Goal: Task Accomplishment & Management: Manage account settings

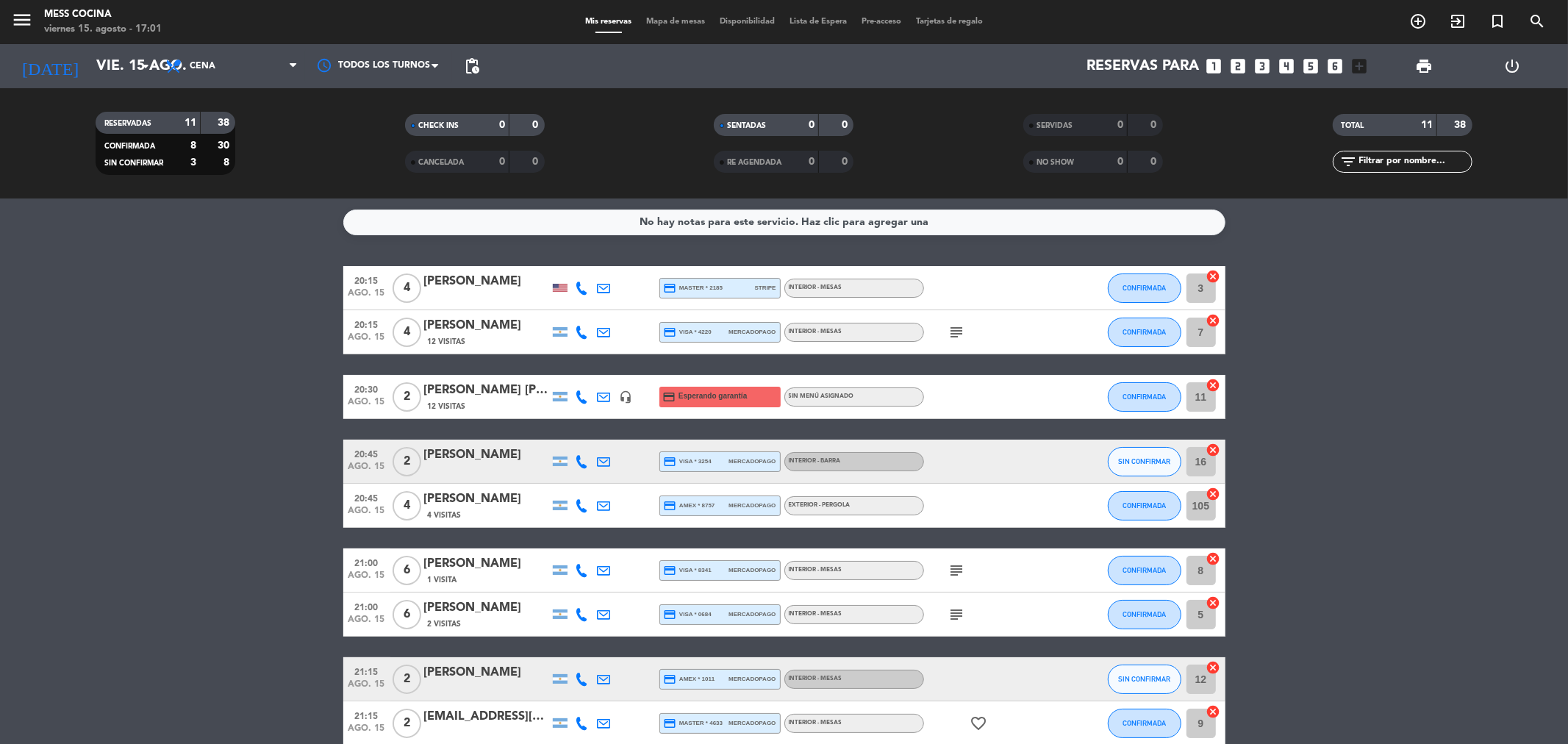
drag, startPoint x: 589, startPoint y: 402, endPoint x: 1482, endPoint y: 651, distance: 927.1
click at [1482, 651] on bookings-row "20:15 ago. 15 4 [PERSON_NAME] credit_card master * 2185 stripe INTERIOR - MESAS…" at bounding box center [784, 550] width 1568 height 568
click at [1442, 611] on bookings-row "20:15 ago. 15 4 [PERSON_NAME] credit_card master * 2185 stripe INTERIOR - MESAS…" at bounding box center [784, 550] width 1568 height 568
drag, startPoint x: 261, startPoint y: 439, endPoint x: 1406, endPoint y: 711, distance: 1176.9
click at [1406, 711] on bookings-row "20:15 ago. 15 4 [PERSON_NAME] credit_card master * 2185 stripe INTERIOR - MESAS…" at bounding box center [784, 550] width 1568 height 568
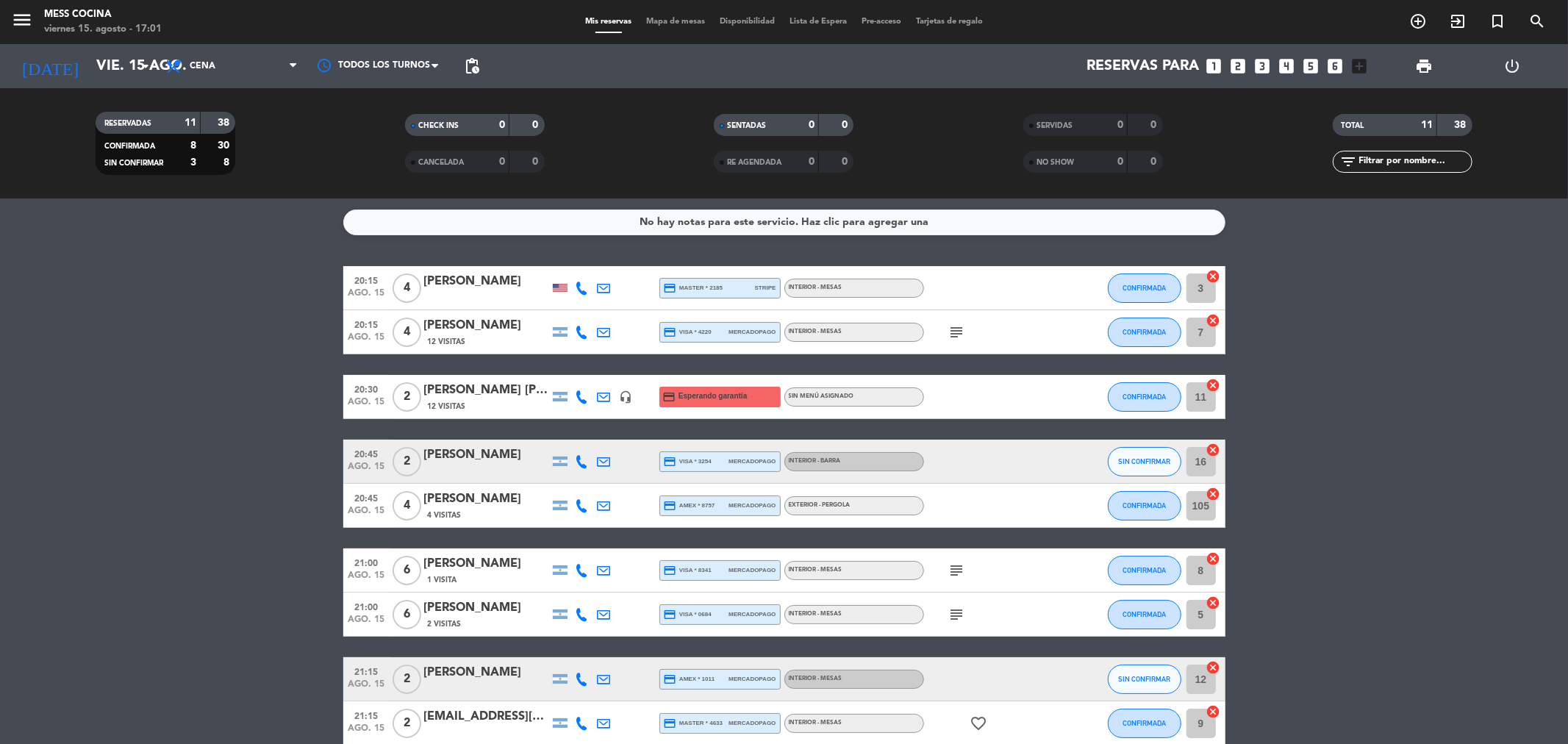
click at [1370, 669] on bookings-row "20:15 ago. 15 4 [PERSON_NAME] credit_card master * 2185 stripe INTERIOR - MESAS…" at bounding box center [784, 550] width 1568 height 568
click at [584, 461] on icon at bounding box center [582, 462] width 13 height 13
click at [605, 436] on span "|" at bounding box center [607, 436] width 3 height 16
click at [613, 436] on span at bounding box center [619, 437] width 12 height 12
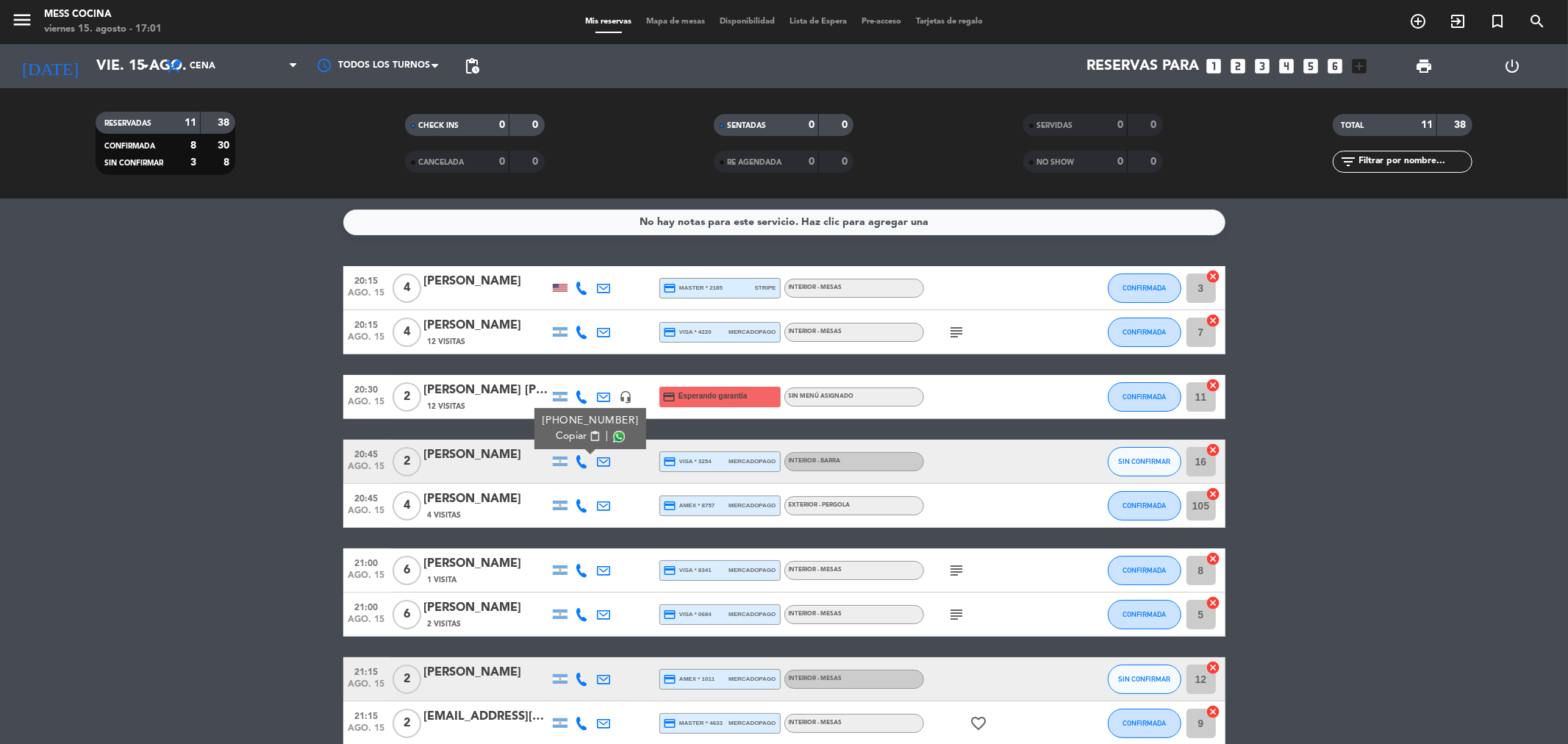
drag, startPoint x: 39, startPoint y: 356, endPoint x: 1416, endPoint y: 598, distance: 1398.1
click at [1416, 598] on bookings-row "20:15 ago. 15 4 [PERSON_NAME] credit_card master * 2185 stripe INTERIOR - MESAS…" at bounding box center [784, 550] width 1568 height 568
drag, startPoint x: 1416, startPoint y: 598, endPoint x: 0, endPoint y: 402, distance: 1429.5
click at [0, 402] on bookings-row "20:15 ago. 15 4 [PERSON_NAME] credit_card master * 2185 stripe INTERIOR - MESAS…" at bounding box center [784, 550] width 1568 height 568
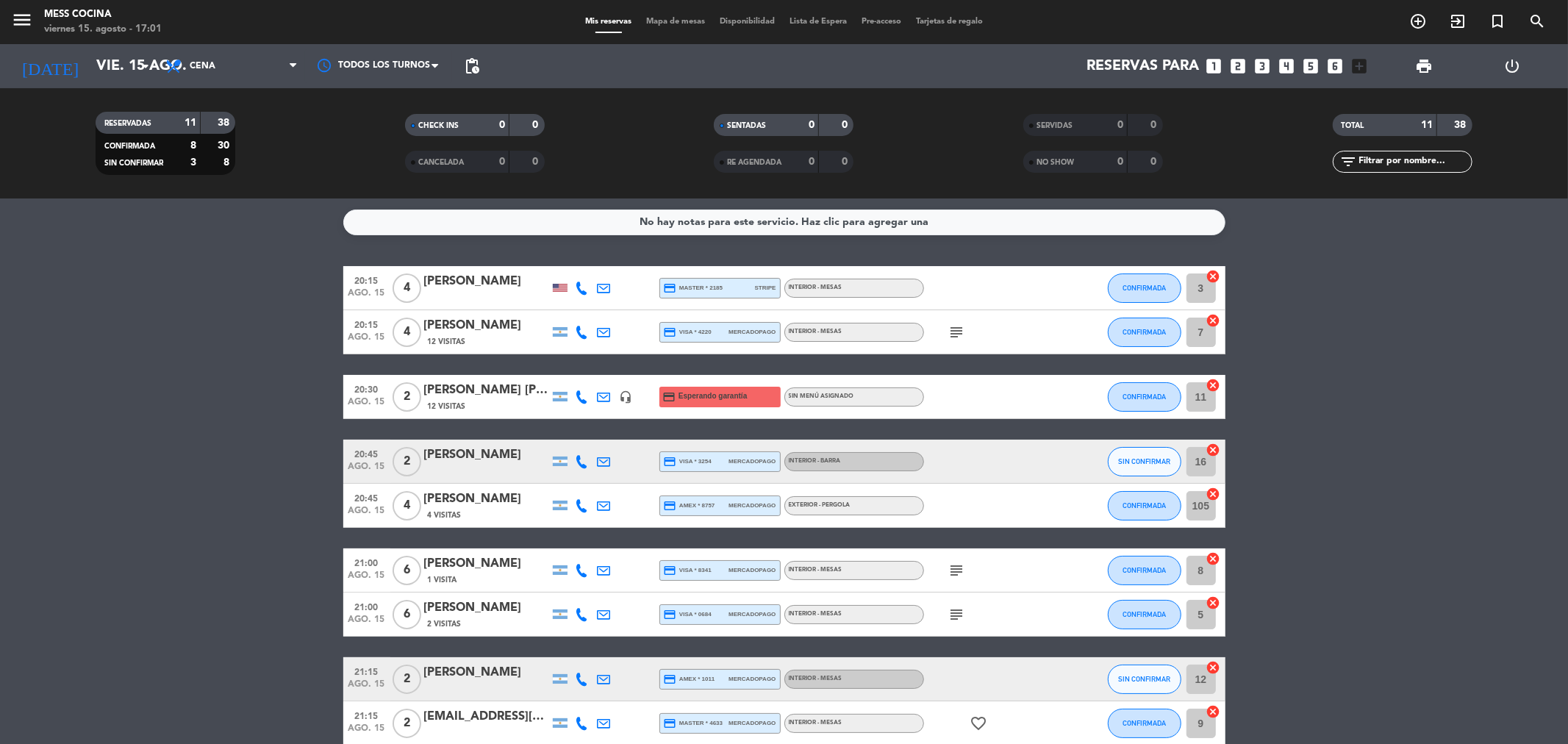
drag, startPoint x: 0, startPoint y: 402, endPoint x: 1282, endPoint y: 674, distance: 1310.5
click at [1267, 674] on bookings-row "20:15 ago. 15 4 [PERSON_NAME] credit_card master * 2185 stripe INTERIOR - MESAS…" at bounding box center [784, 550] width 1568 height 568
click at [1385, 675] on bookings-row "20:15 ago. 15 4 [PERSON_NAME] credit_card master * 2185 stripe INTERIOR - MESAS…" at bounding box center [784, 550] width 1568 height 568
drag, startPoint x: 1385, startPoint y: 675, endPoint x: 88, endPoint y: 366, distance: 1333.3
click at [88, 366] on bookings-row "20:15 ago. 15 4 [PERSON_NAME] credit_card master * 2185 stripe INTERIOR - MESAS…" at bounding box center [784, 550] width 1568 height 568
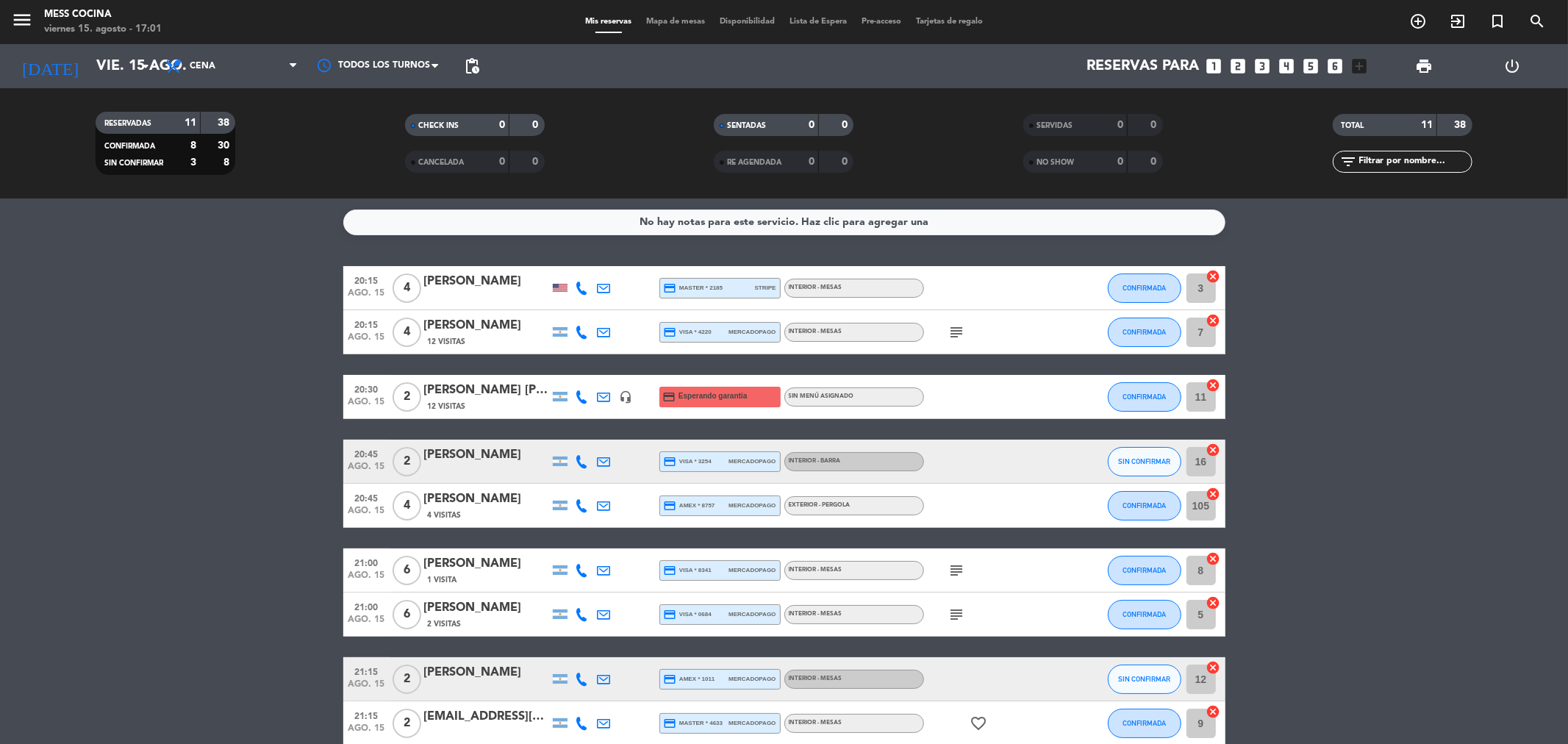
drag, startPoint x: 88, startPoint y: 366, endPoint x: 1472, endPoint y: 704, distance: 1424.7
click at [1472, 704] on bookings-row "20:15 ago. 15 4 [PERSON_NAME] credit_card master * 2185 stripe INTERIOR - MESAS…" at bounding box center [784, 550] width 1568 height 568
click at [1378, 648] on bookings-row "20:15 ago. 15 4 [PERSON_NAME] credit_card master * 2185 stripe INTERIOR - MESAS…" at bounding box center [784, 550] width 1568 height 568
click at [1537, 582] on bookings-row "20:15 ago. 15 4 [PERSON_NAME] credit_card master * 2185 stripe INTERIOR - MESAS…" at bounding box center [784, 550] width 1568 height 568
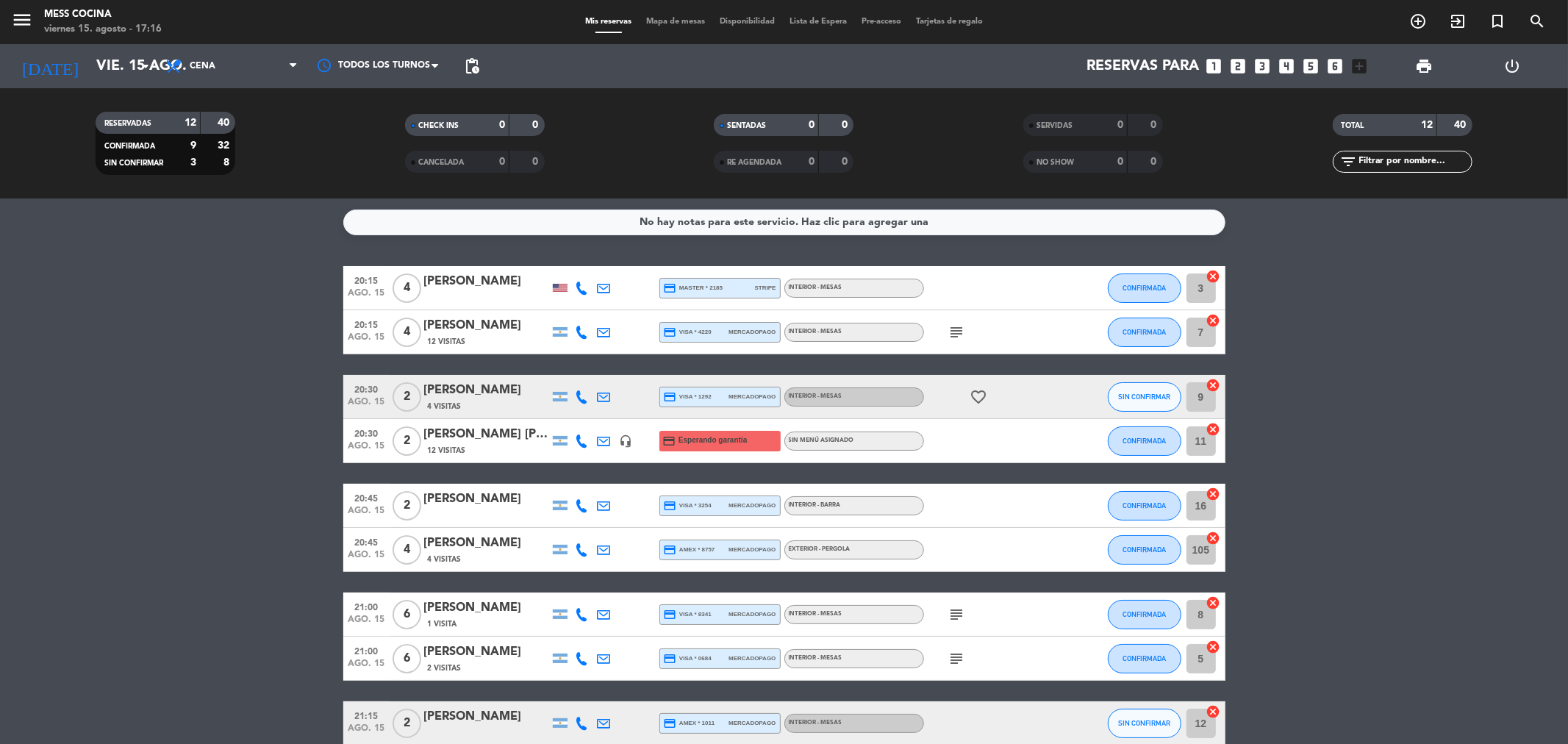
drag, startPoint x: 154, startPoint y: 328, endPoint x: 1398, endPoint y: 555, distance: 1264.5
click at [1398, 555] on bookings-row "20:15 ago. 15 4 [PERSON_NAME] credit_card master * 2185 stripe INTERIOR - MESAS…" at bounding box center [784, 572] width 1568 height 612
click at [334, 410] on bookings-row "20:15 ago. 15 4 [PERSON_NAME] credit_card master * 2185 stripe INTERIOR - MESAS…" at bounding box center [784, 572] width 1568 height 612
click at [583, 388] on div at bounding box center [582, 396] width 22 height 44
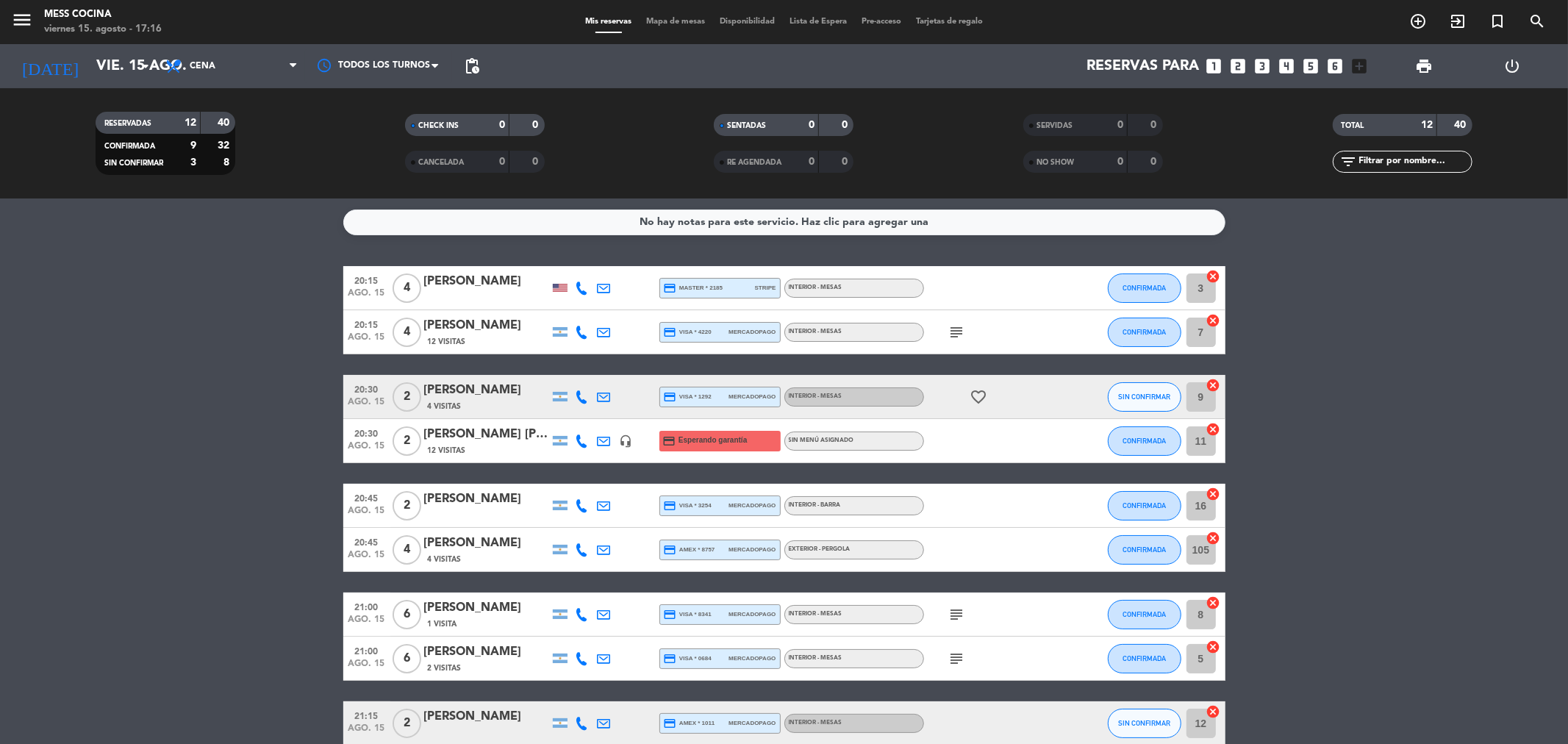
click at [583, 394] on icon at bounding box center [582, 397] width 13 height 13
click at [613, 372] on span at bounding box center [616, 372] width 12 height 12
click at [195, 421] on bookings-row "20:15 ago. 15 4 [PERSON_NAME] credit_card master * 2185 stripe INTERIOR - MESAS…" at bounding box center [784, 572] width 1568 height 612
drag, startPoint x: 225, startPoint y: 497, endPoint x: 1537, endPoint y: 579, distance: 1314.6
click at [1537, 579] on bookings-row "20:15 ago. 15 4 [PERSON_NAME] credit_card master * 2185 stripe INTERIOR - MESAS…" at bounding box center [784, 572] width 1568 height 612
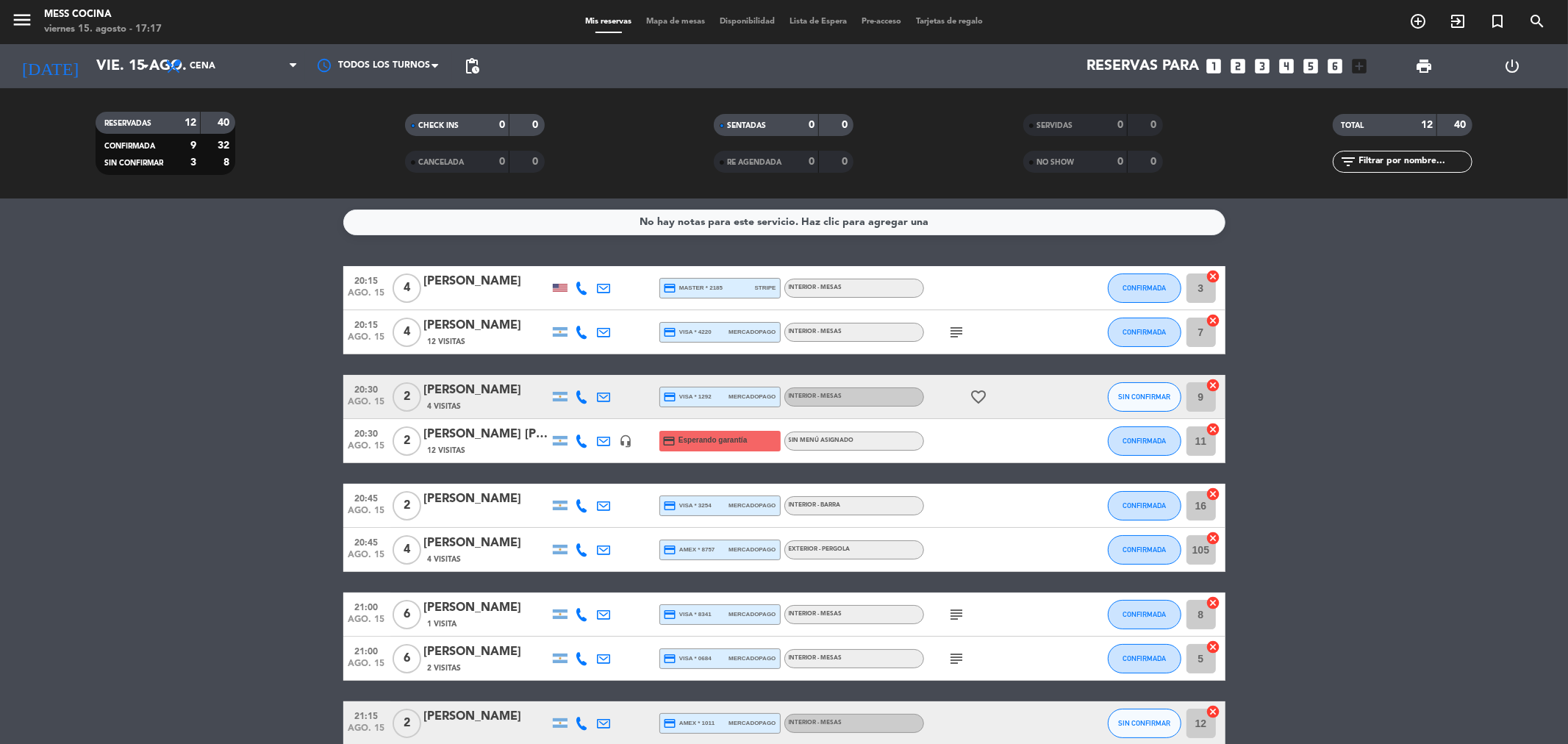
click at [1518, 579] on bookings-row "20:15 ago. 15 4 [PERSON_NAME] credit_card master * 2185 stripe INTERIOR - MESAS…" at bounding box center [784, 572] width 1568 height 612
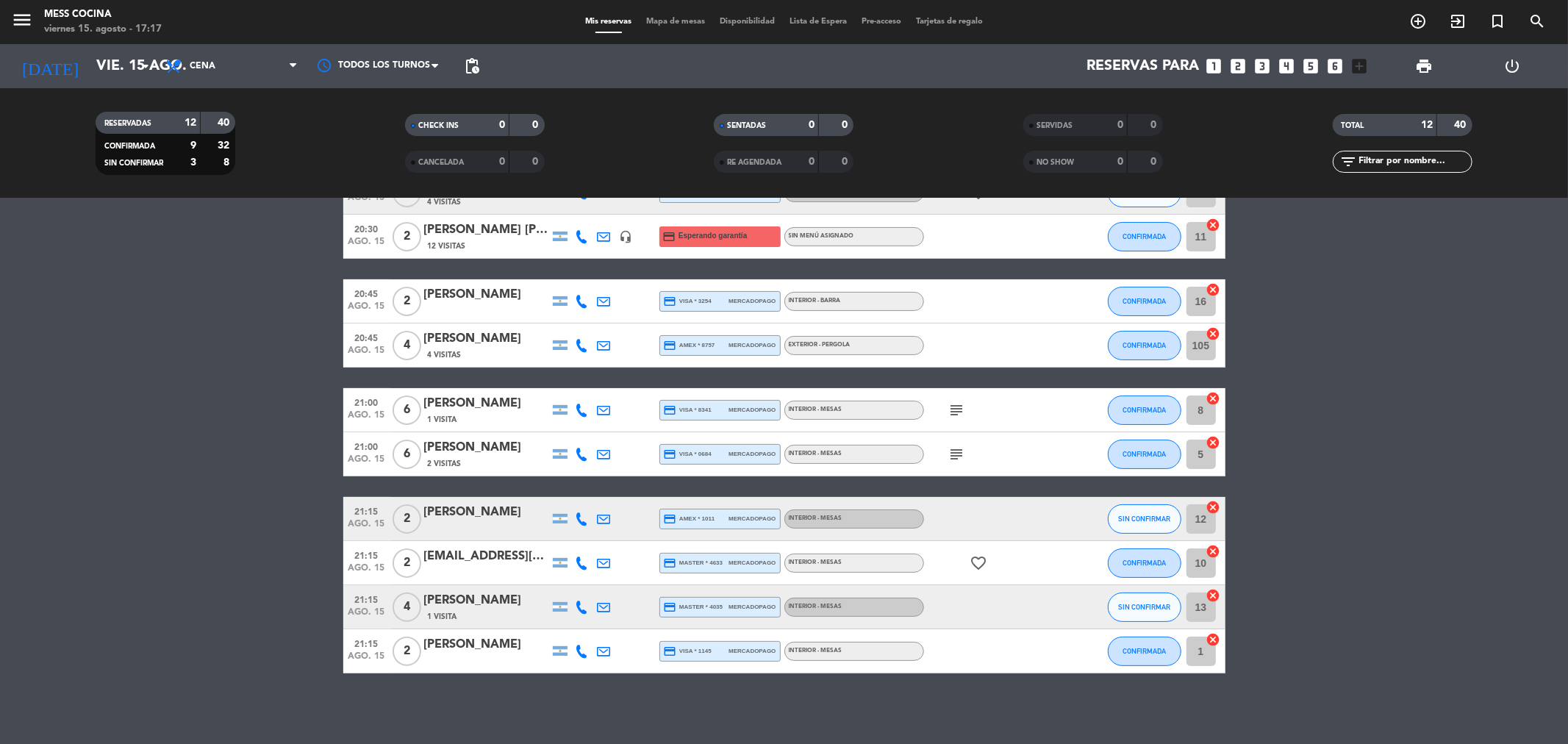
scroll to position [207, 0]
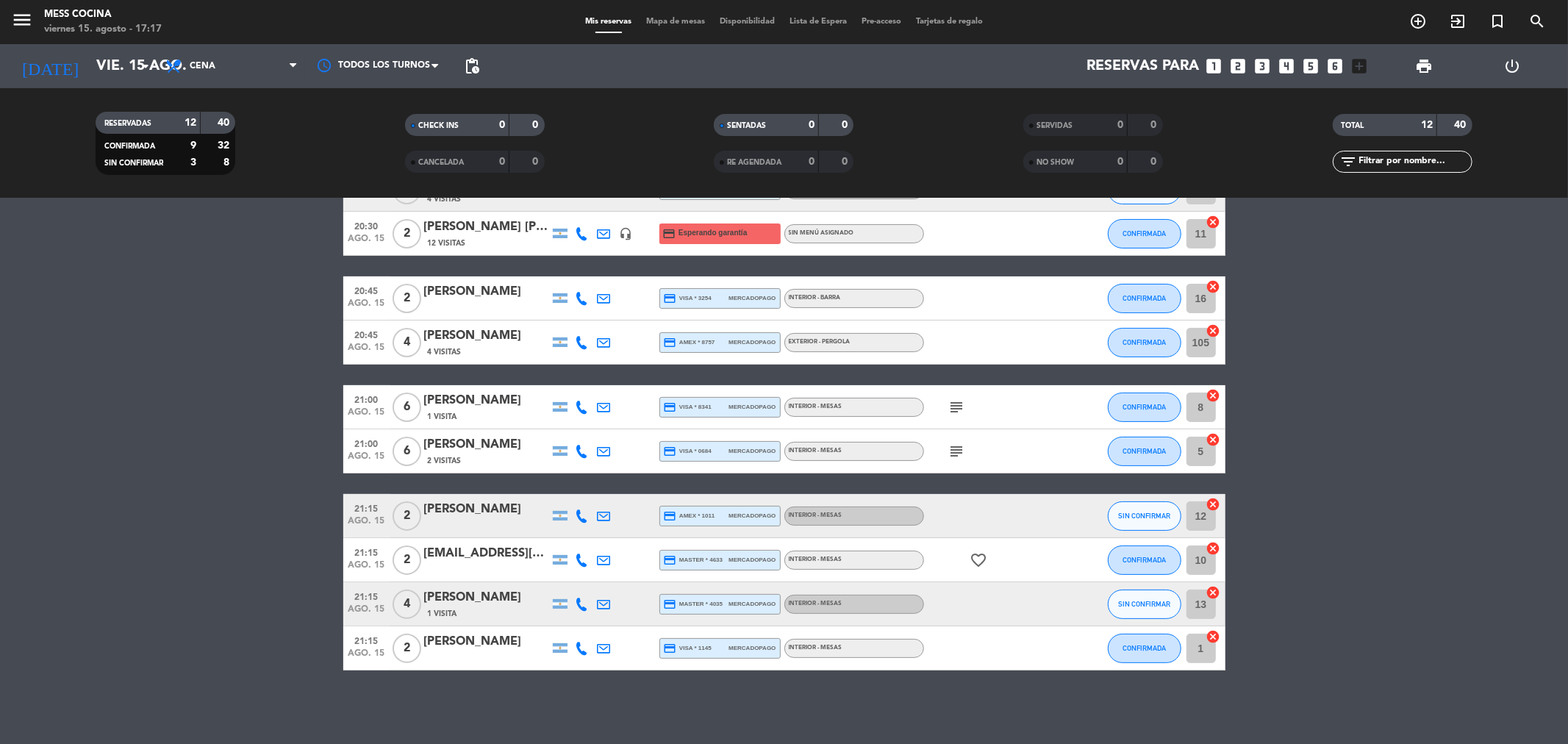
drag, startPoint x: 195, startPoint y: 467, endPoint x: 957, endPoint y: 725, distance: 804.5
click at [957, 725] on div "No hay notas para este servicio. Haz clic para agregar una 20:15 ago. 15 4 [PER…" at bounding box center [784, 471] width 1568 height 545
drag, startPoint x: 957, startPoint y: 725, endPoint x: 62, endPoint y: 392, distance: 954.9
click at [62, 392] on div "No hay notas para este servicio. Haz clic para agregar una 20:15 ago. 15 4 [PER…" at bounding box center [784, 471] width 1568 height 545
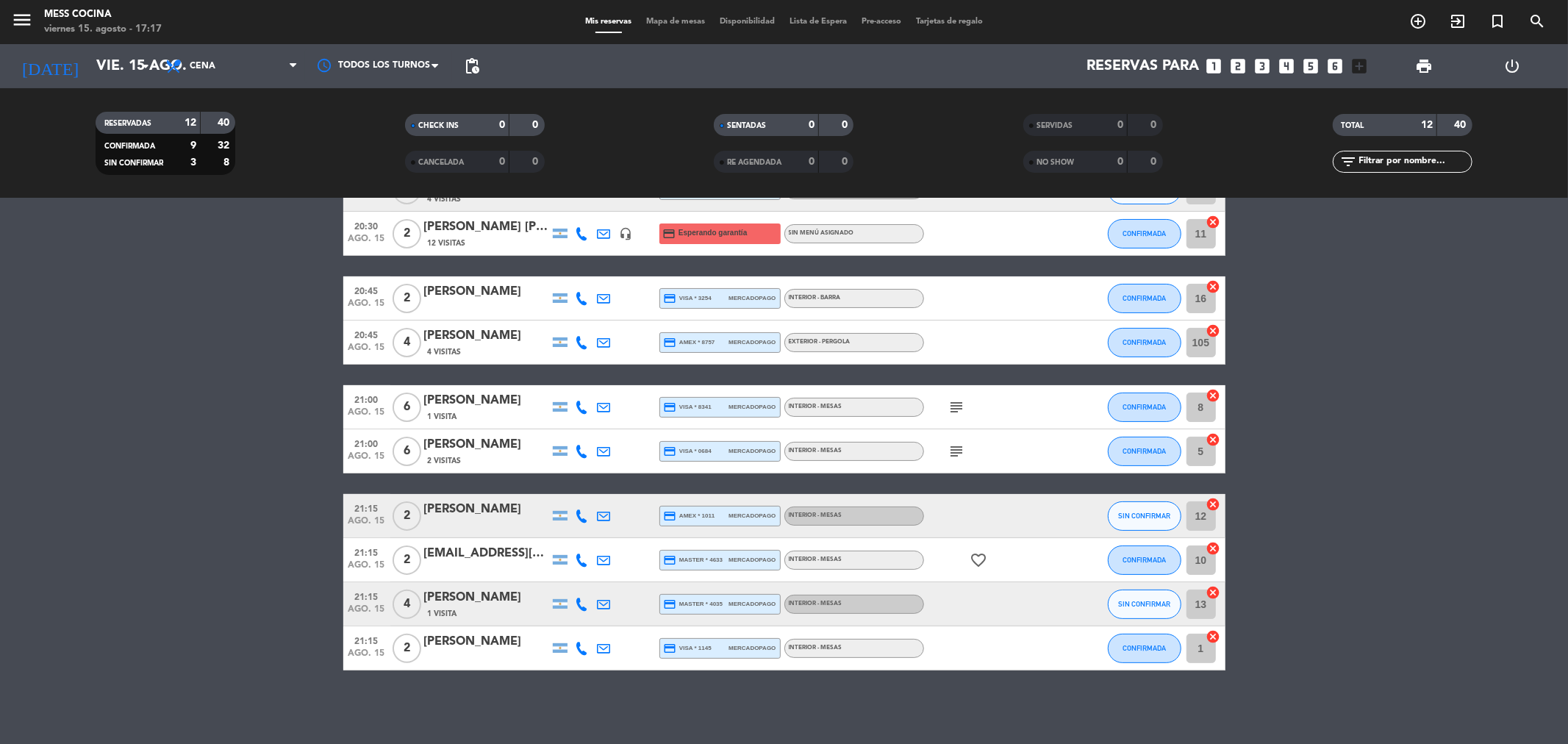
click at [62, 392] on bookings-row "20:15 ago. 15 4 [PERSON_NAME] credit_card master * 2185 stripe INTERIOR - MESAS…" at bounding box center [784, 365] width 1568 height 612
drag, startPoint x: 62, startPoint y: 392, endPoint x: 891, endPoint y: 697, distance: 883.3
click at [891, 697] on div "No hay notas para este servicio. Haz clic para agregar una 20:15 ago. 15 4 [PER…" at bounding box center [784, 471] width 1568 height 545
drag, startPoint x: 891, startPoint y: 697, endPoint x: 42, endPoint y: 504, distance: 870.7
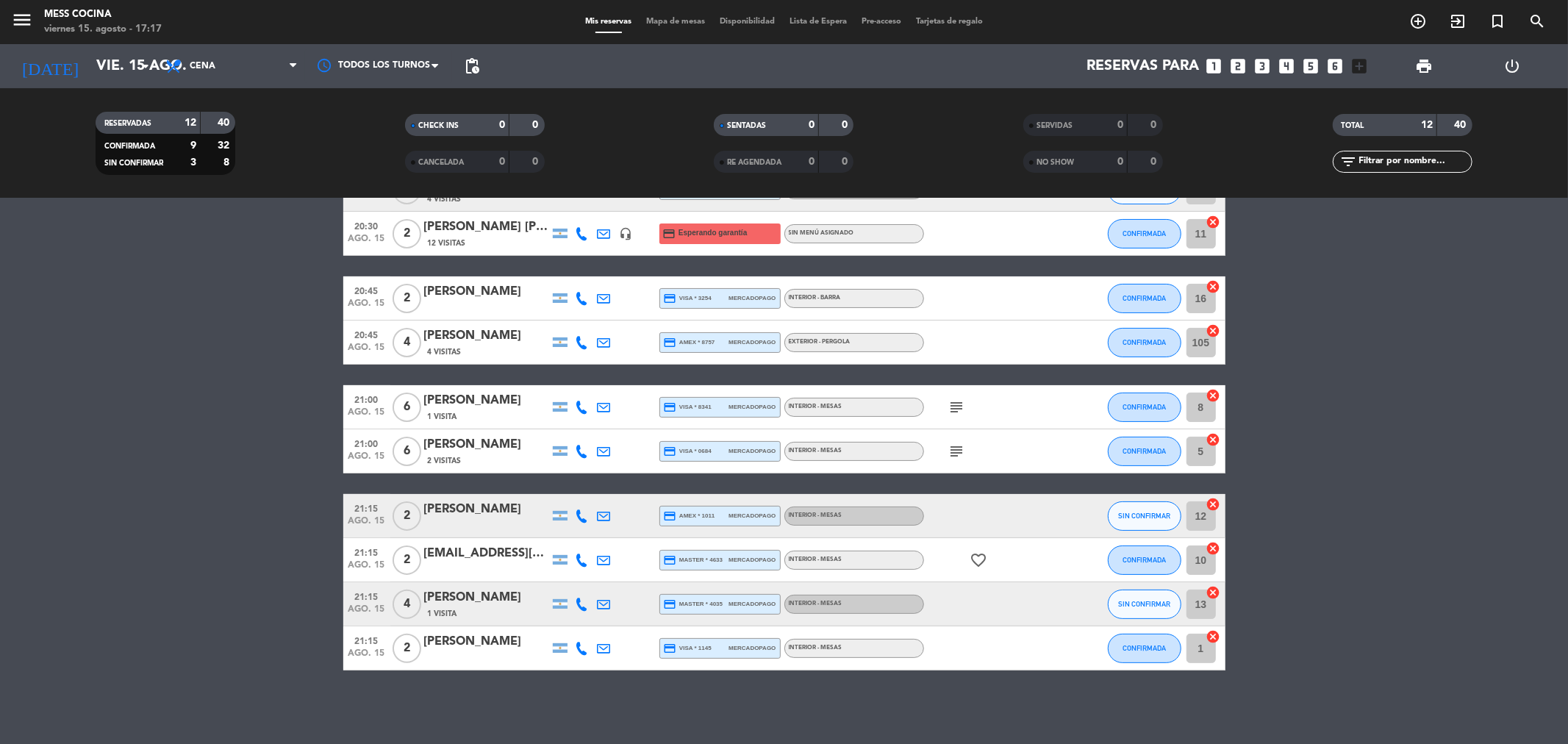
click at [42, 504] on div "No hay notas para este servicio. Haz clic para agregar una 20:15 ago. 15 4 [PER…" at bounding box center [784, 471] width 1568 height 545
drag, startPoint x: 42, startPoint y: 504, endPoint x: 800, endPoint y: 717, distance: 787.4
click at [800, 717] on div "No hay notas para este servicio. Haz clic para agregar una 20:15 ago. 15 4 [PER…" at bounding box center [784, 471] width 1568 height 545
drag, startPoint x: 40, startPoint y: 315, endPoint x: 1502, endPoint y: 783, distance: 1535.1
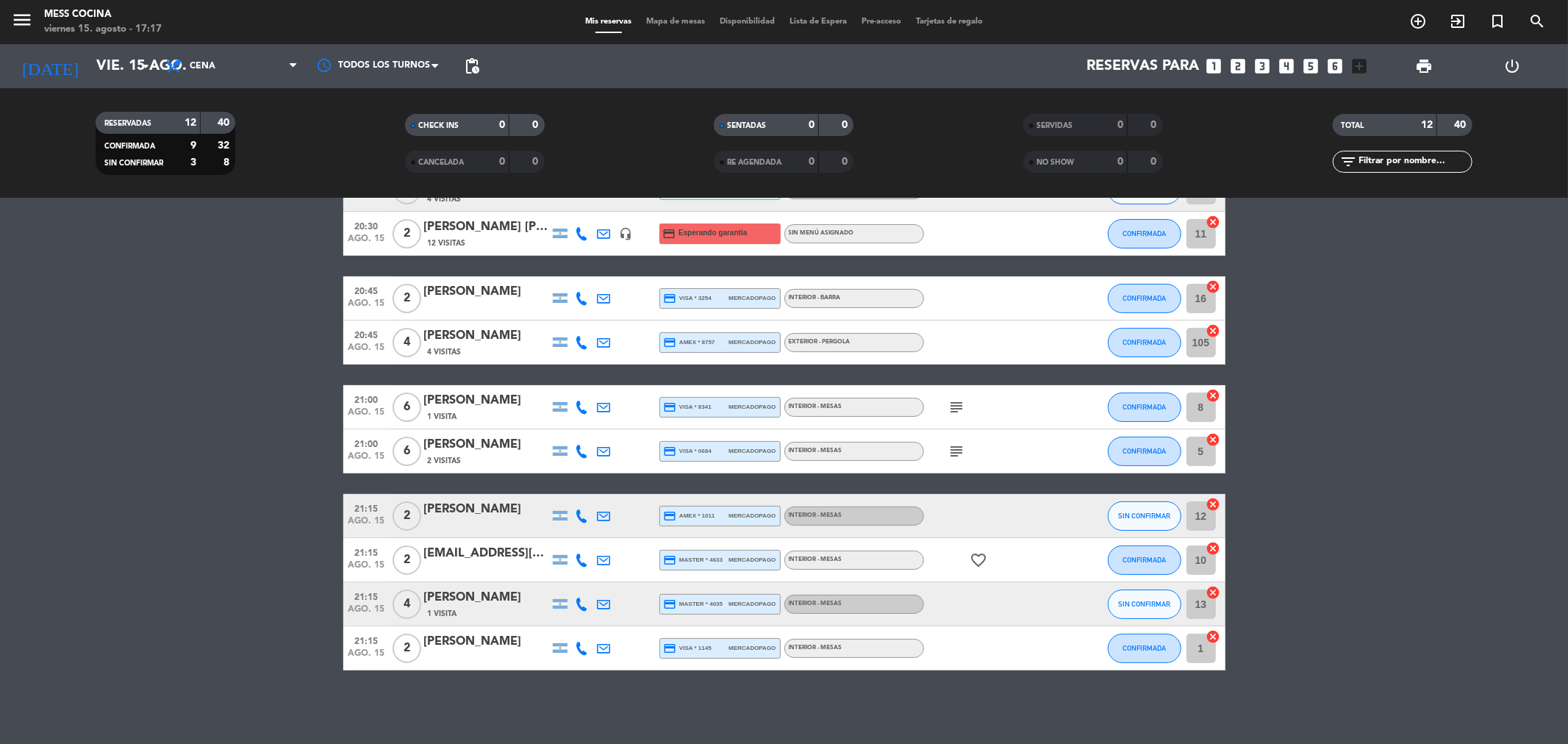
click at [1502, 743] on html "close × Mess Cocina × chrome_reader_mode Listado de Reservas account_box Client…" at bounding box center [784, 372] width 1568 height 744
click at [50, 534] on bookings-row "20:15 ago. 15 4 [PERSON_NAME] credit_card master * 2185 stripe INTERIOR - MESAS…" at bounding box center [784, 365] width 1568 height 612
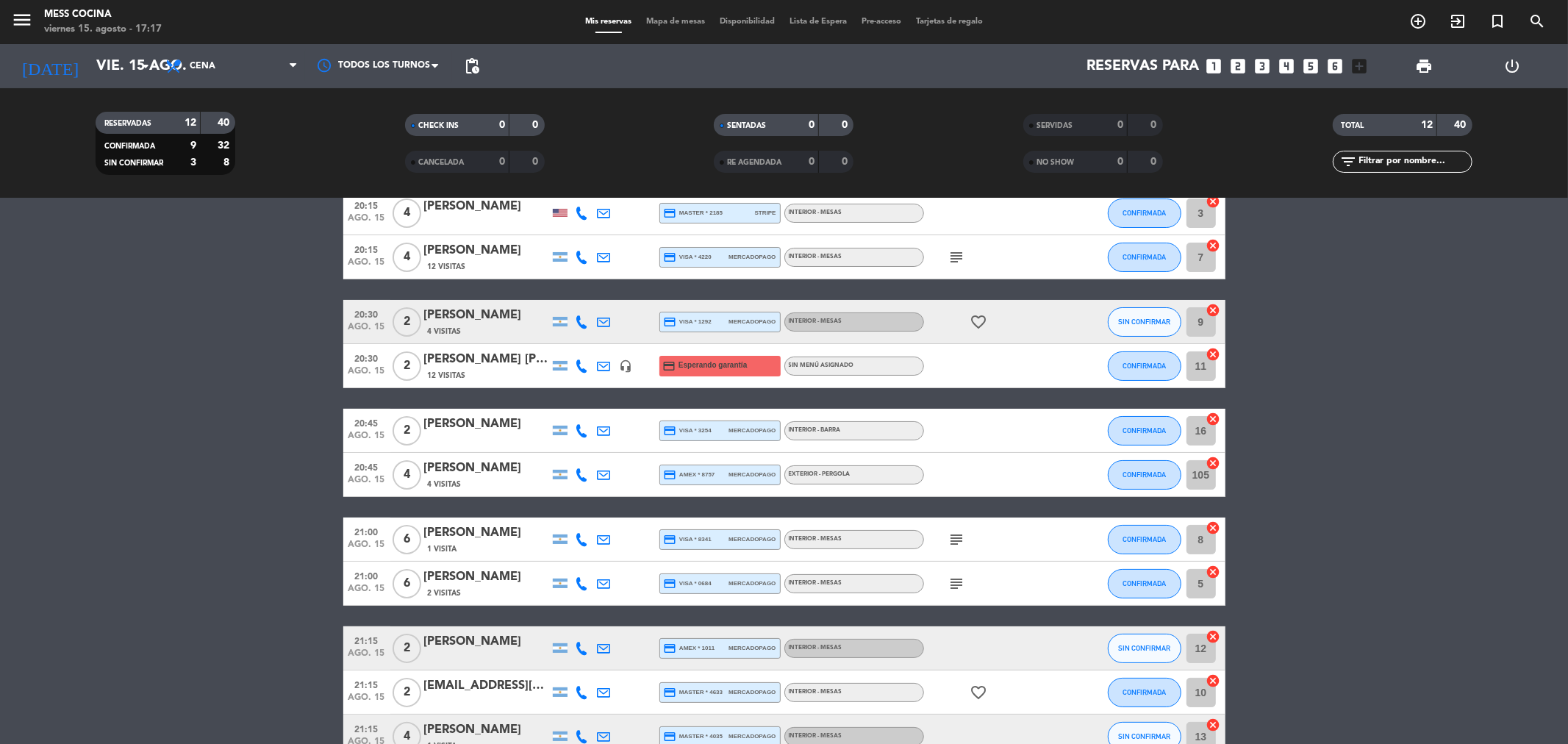
scroll to position [44, 0]
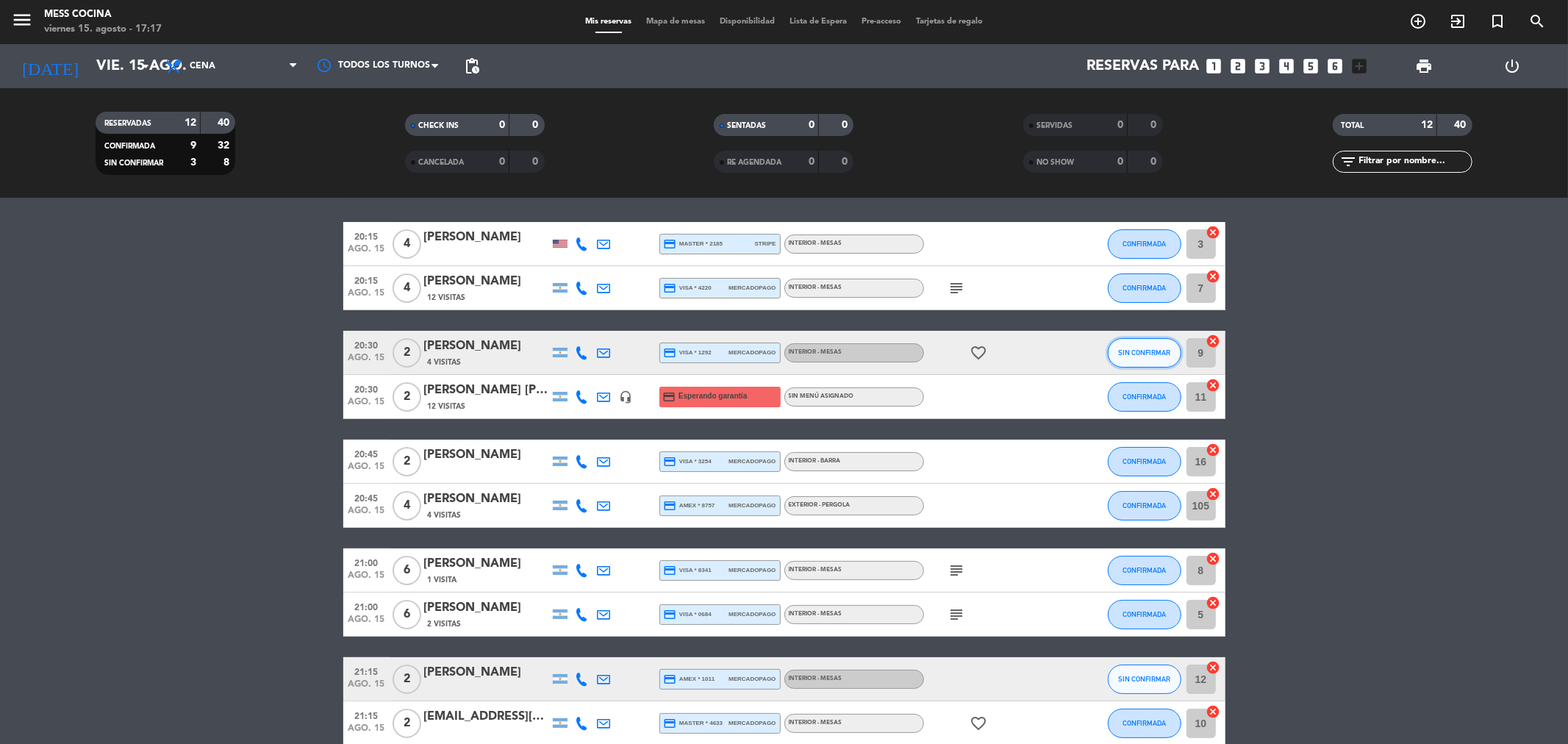
click at [1130, 346] on button "SIN CONFIRMAR" at bounding box center [1144, 353] width 73 height 30
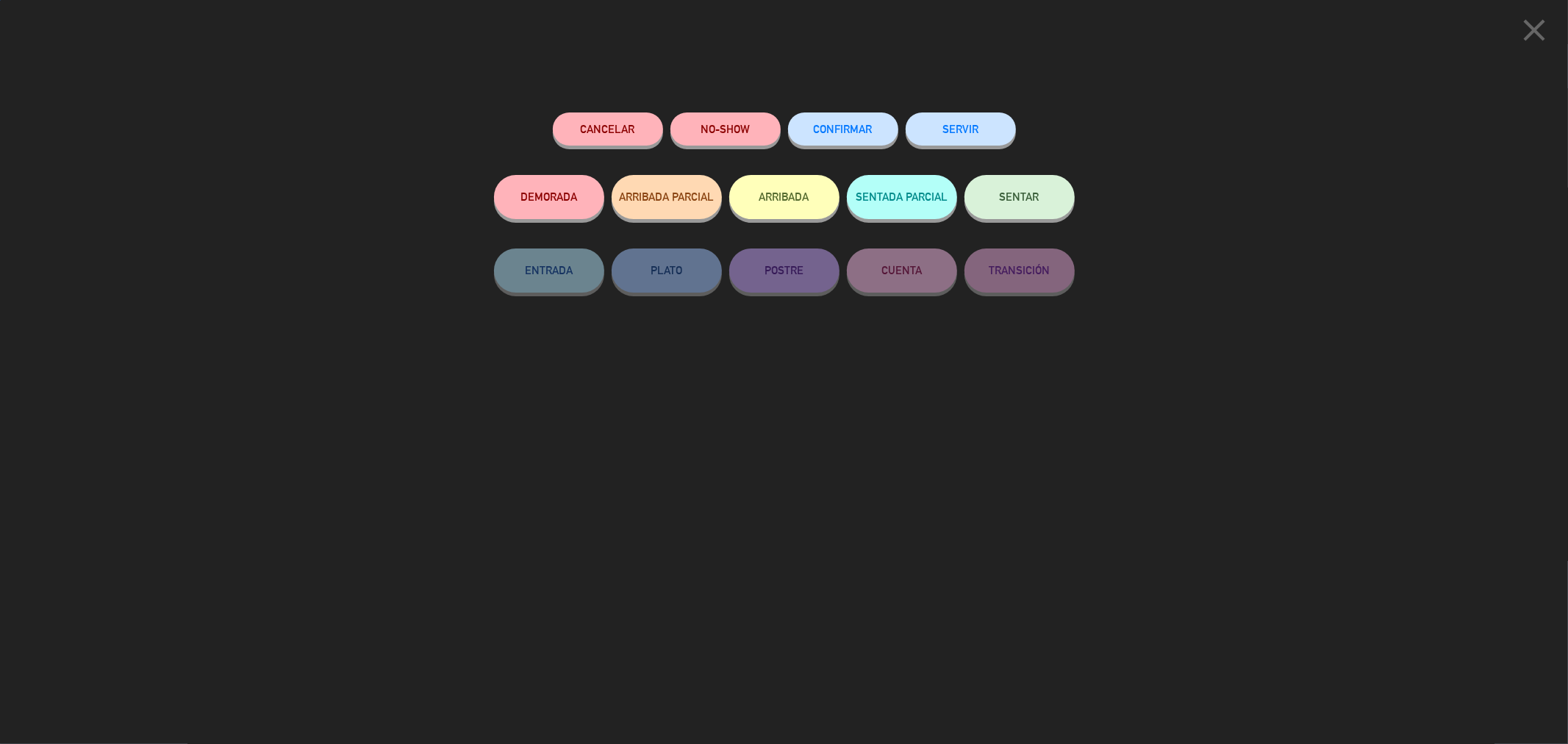
click at [841, 122] on button "CONFIRMAR" at bounding box center [843, 129] width 110 height 33
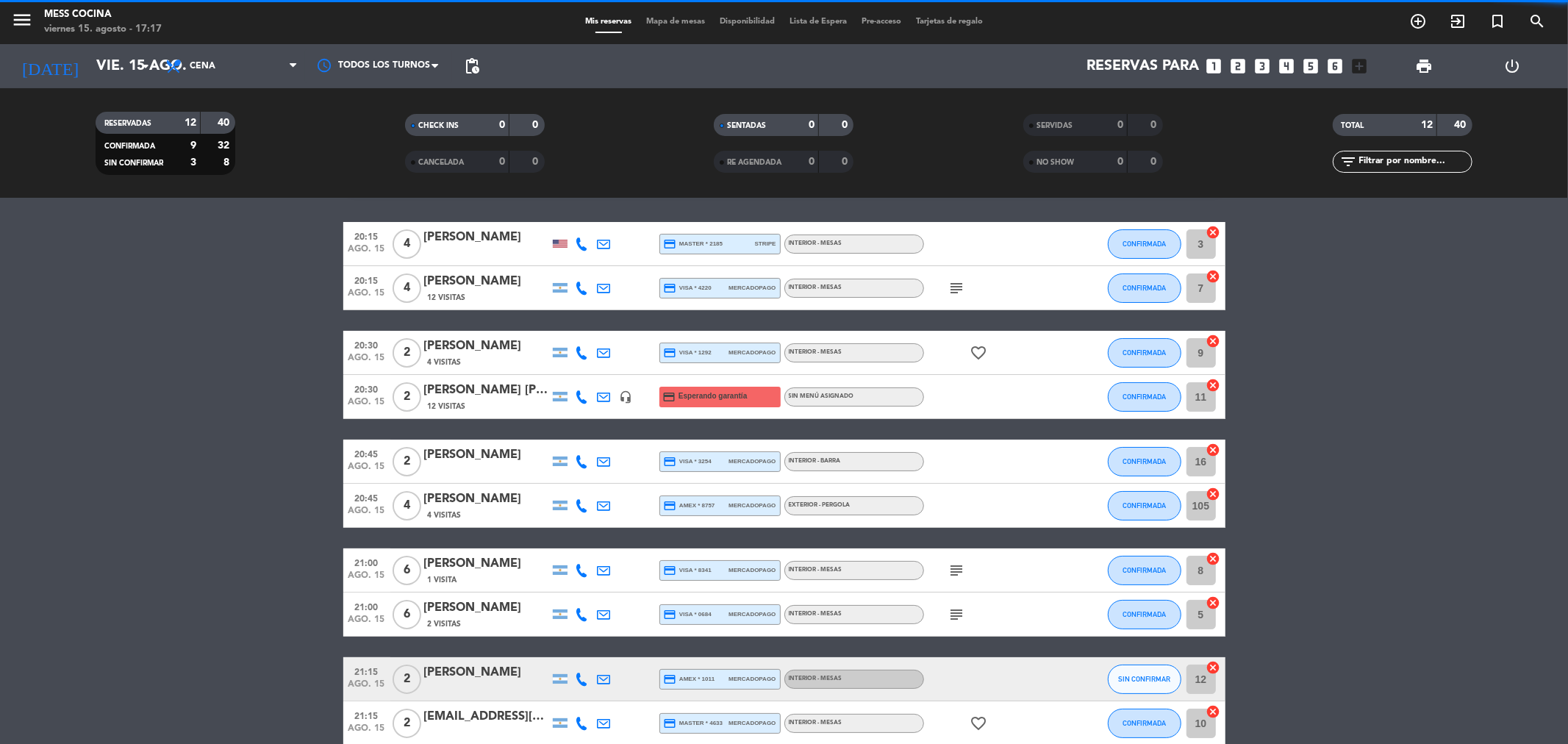
click at [671, 16] on div "Mis reservas Mapa de mesas Disponibilidad Lista de Espera Pre-acceso Tarjetas d…" at bounding box center [784, 22] width 413 height 13
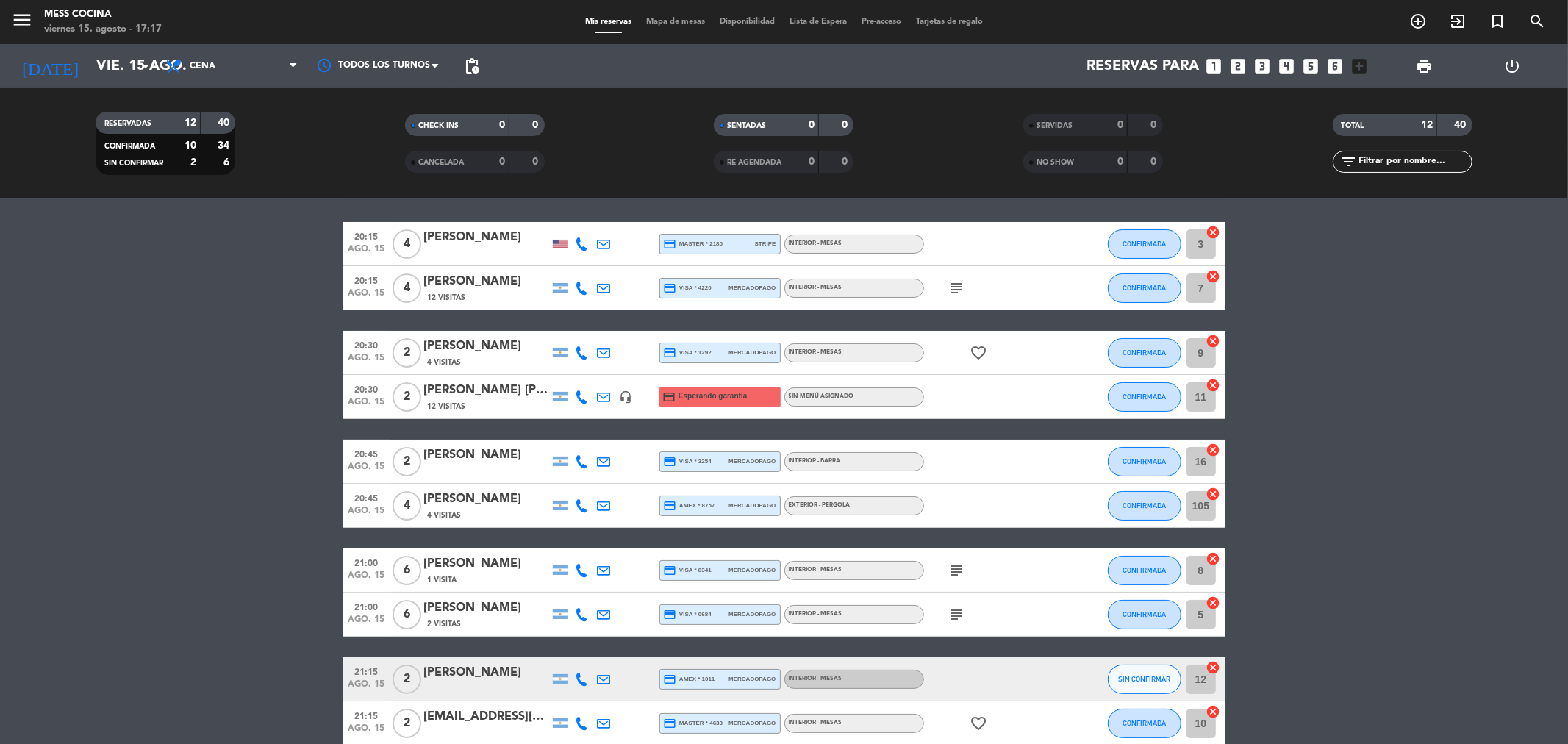
click at [667, 31] on div "menu Mess Cocina viernes 15. agosto - 17:17 Mis reservas Mapa de mesas Disponib…" at bounding box center [784, 22] width 1568 height 44
click at [672, 23] on span "Mapa de mesas" at bounding box center [675, 21] width 73 height 8
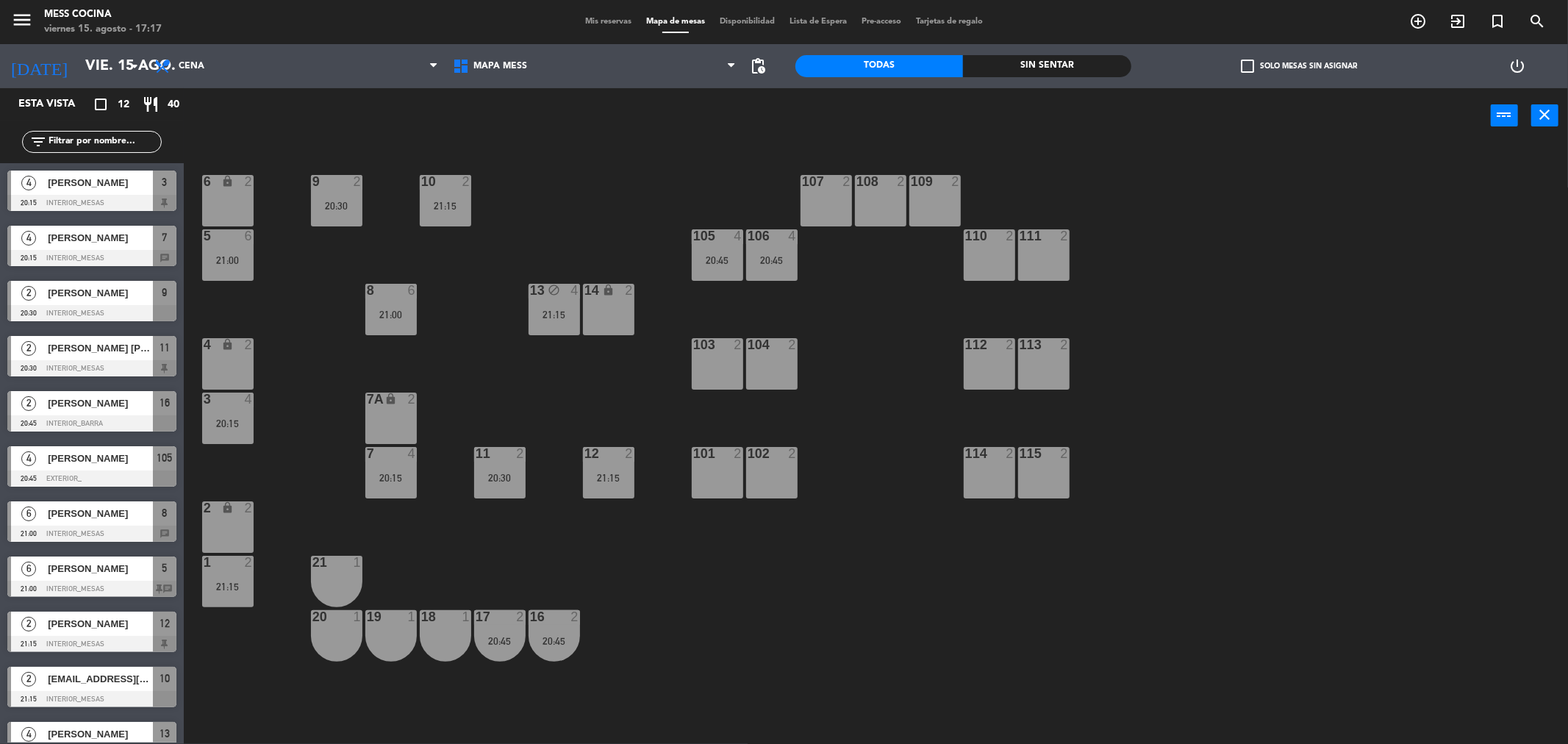
click at [701, 212] on div "6 lock 2 9 2 20:30 10 2 21:15 107 2 108 2 109 2 5 6 21:00 105 4 20:45 106 4 20:…" at bounding box center [884, 448] width 1369 height 601
click at [694, 230] on div "105" at bounding box center [693, 236] width 1 height 13
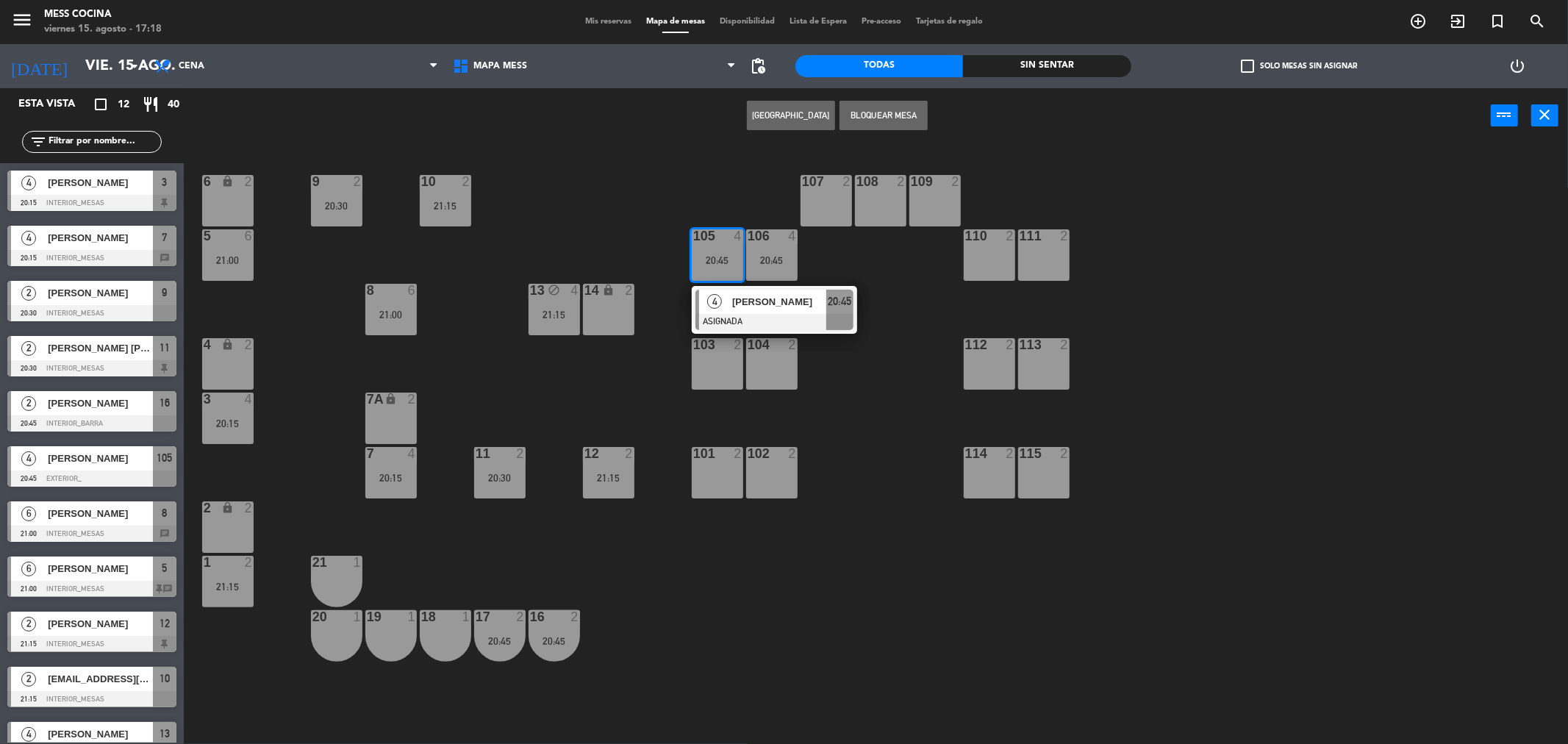
click at [694, 230] on div "105" at bounding box center [693, 236] width 1 height 13
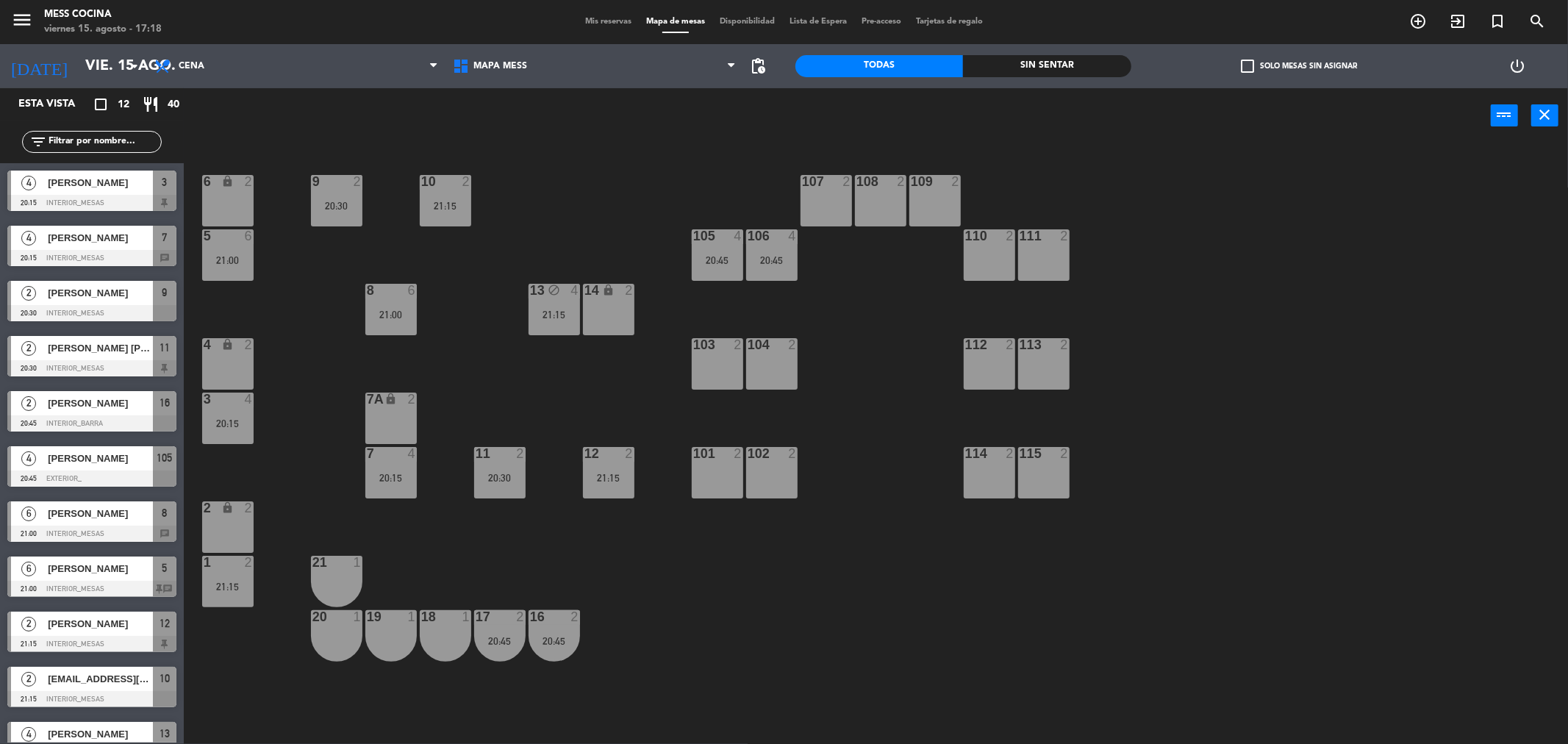
click at [557, 284] on icon "block" at bounding box center [553, 290] width 13 height 13
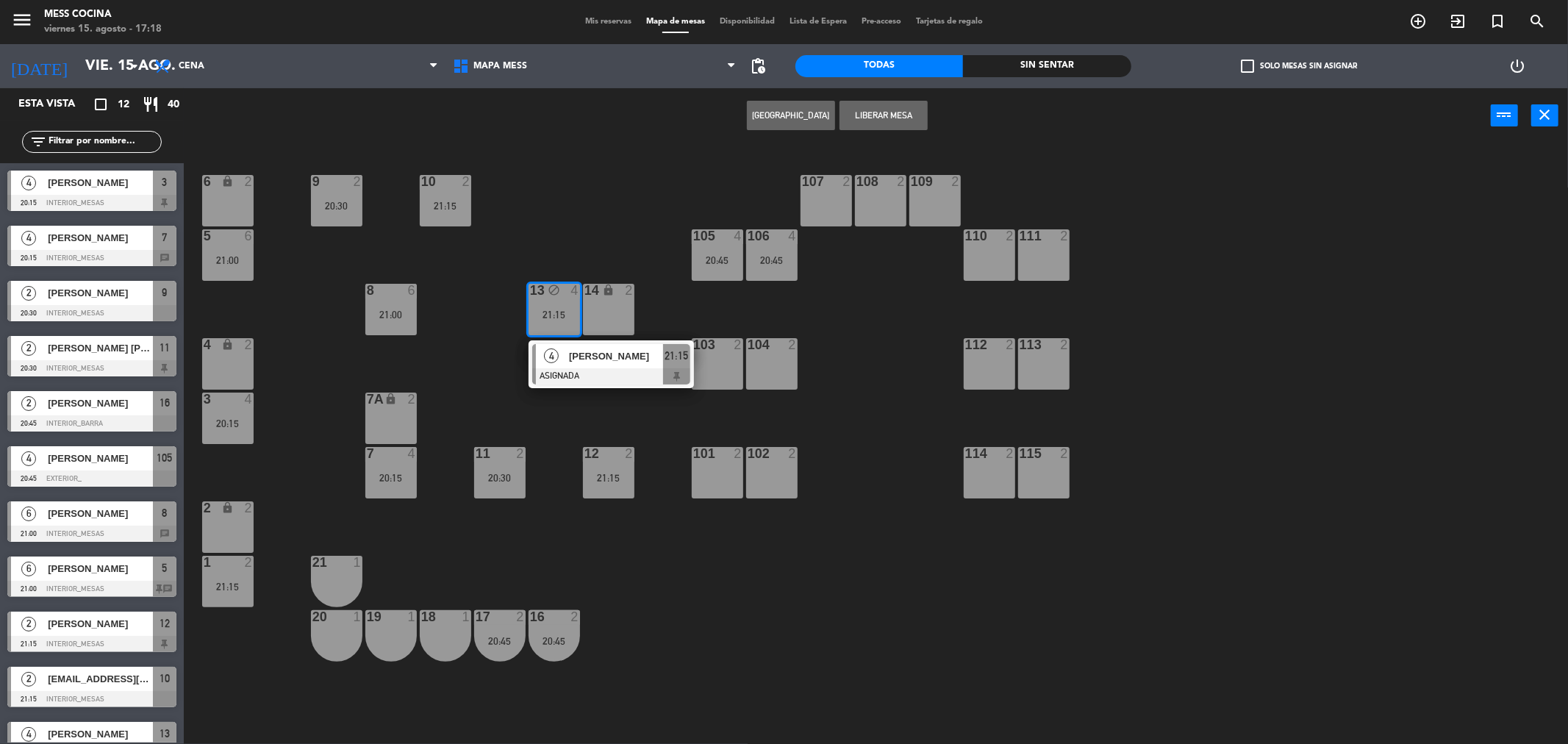
click at [556, 331] on div "13 block 4 21:15" at bounding box center [554, 309] width 51 height 51
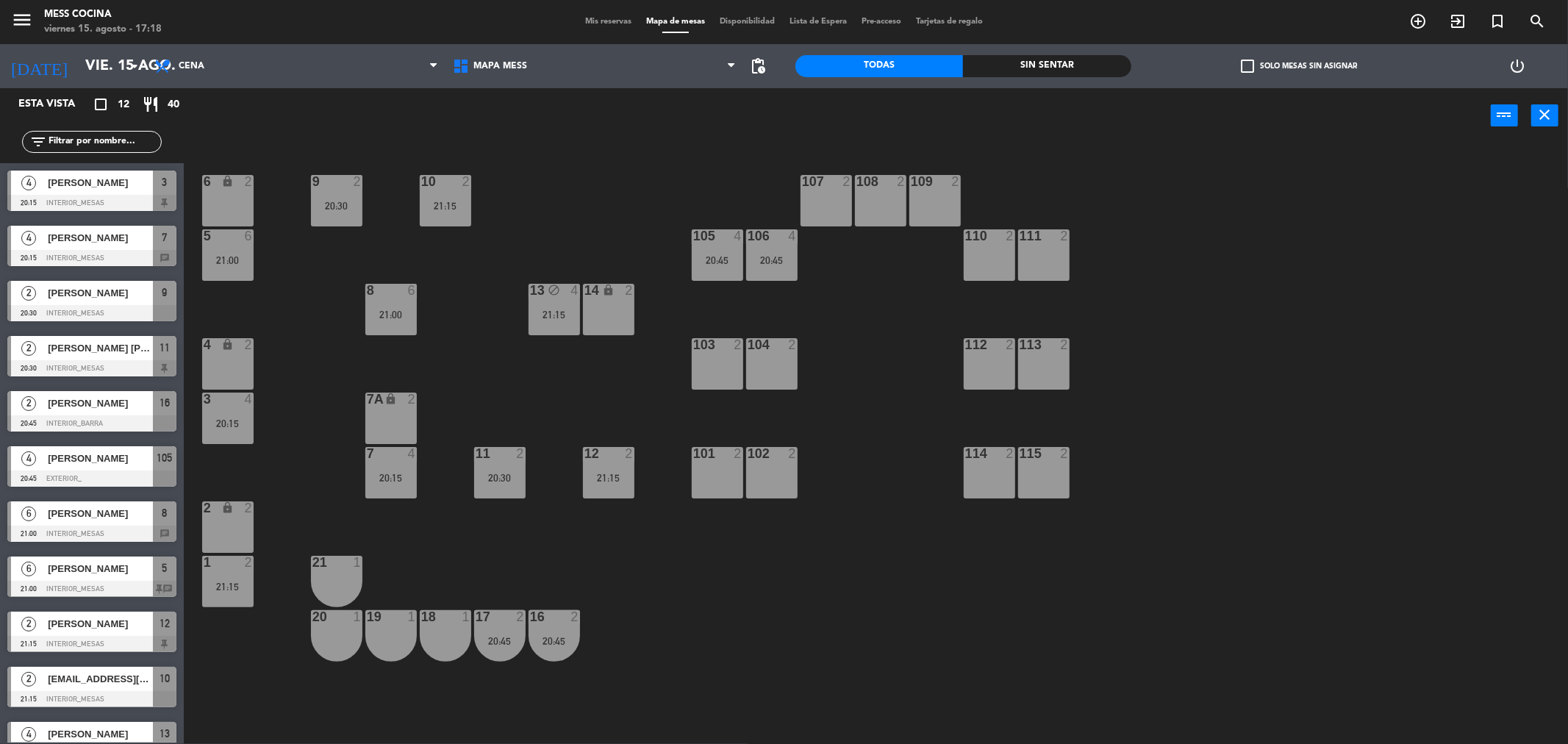
click at [614, 436] on div "6 lock 2 9 2 20:30 10 2 21:15 107 2 108 2 109 2 5 6 21:00 105 4 20:45 106 4 20:…" at bounding box center [884, 448] width 1369 height 601
click at [618, 453] on div at bounding box center [608, 454] width 24 height 13
click at [561, 652] on div "16 2 20:45" at bounding box center [554, 636] width 51 height 51
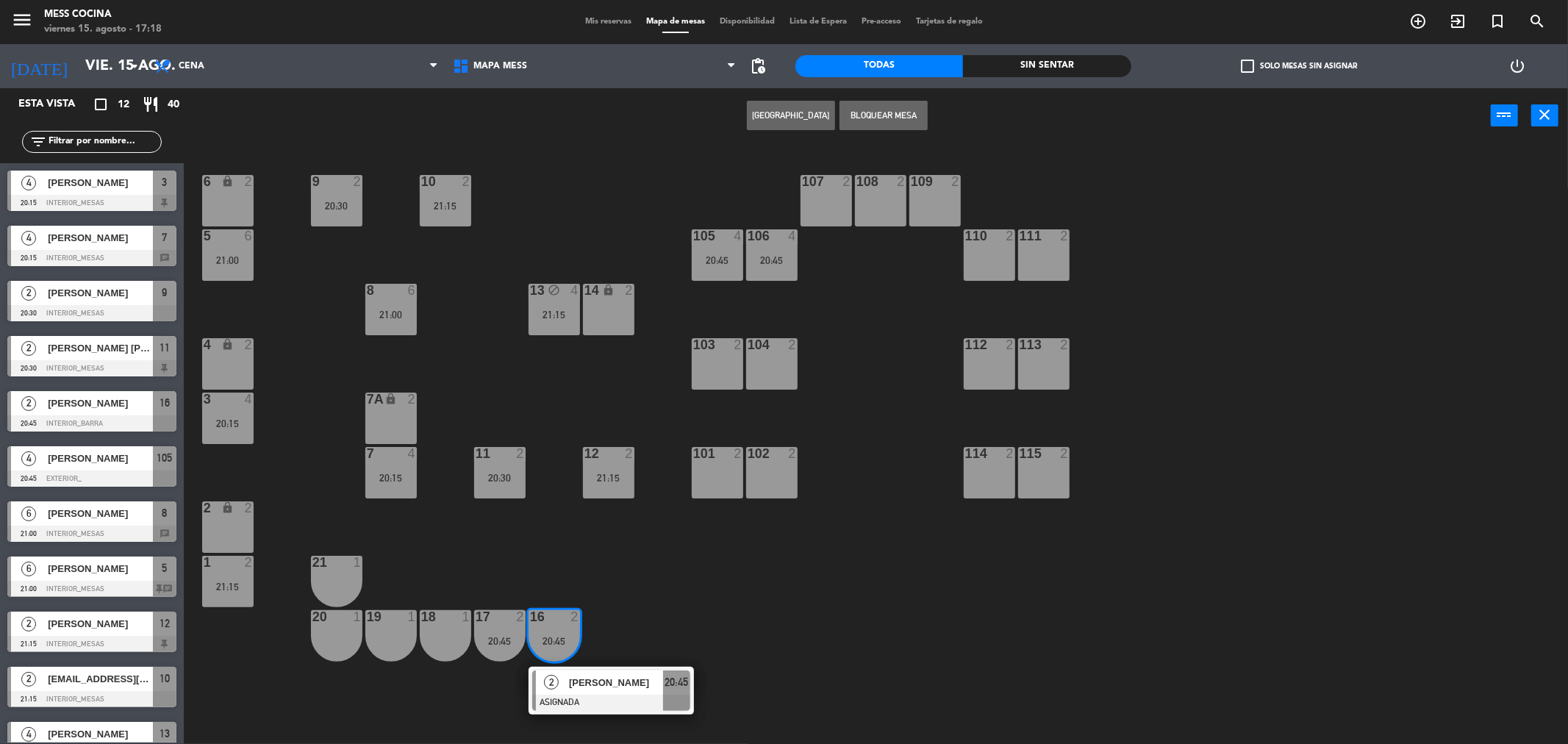
click at [561, 652] on div "16 2 20:45" at bounding box center [554, 636] width 51 height 51
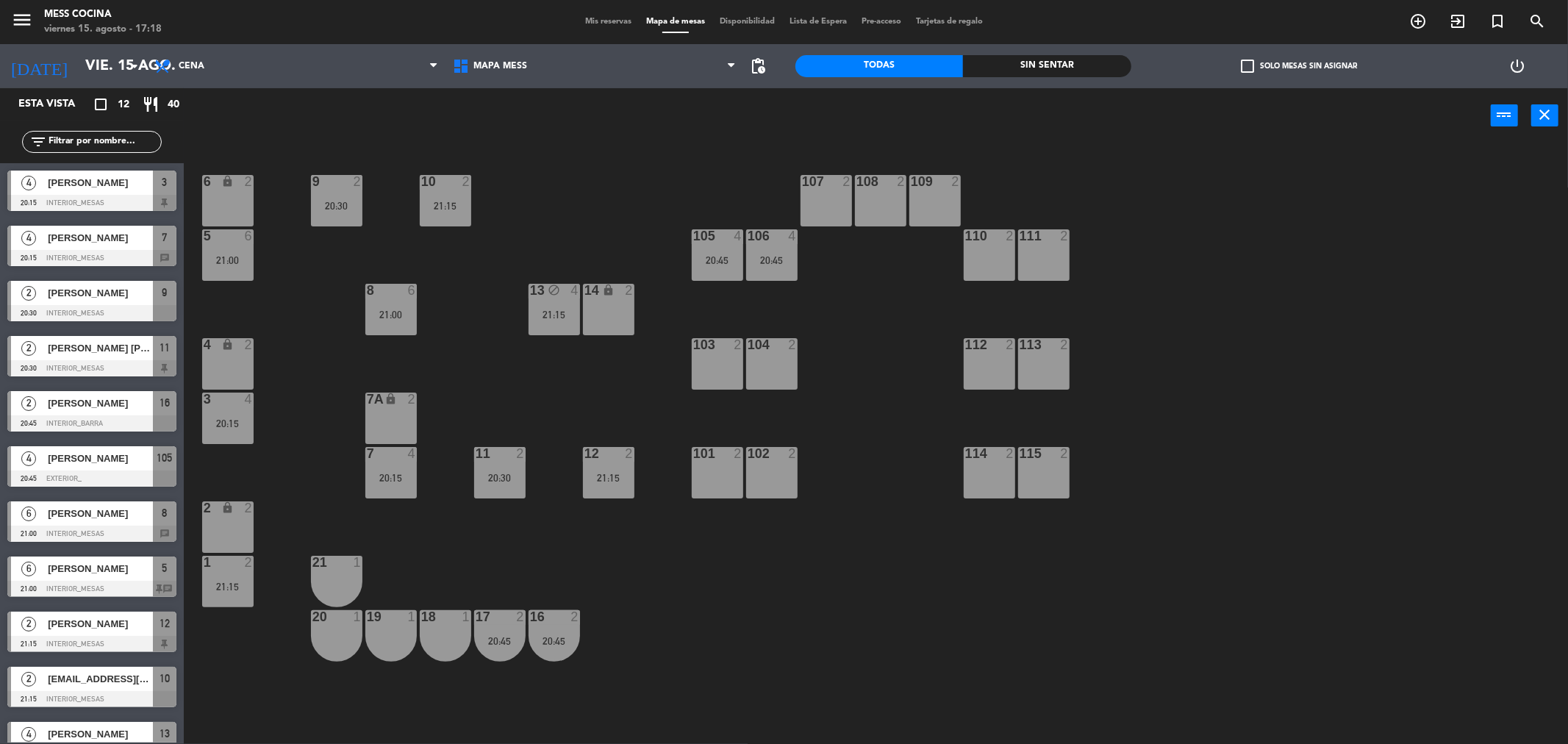
click at [658, 192] on div "6 lock 2 9 2 20:30 10 2 21:15 107 2 108 2 109 2 5 6 21:00 105 4 20:45 106 4 20:…" at bounding box center [884, 448] width 1369 height 601
click at [625, 22] on span "Mis reservas" at bounding box center [608, 21] width 61 height 8
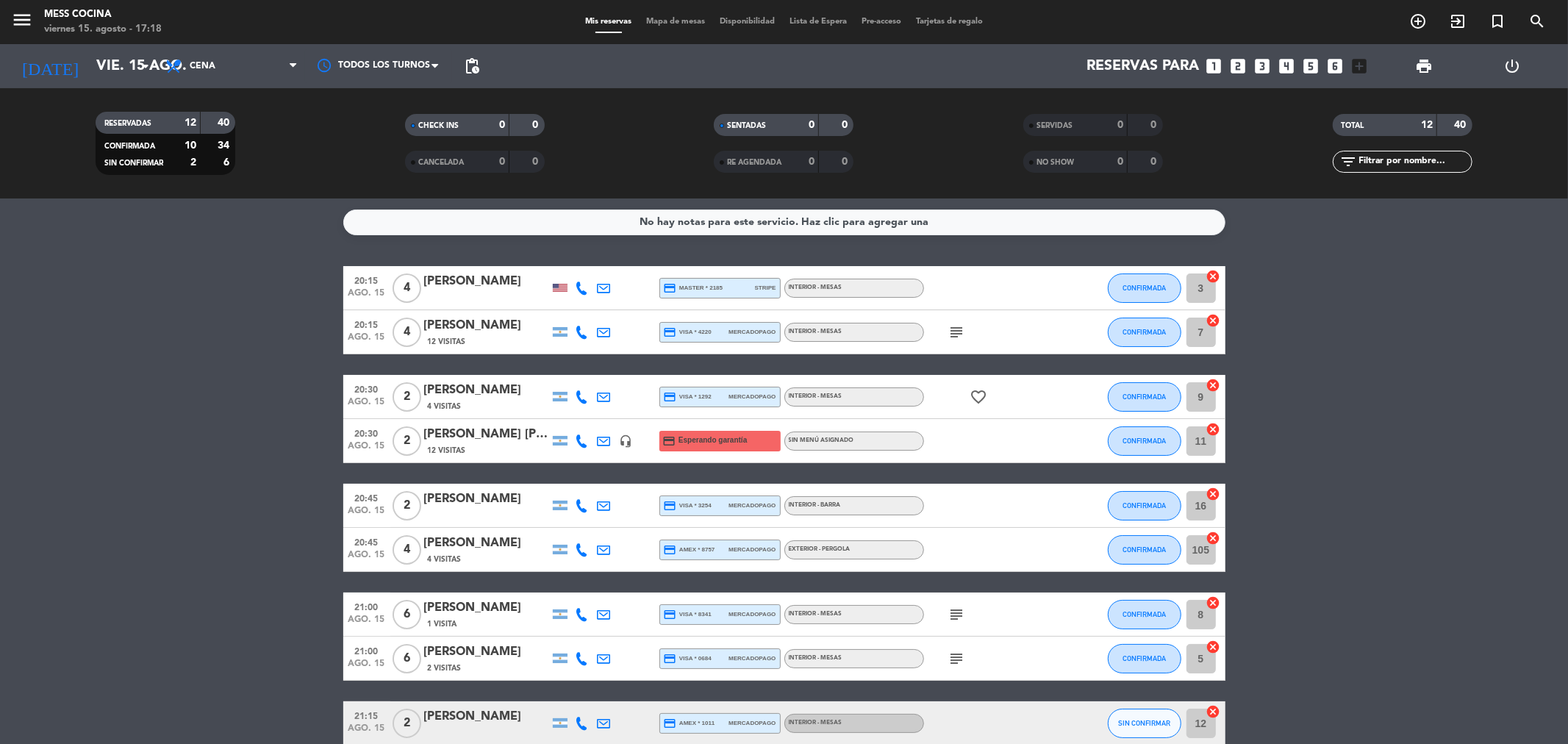
drag, startPoint x: 165, startPoint y: 361, endPoint x: 1395, endPoint y: 554, distance: 1245.0
click at [1395, 554] on bookings-row "20:15 ago. 15 4 [PERSON_NAME] credit_card master * 2185 stripe INTERIOR - MESAS…" at bounding box center [784, 572] width 1568 height 612
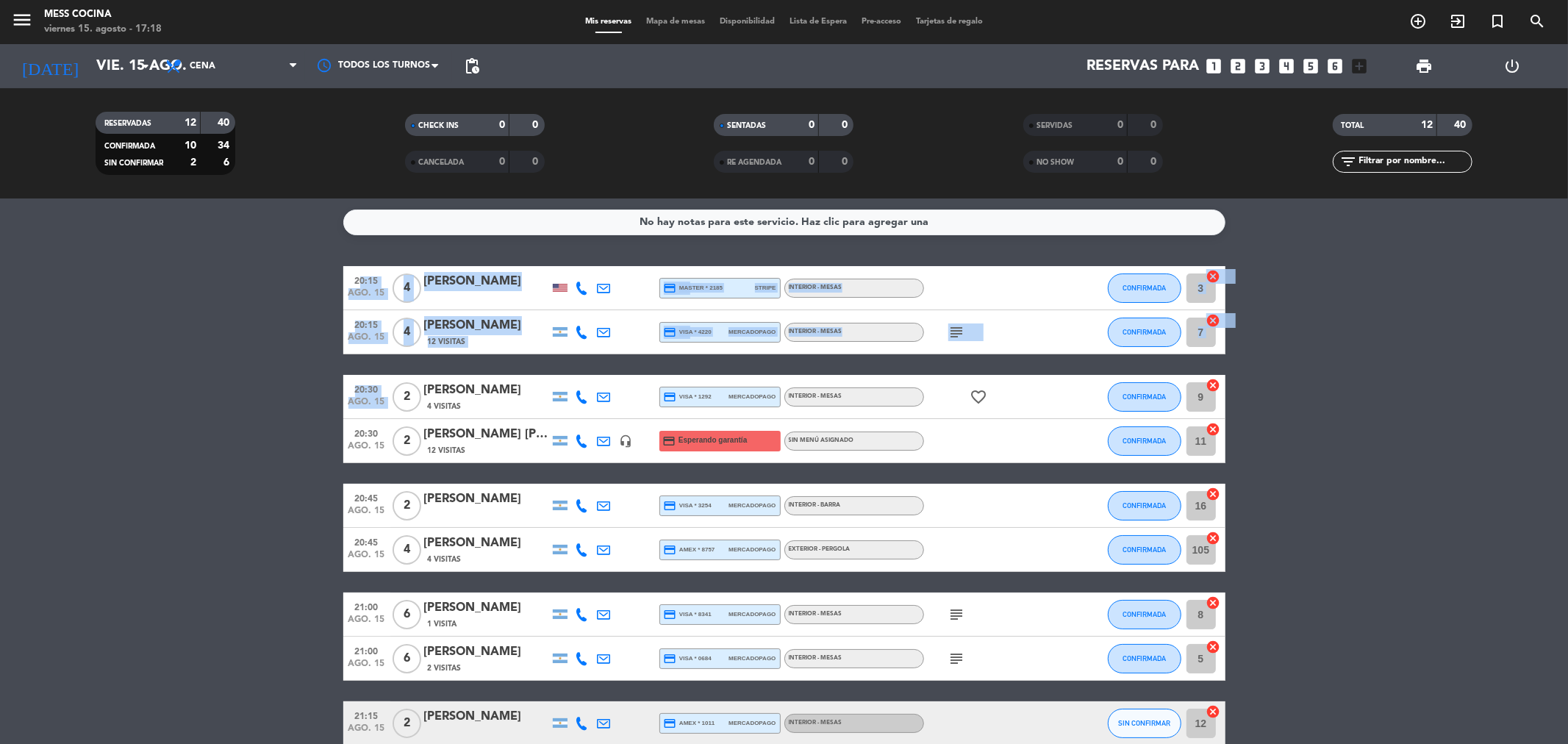
drag, startPoint x: 1395, startPoint y: 554, endPoint x: 385, endPoint y: 399, distance: 1021.8
click at [385, 399] on bookings-row "20:15 ago. 15 4 [PERSON_NAME] credit_card master * 2185 stripe INTERIOR - MESAS…" at bounding box center [784, 572] width 1568 height 612
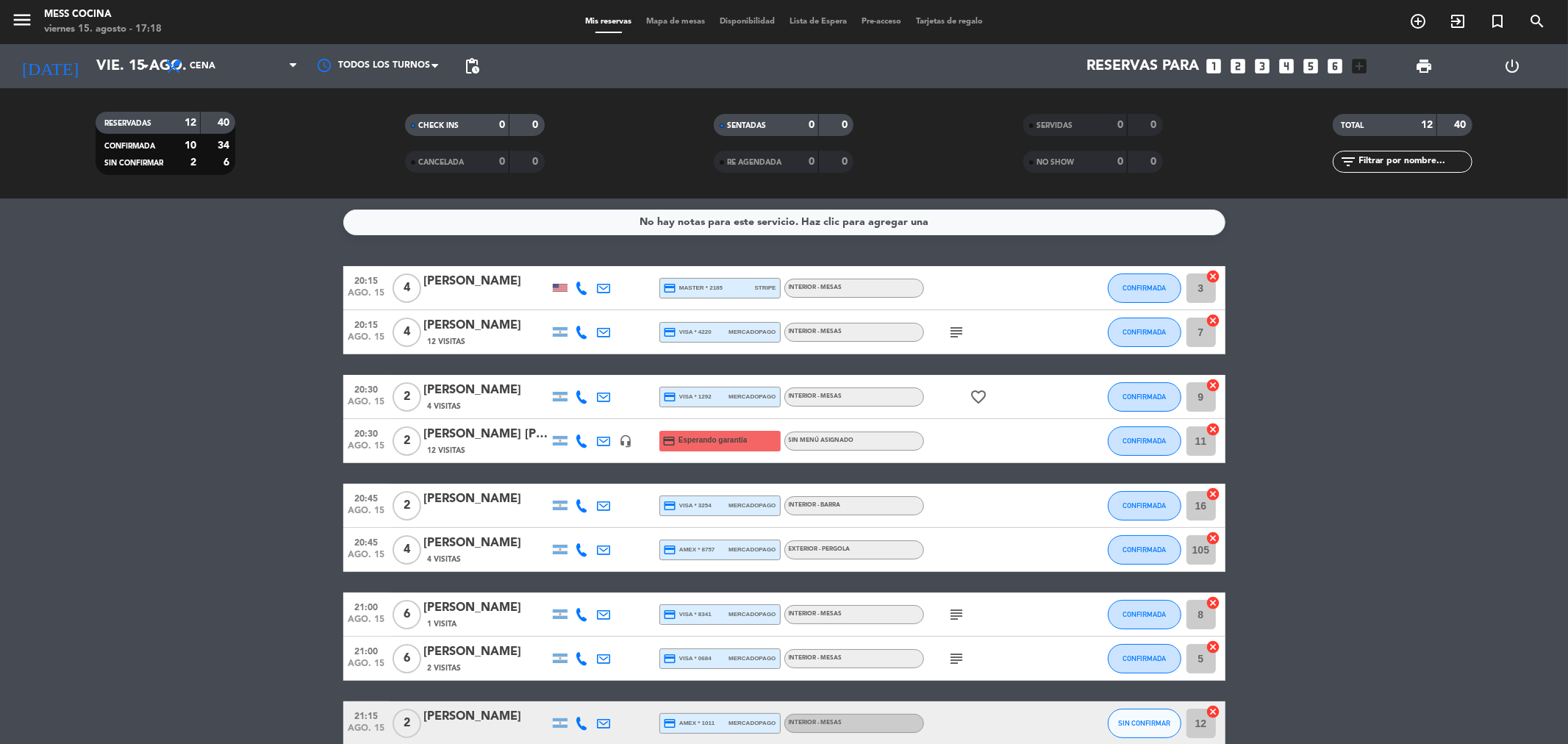
click at [287, 387] on bookings-row "20:15 ago. 15 4 [PERSON_NAME] credit_card master * 2185 stripe INTERIOR - MESAS…" at bounding box center [784, 572] width 1568 height 612
drag, startPoint x: 287, startPoint y: 387, endPoint x: 1312, endPoint y: 640, distance: 1055.8
click at [1312, 640] on bookings-row "20:15 ago. 15 4 [PERSON_NAME] credit_card master * 2185 stripe INTERIOR - MESAS…" at bounding box center [784, 572] width 1568 height 612
click at [1309, 637] on bookings-row "20:15 ago. 15 4 [PERSON_NAME] credit_card master * 2185 stripe INTERIOR - MESAS…" at bounding box center [784, 572] width 1568 height 612
drag, startPoint x: 1309, startPoint y: 637, endPoint x: 144, endPoint y: 392, distance: 1190.5
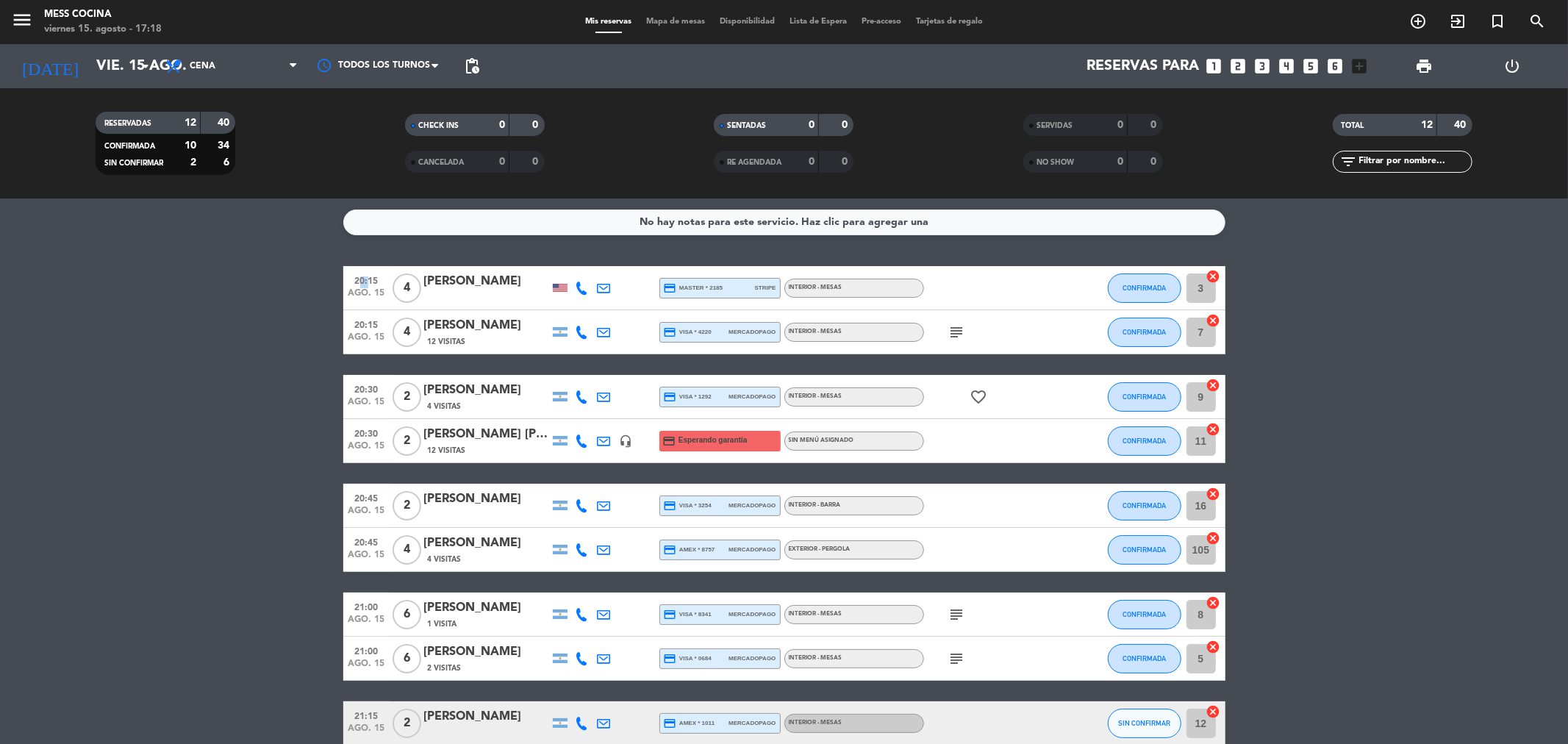
click at [144, 392] on bookings-row "20:15 ago. 15 4 [PERSON_NAME] credit_card master * 2185 stripe INTERIOR - MESAS…" at bounding box center [784, 572] width 1568 height 612
drag, startPoint x: 137, startPoint y: 392, endPoint x: 1417, endPoint y: 628, distance: 1301.6
click at [1417, 628] on bookings-row "20:15 ago. 15 4 [PERSON_NAME] credit_card master * 2185 stripe INTERIOR - MESAS…" at bounding box center [784, 572] width 1568 height 612
click at [64, 376] on bookings-row "20:15 ago. 15 4 [PERSON_NAME] credit_card master * 2185 stripe INTERIOR - MESAS…" at bounding box center [784, 572] width 1568 height 612
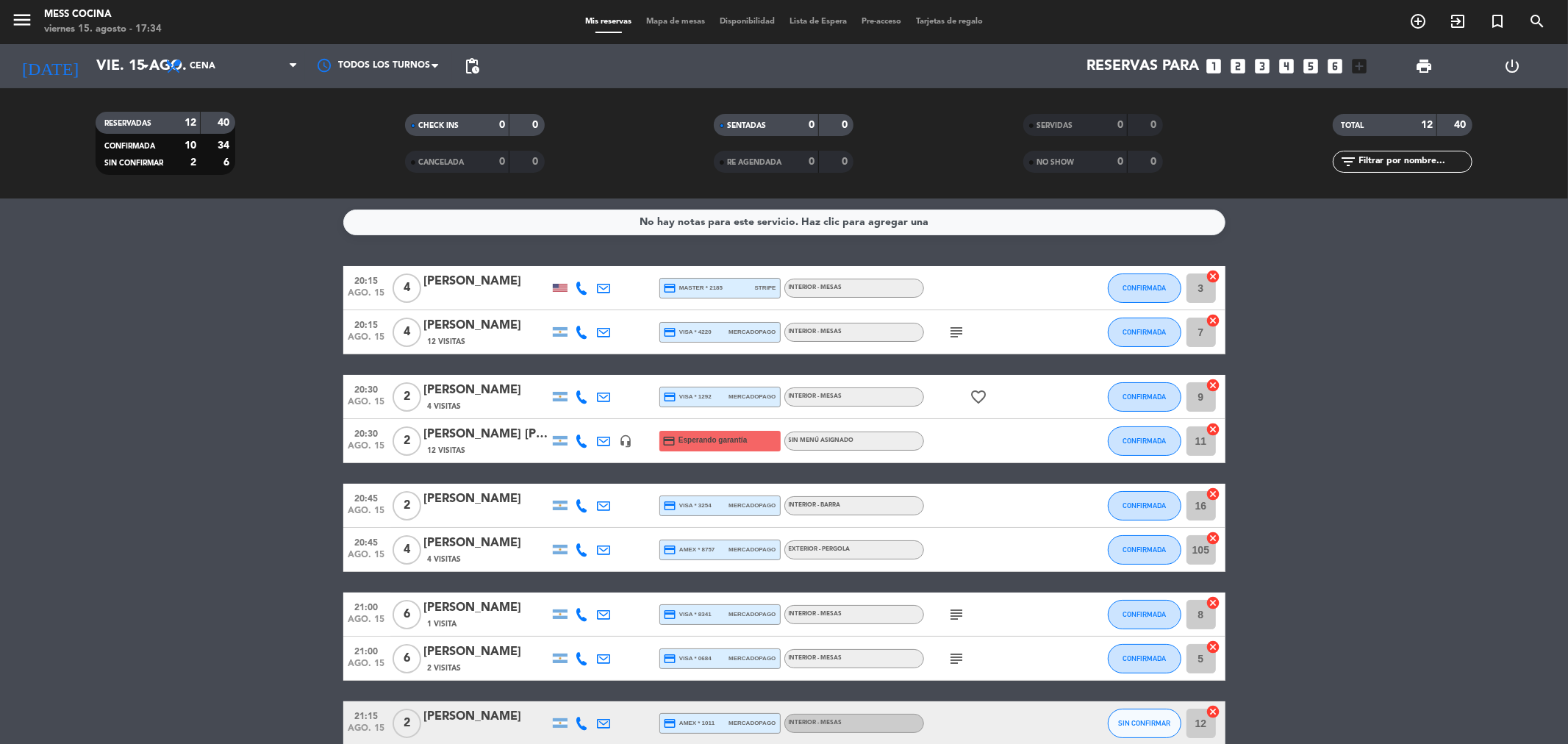
drag, startPoint x: 994, startPoint y: 505, endPoint x: 1285, endPoint y: 568, distance: 297.7
click at [1285, 568] on bookings-row "20:15 ago. 15 4 [PERSON_NAME] credit_card master * 2185 stripe INTERIOR - MESAS…" at bounding box center [784, 572] width 1568 height 612
click at [70, 419] on bookings-row "20:15 ago. 15 4 [PERSON_NAME] credit_card master * 2185 stripe INTERIOR - MESAS…" at bounding box center [784, 572] width 1568 height 612
drag, startPoint x: 0, startPoint y: 231, endPoint x: 224, endPoint y: 28, distance: 302.3
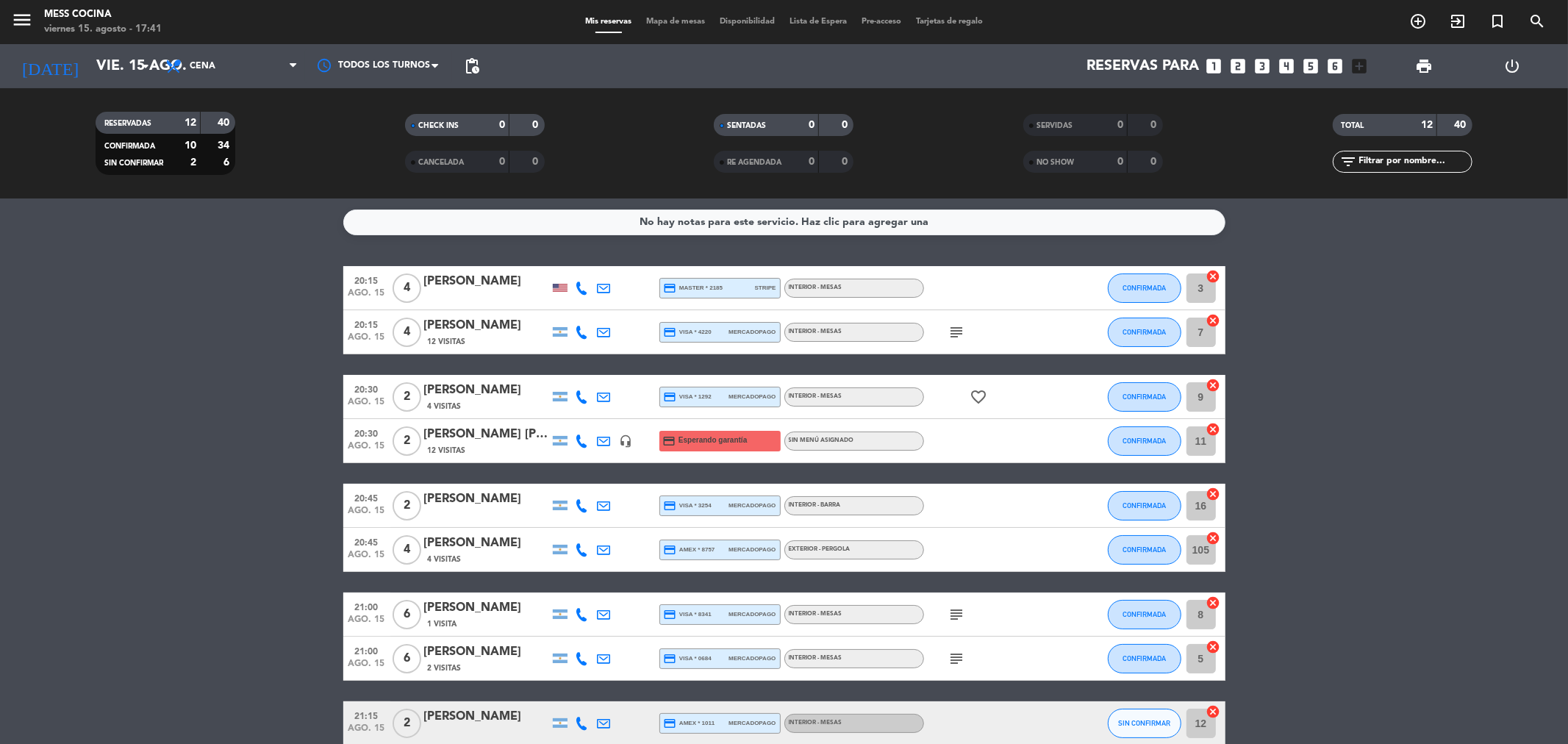
click at [1, 230] on service-notes "No hay notas para este servicio. Haz clic para agregar una" at bounding box center [784, 222] width 1568 height 26
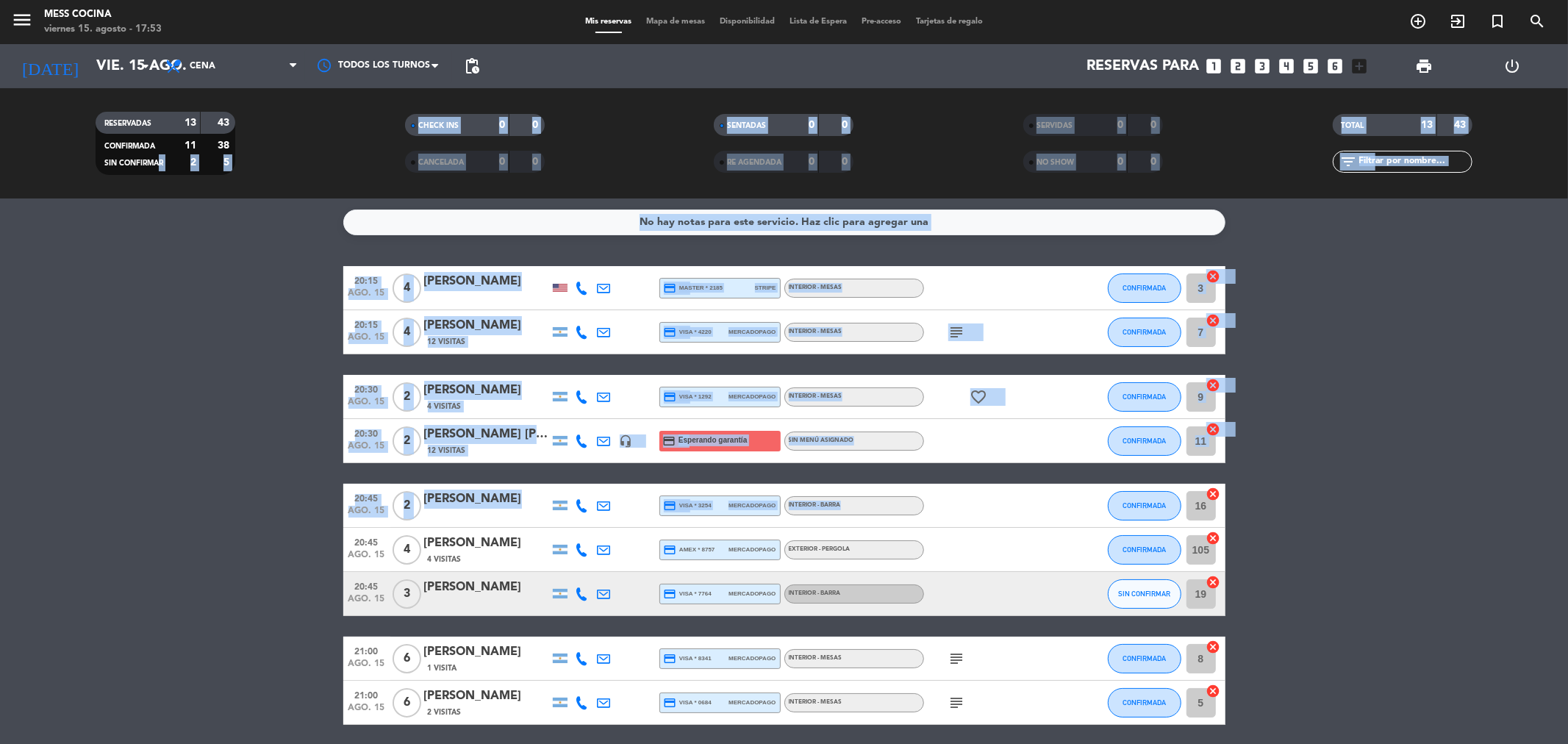
drag, startPoint x: 292, startPoint y: 279, endPoint x: 1347, endPoint y: 538, distance: 1086.3
click at [1198, 508] on ng-component "menu Mess Cocina viernes 15. agosto - 17:53 Mis reservas Mapa de mesas Disponib…" at bounding box center [784, 372] width 1568 height 744
click at [1405, 548] on bookings-row "20:15 ago. 15 4 [PERSON_NAME] credit_card master * 2185 stripe INTERIOR - MESAS…" at bounding box center [784, 594] width 1568 height 656
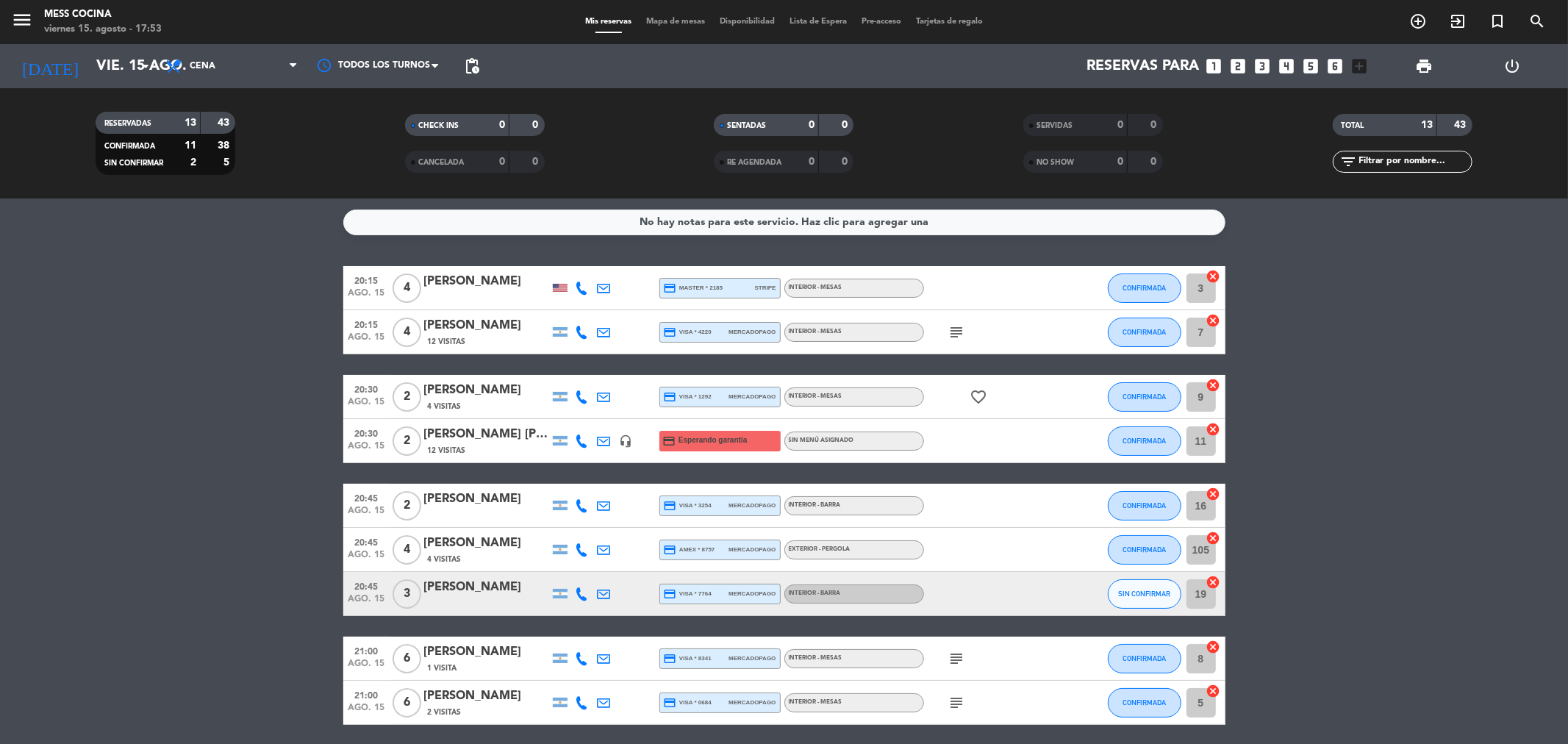
drag, startPoint x: 1405, startPoint y: 548, endPoint x: 288, endPoint y: 454, distance: 1120.9
click at [288, 454] on bookings-row "20:15 ago. 15 4 [PERSON_NAME] credit_card master * 2185 stripe INTERIOR - MESAS…" at bounding box center [784, 594] width 1568 height 656
drag, startPoint x: 288, startPoint y: 454, endPoint x: 1523, endPoint y: 717, distance: 1262.7
click at [1523, 717] on bookings-row "20:15 ago. 15 4 [PERSON_NAME] credit_card master * 2185 stripe INTERIOR - MESAS…" at bounding box center [784, 594] width 1568 height 656
click at [1404, 643] on bookings-row "20:15 ago. 15 4 [PERSON_NAME] credit_card master * 2185 stripe INTERIOR - MESAS…" at bounding box center [784, 594] width 1568 height 656
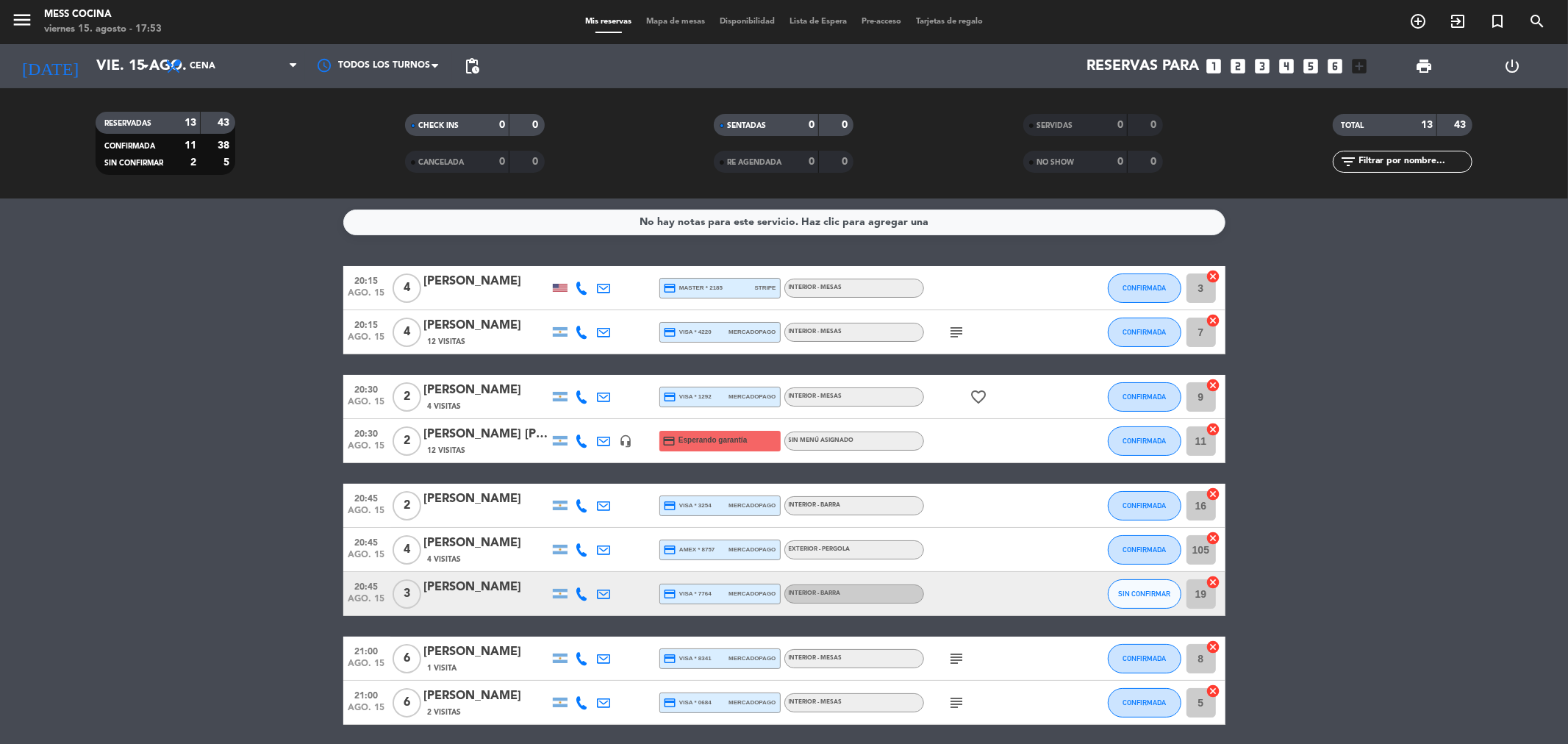
drag, startPoint x: 1391, startPoint y: 644, endPoint x: 239, endPoint y: 476, distance: 1164.2
click at [239, 476] on bookings-row "20:15 ago. 15 4 [PERSON_NAME] credit_card master * 2185 stripe INTERIOR - MESAS…" at bounding box center [784, 594] width 1568 height 656
click at [176, 469] on bookings-row "20:15 ago. 15 4 [PERSON_NAME] credit_card master * 2185 stripe INTERIOR - MESAS…" at bounding box center [784, 594] width 1568 height 656
drag, startPoint x: 175, startPoint y: 471, endPoint x: 1436, endPoint y: 552, distance: 1263.6
click at [1436, 552] on bookings-row "20:15 ago. 15 4 [PERSON_NAME] credit_card master * 2185 stripe INTERIOR - MESAS…" at bounding box center [784, 594] width 1568 height 656
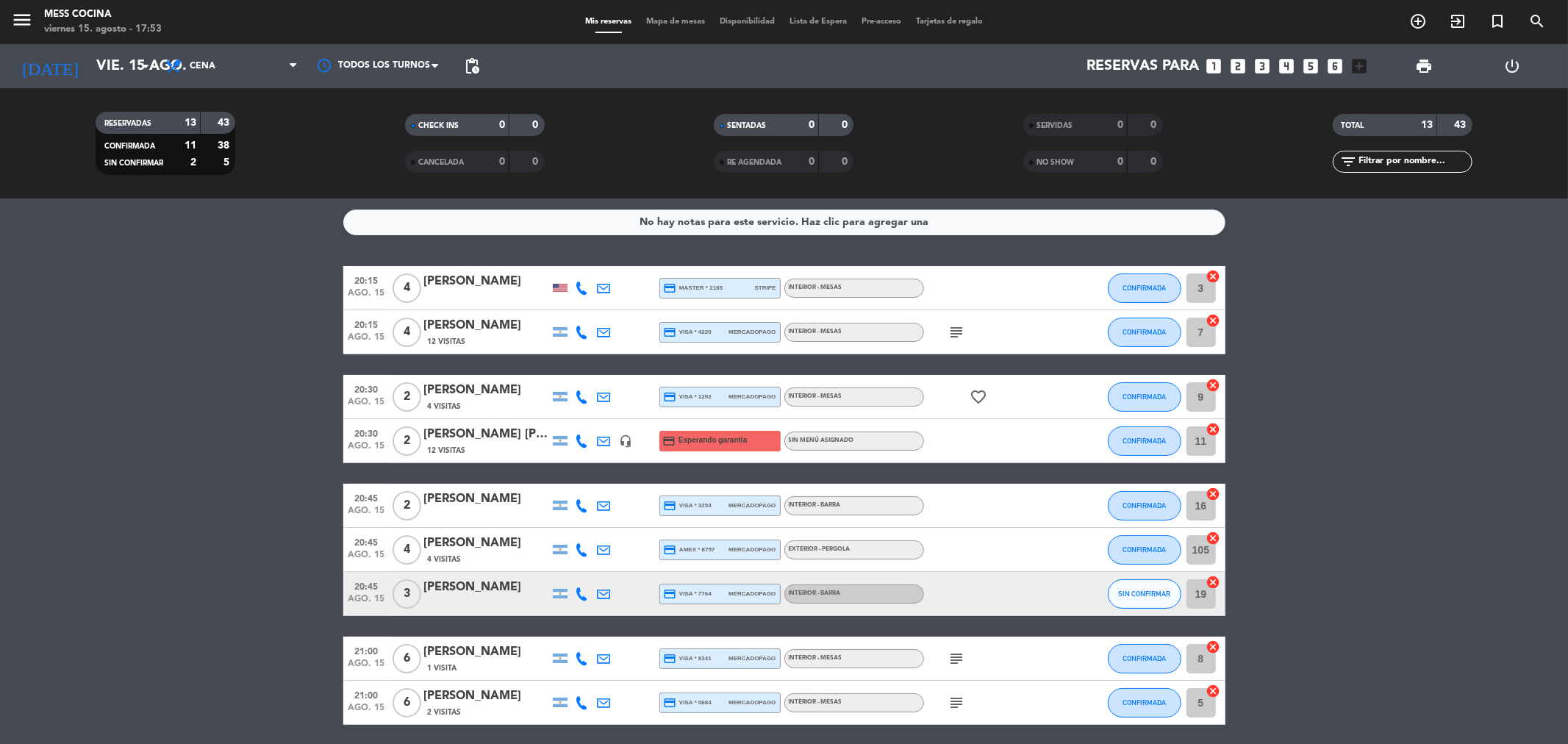
click at [642, 27] on div "Mis reservas Mapa de mesas Disponibilidad Lista de Espera Pre-acceso Tarjetas d…" at bounding box center [784, 22] width 413 height 13
click at [644, 25] on span "Mapa de mesas" at bounding box center [675, 21] width 73 height 8
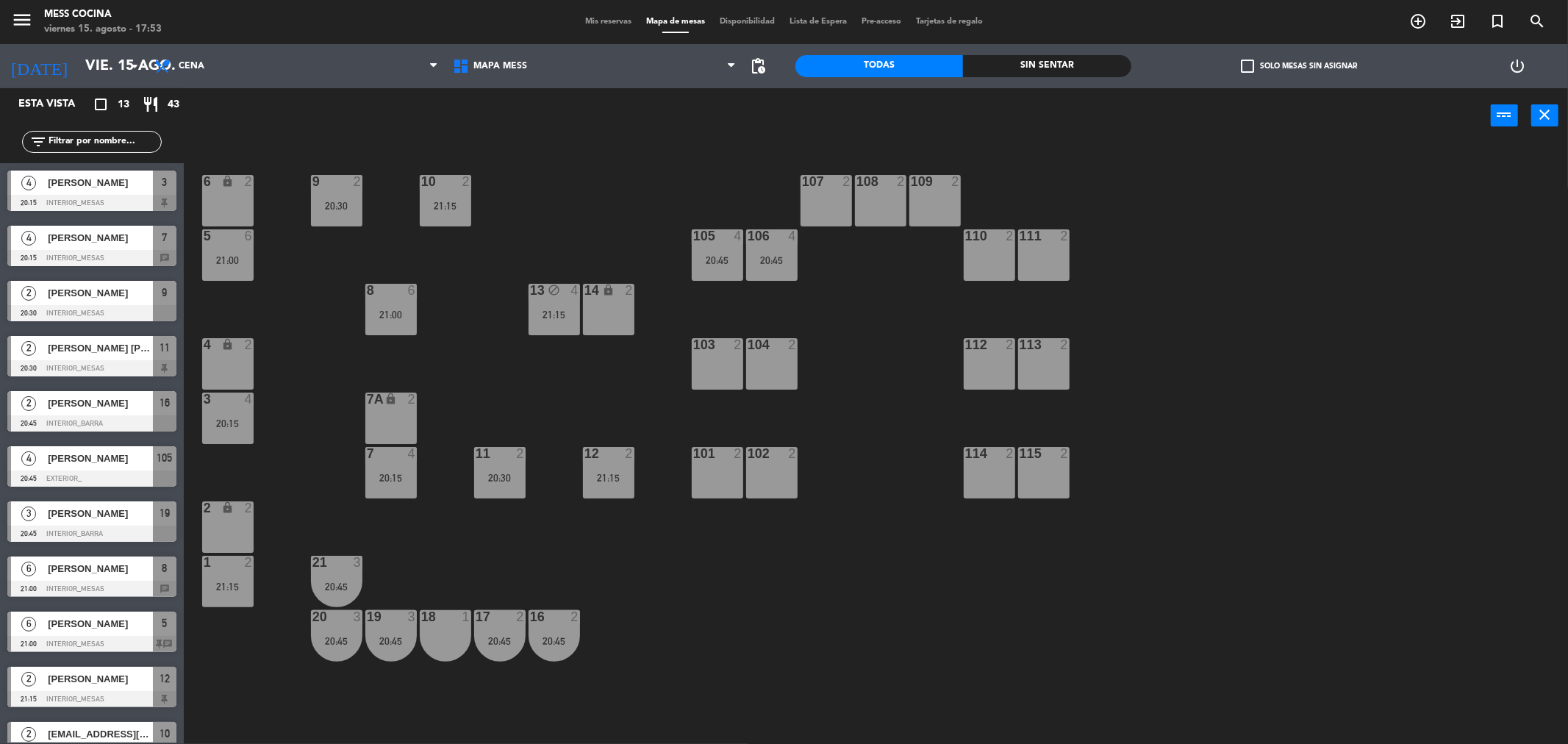
click at [438, 620] on div at bounding box center [445, 617] width 24 height 13
click at [878, 128] on button "Bloquear Mesa" at bounding box center [883, 116] width 88 height 30
click at [592, 24] on span "Mis reservas" at bounding box center [608, 21] width 61 height 8
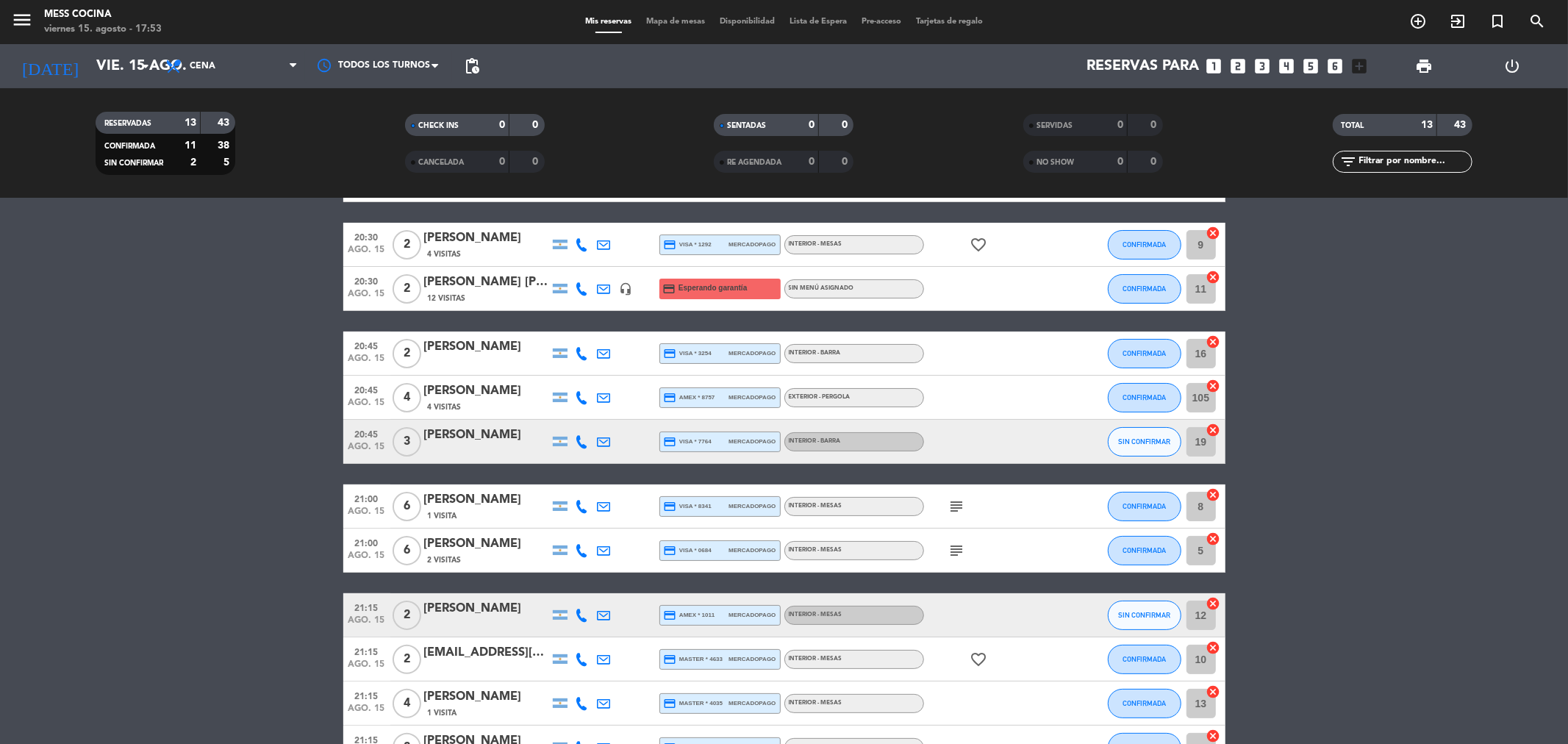
scroll to position [163, 0]
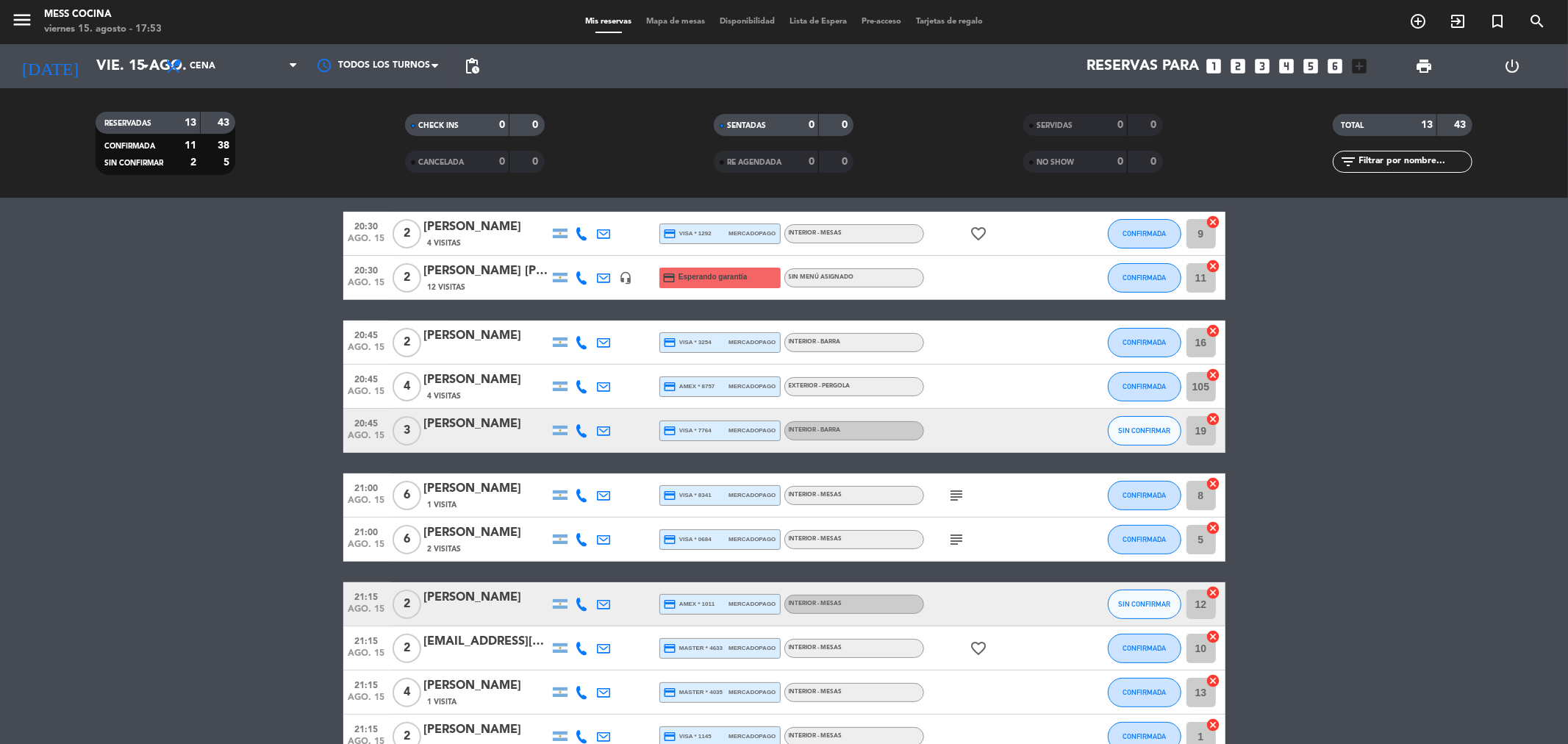
click at [584, 428] on icon at bounding box center [582, 431] width 13 height 13
click at [613, 408] on span at bounding box center [619, 406] width 12 height 12
drag, startPoint x: 0, startPoint y: 671, endPoint x: 144, endPoint y: 602, distance: 159.7
click at [114, 533] on bookings-row "20:15 ago. 15 4 [PERSON_NAME] credit_card master * 2185 stripe INTERIOR - MESAS…" at bounding box center [784, 431] width 1568 height 656
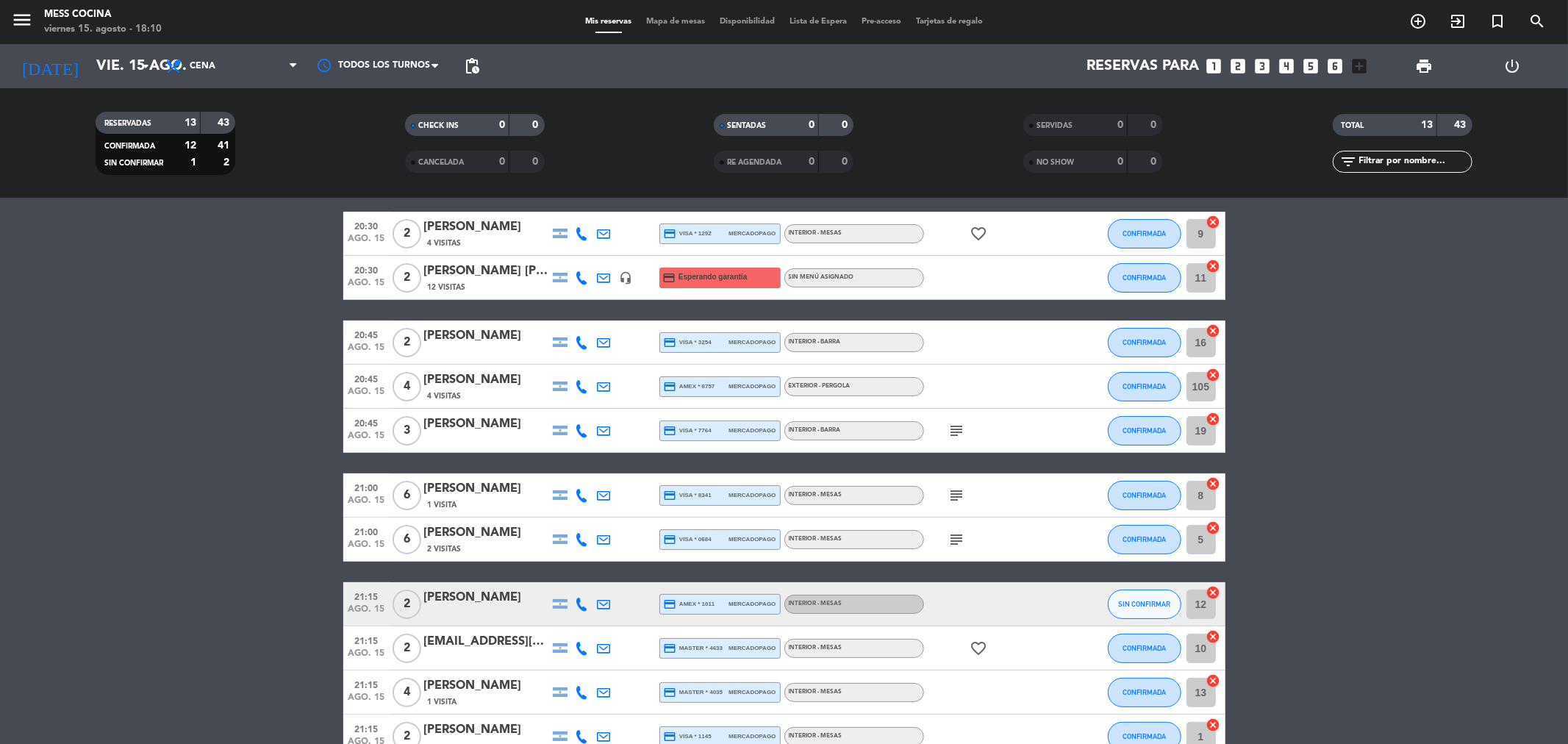
click at [144, 602] on bookings-row "20:15 ago. 15 4 [PERSON_NAME] credit_card master * 2185 stripe INTERIOR - MESAS…" at bounding box center [784, 431] width 1568 height 656
click at [4, 476] on bookings-row "20:15 ago. 15 4 [PERSON_NAME] credit_card master * 2185 stripe INTERIOR - MESAS…" at bounding box center [784, 431] width 1568 height 656
click at [667, 32] on div "menu Mess Cocina viernes 15. agosto - 18:10 Mis reservas Mapa de mesas Disponib…" at bounding box center [784, 22] width 1568 height 44
click at [667, 27] on div "Mis reservas Mapa de mesas Disponibilidad Lista de Espera Pre-acceso Tarjetas d…" at bounding box center [784, 22] width 413 height 13
click at [667, 20] on span "Mapa de mesas" at bounding box center [675, 21] width 73 height 8
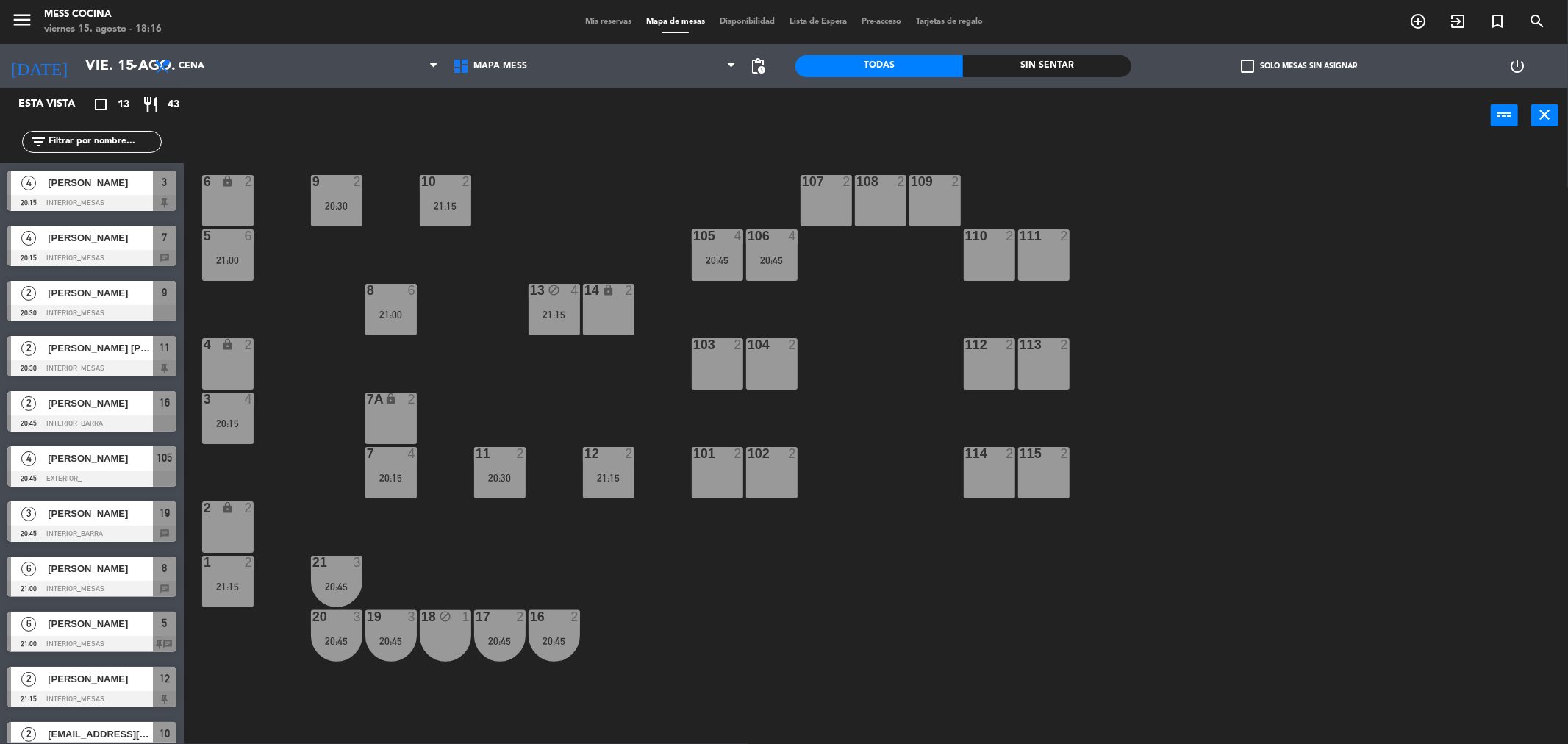
click at [667, 20] on span "Mapa de mesas" at bounding box center [675, 21] width 73 height 8
click at [454, 230] on div "6 lock 2 9 2 20:30 10 2 21:15 107 2 108 2 109 2 5 6 21:00 105 4 20:45 106 4 20:…" at bounding box center [884, 448] width 1369 height 601
click at [901, 663] on div "6 lock 2 9 2 20:30 10 2 21:15 107 2 108 2 109 2 5 6 21:00 105 4 20:45 106 4 20:…" at bounding box center [884, 448] width 1369 height 601
click at [725, 239] on div at bounding box center [717, 236] width 24 height 13
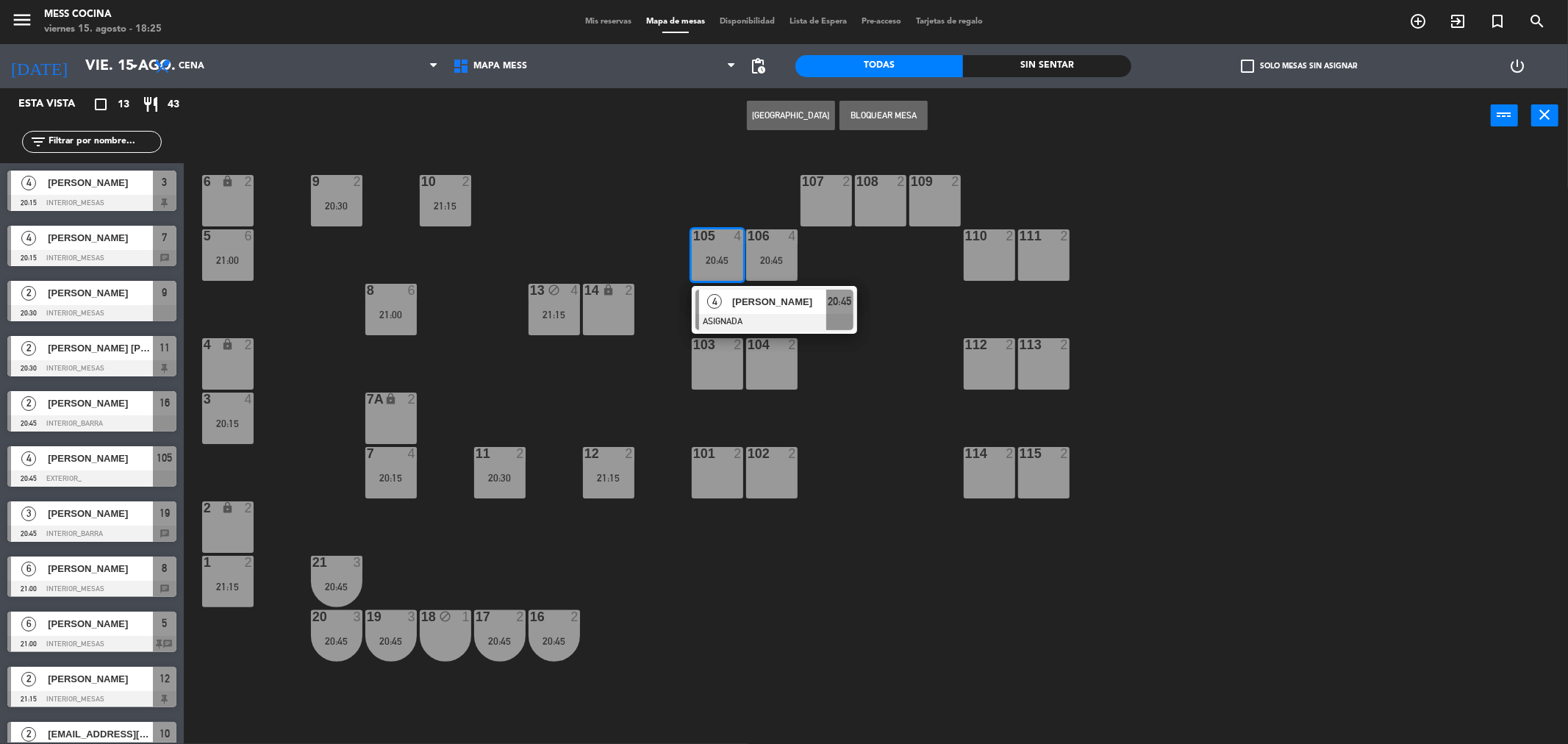
click at [725, 239] on div at bounding box center [717, 236] width 24 height 13
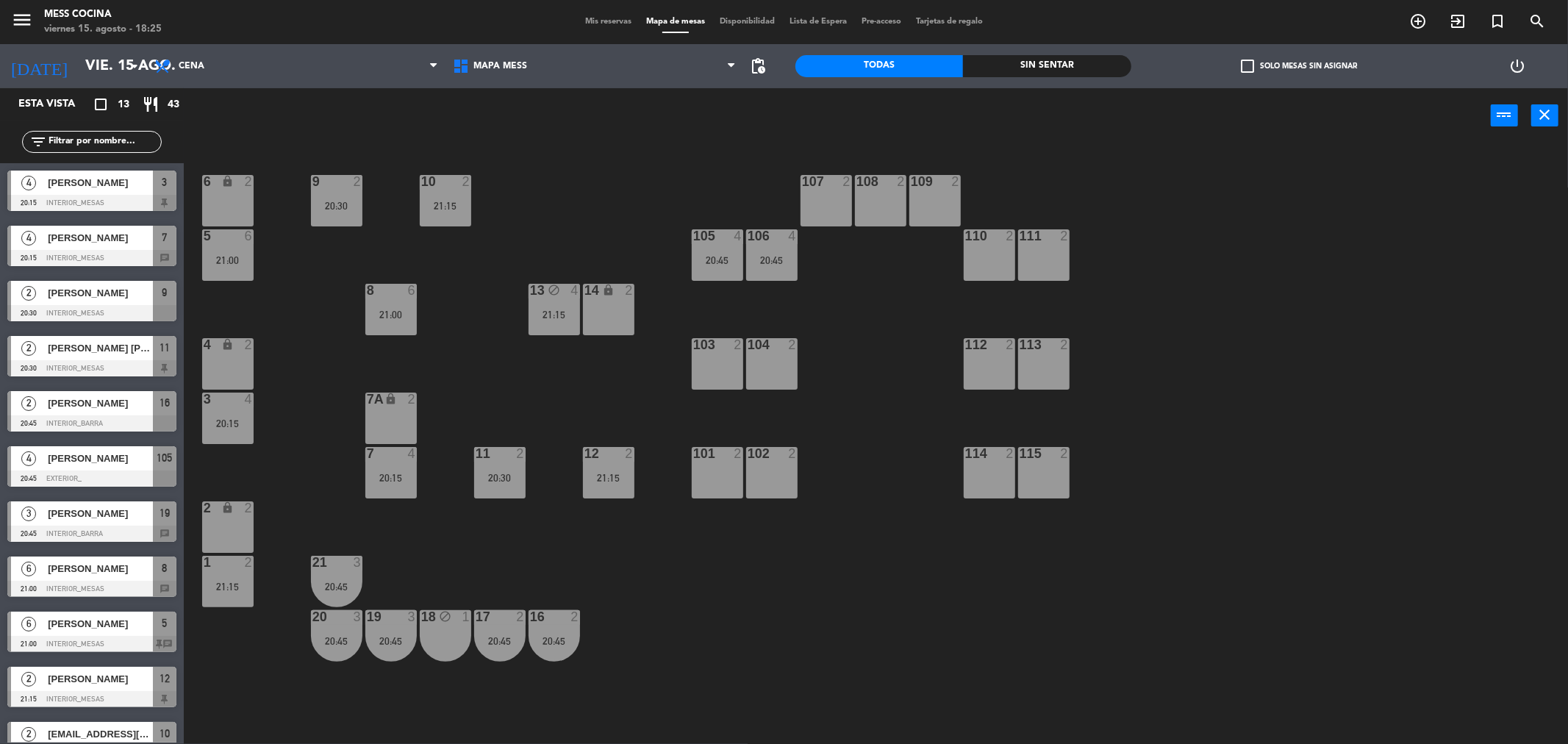
click at [604, 287] on icon "lock" at bounding box center [608, 290] width 13 height 13
click at [592, 243] on div "6 lock 2 9 2 20:30 10 2 21:15 107 2 108 2 109 2 5 6 21:00 105 4 20:45 106 4 20:…" at bounding box center [884, 448] width 1369 height 601
click at [613, 24] on span "Mis reservas" at bounding box center [608, 21] width 61 height 8
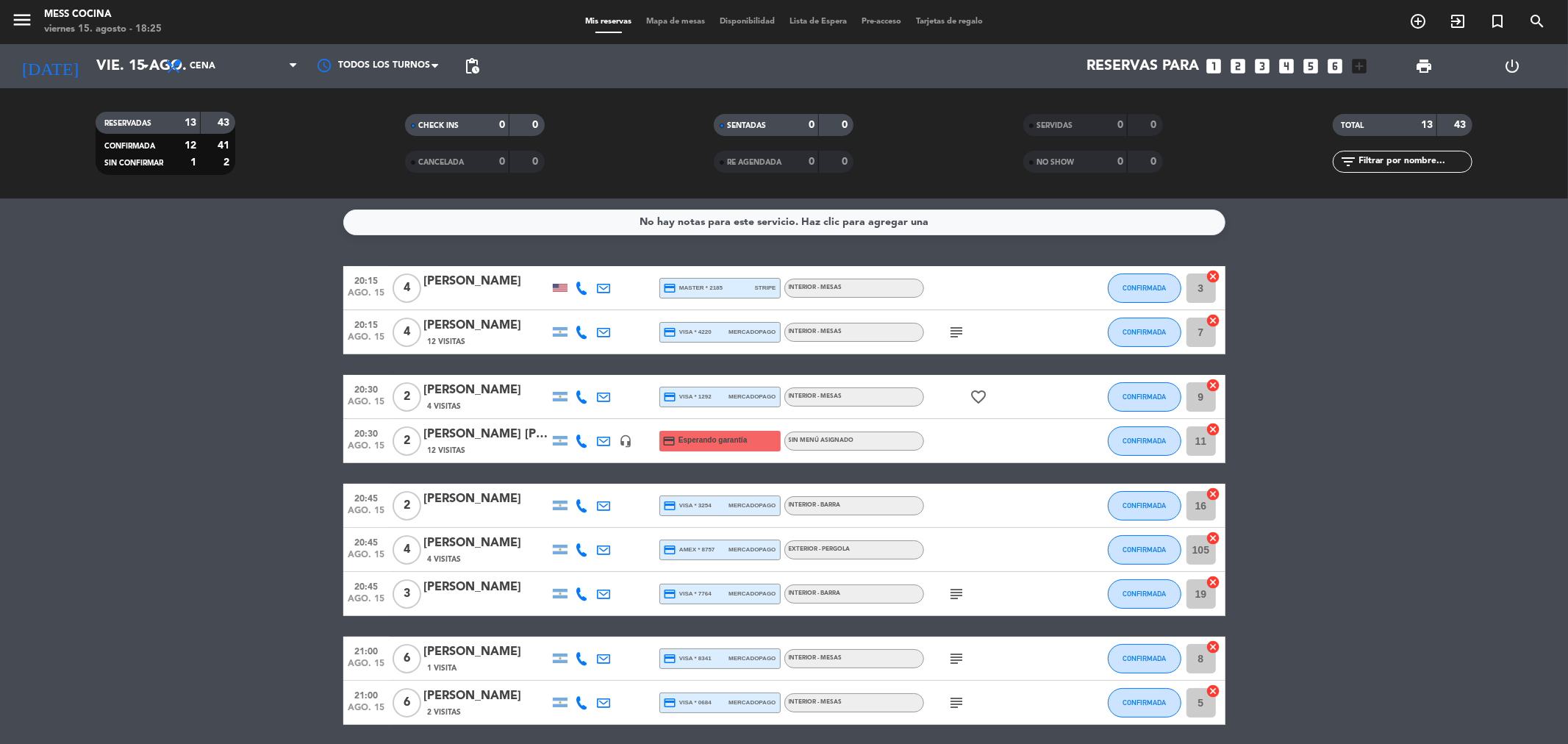
drag, startPoint x: 135, startPoint y: 330, endPoint x: 1365, endPoint y: 505, distance: 1242.4
click at [1365, 505] on bookings-row "20:15 ago. 15 4 [PERSON_NAME] credit_card master * 2185 stripe INTERIOR - MESAS…" at bounding box center [784, 594] width 1568 height 656
click at [177, 363] on bookings-row "20:15 ago. 15 4 [PERSON_NAME] credit_card master * 2185 stripe INTERIOR - MESAS…" at bounding box center [784, 594] width 1568 height 656
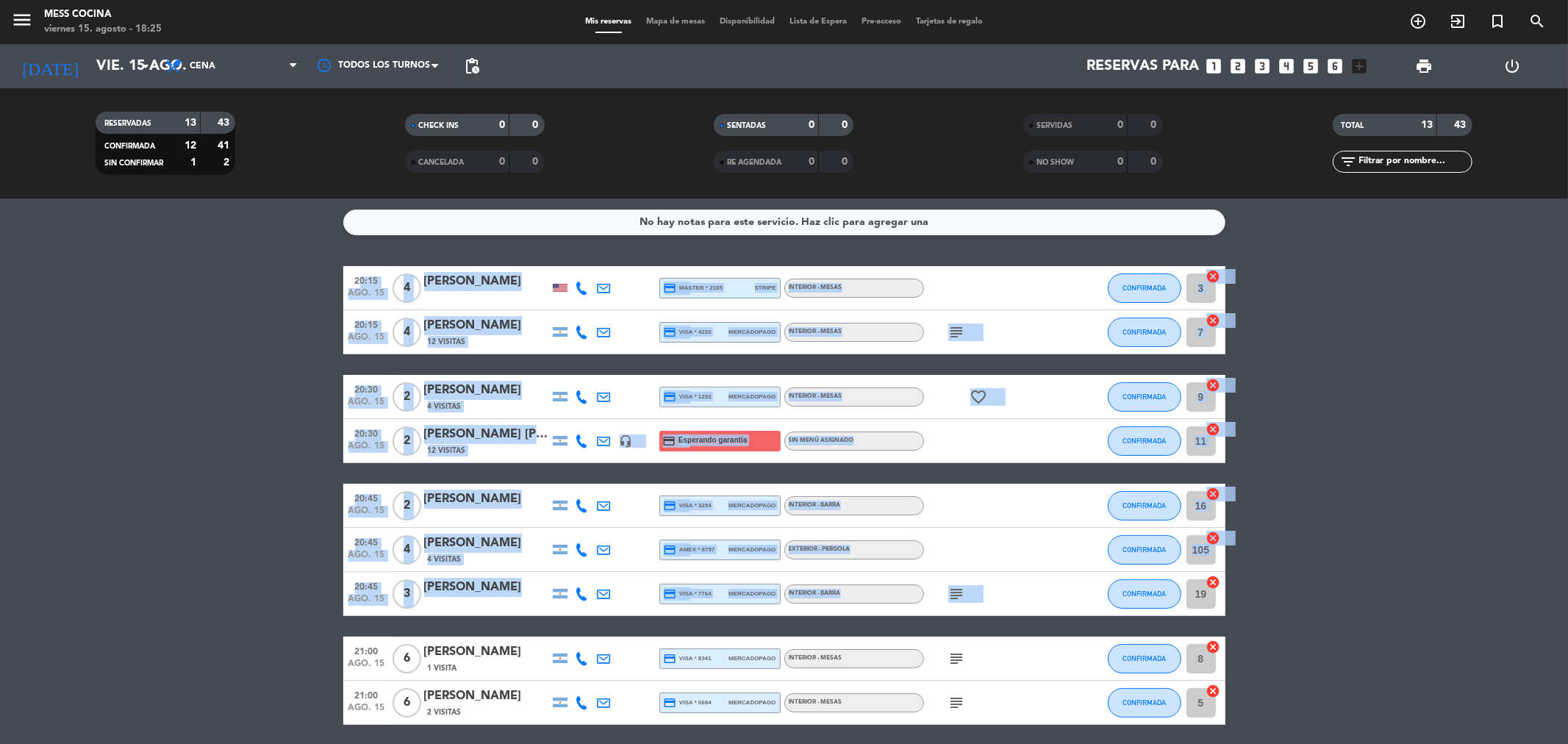
drag, startPoint x: 177, startPoint y: 363, endPoint x: 1218, endPoint y: 606, distance: 1069.0
click at [1218, 606] on bookings-row "20:15 ago. 15 4 [PERSON_NAME] credit_card master * 2185 stripe INTERIOR - MESAS…" at bounding box center [784, 594] width 1568 height 656
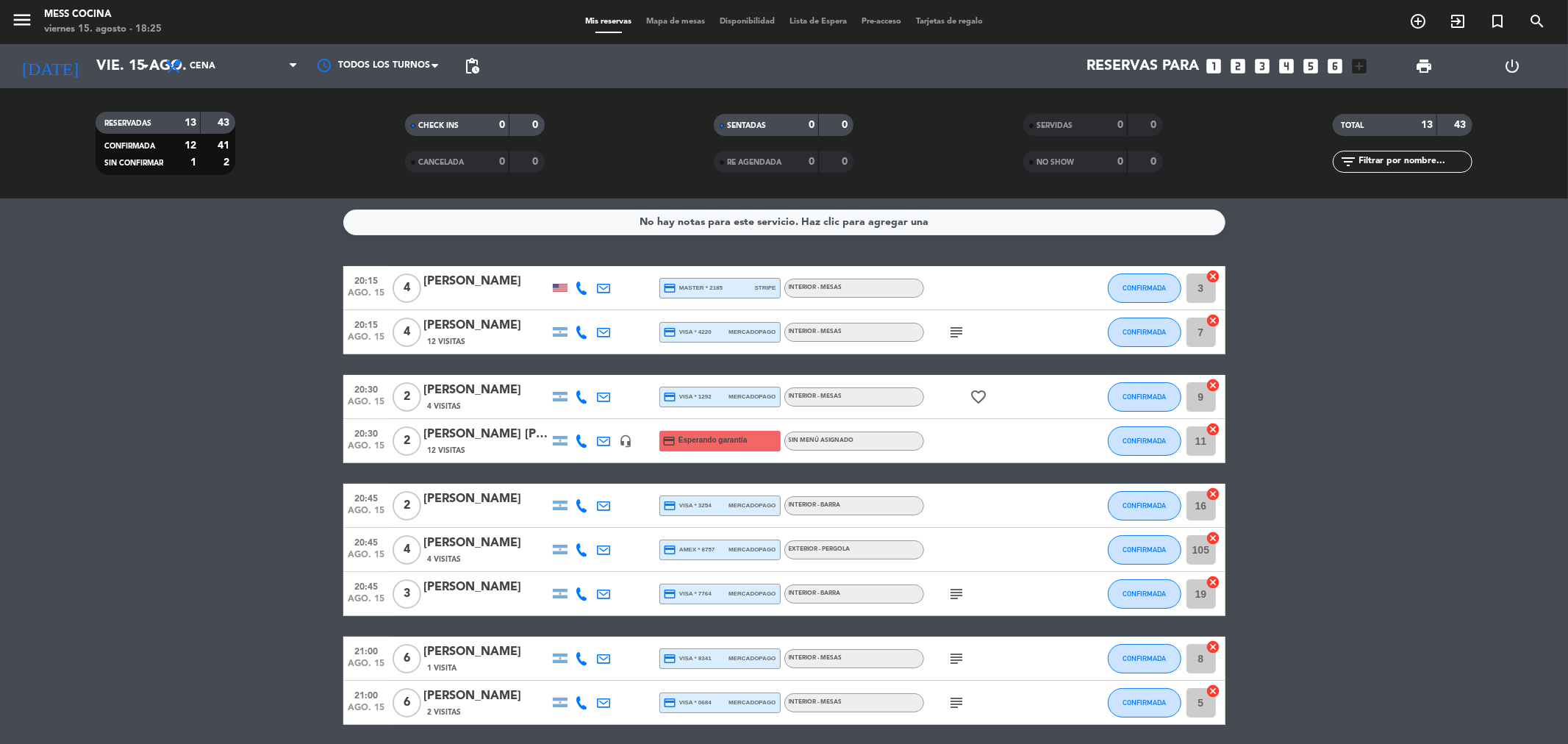
click at [1347, 613] on bookings-row "20:15 ago. 15 4 [PERSON_NAME] credit_card master * 2185 stripe INTERIOR - MESAS…" at bounding box center [784, 594] width 1568 height 656
drag, startPoint x: 104, startPoint y: 464, endPoint x: 1347, endPoint y: 644, distance: 1256.0
click at [1347, 644] on bookings-row "20:15 ago. 15 4 [PERSON_NAME] credit_card master * 2185 stripe INTERIOR - MESAS…" at bounding box center [784, 594] width 1568 height 656
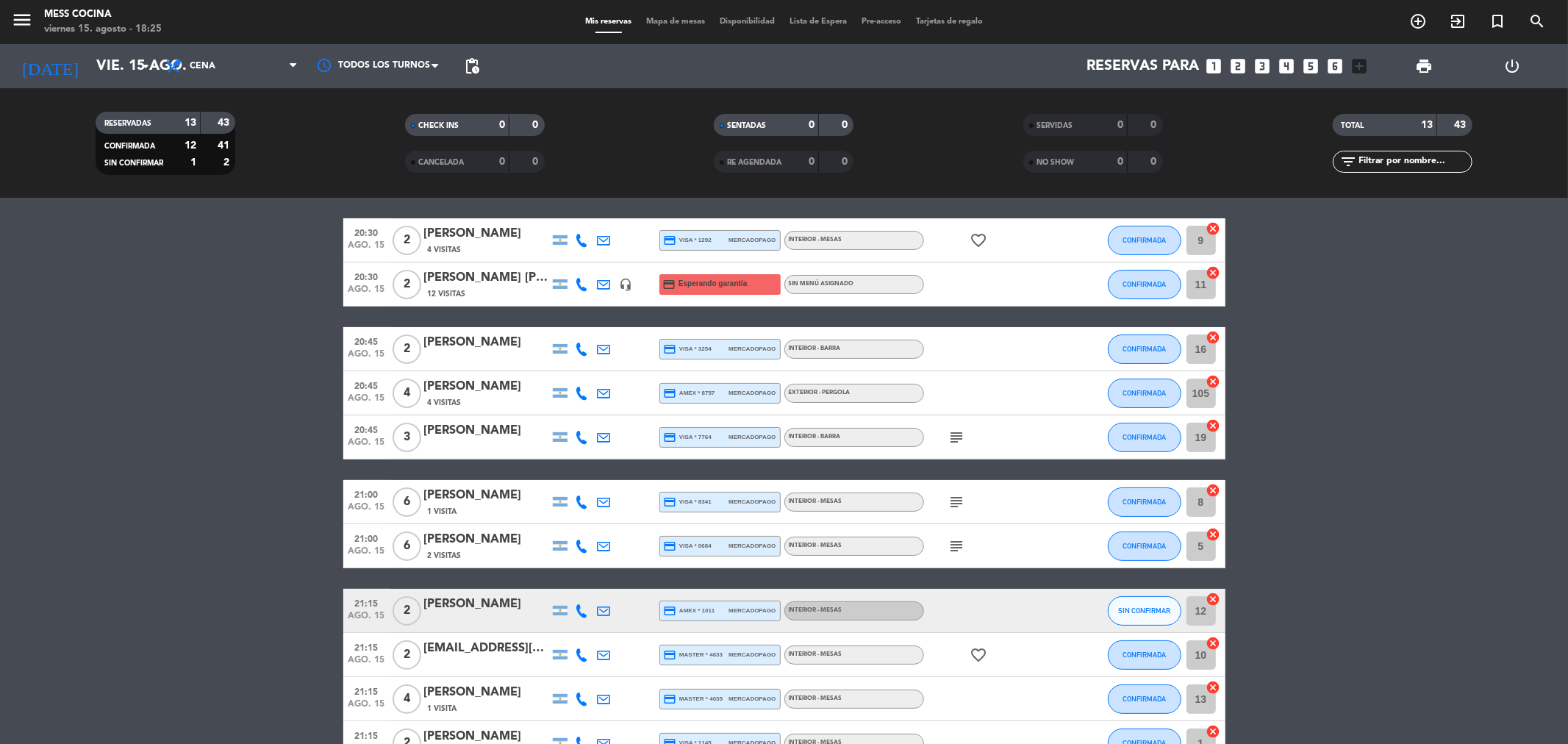
scroll to position [163, 0]
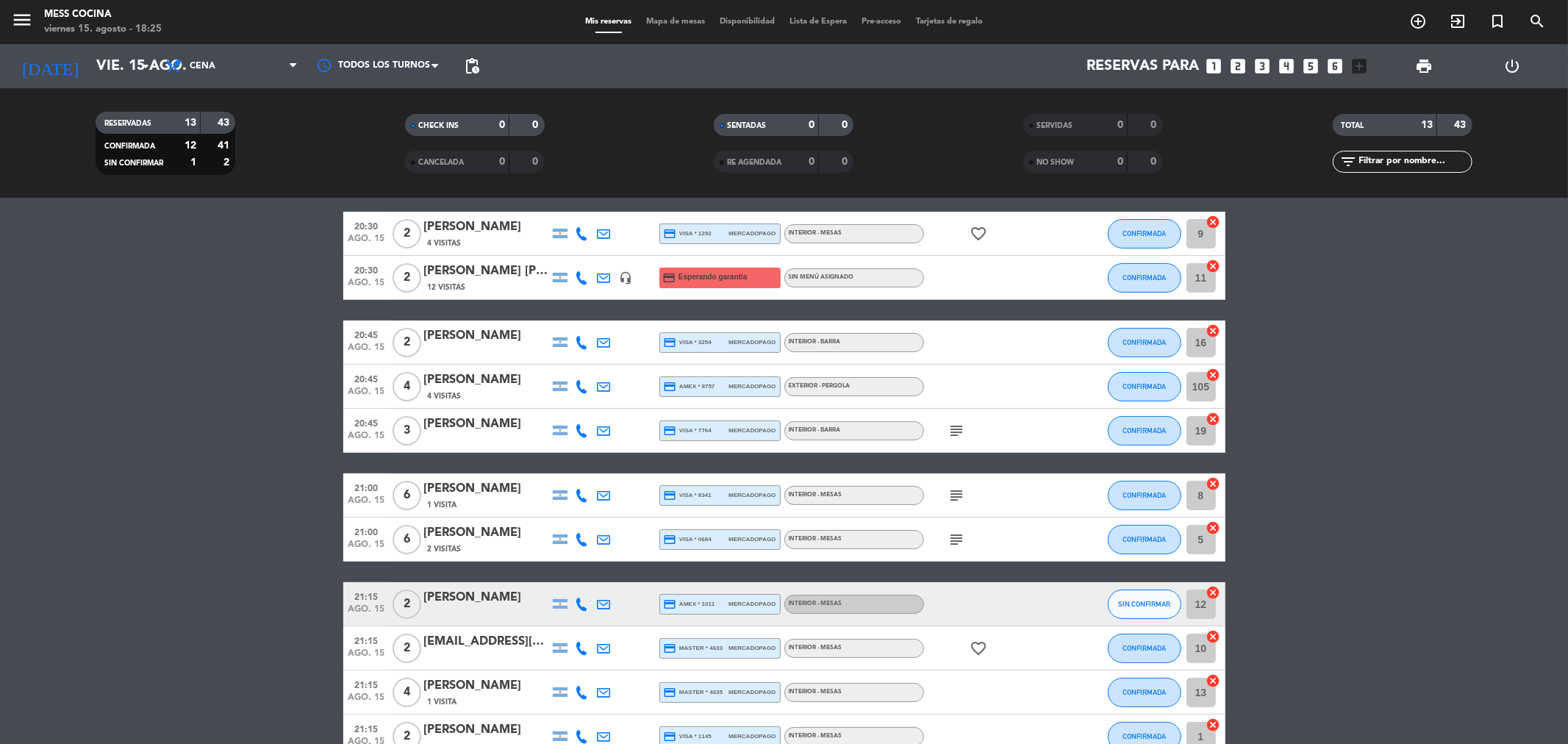
drag, startPoint x: 49, startPoint y: 433, endPoint x: 1397, endPoint y: 654, distance: 1366.0
click at [1397, 654] on bookings-row "20:15 ago. 15 4 [PERSON_NAME] credit_card master * 2185 stripe INTERIOR - MESAS…" at bounding box center [784, 431] width 1568 height 656
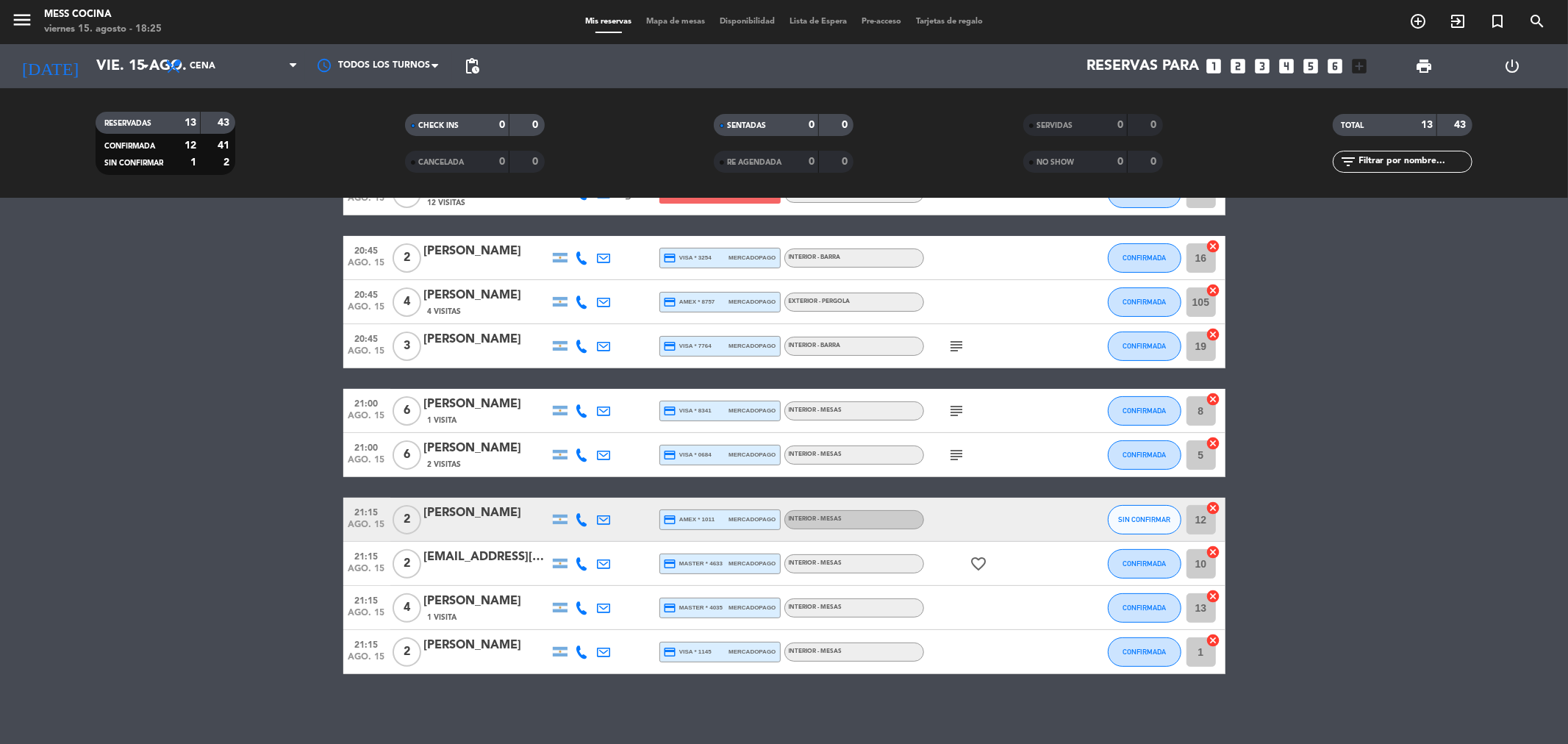
scroll to position [251, 0]
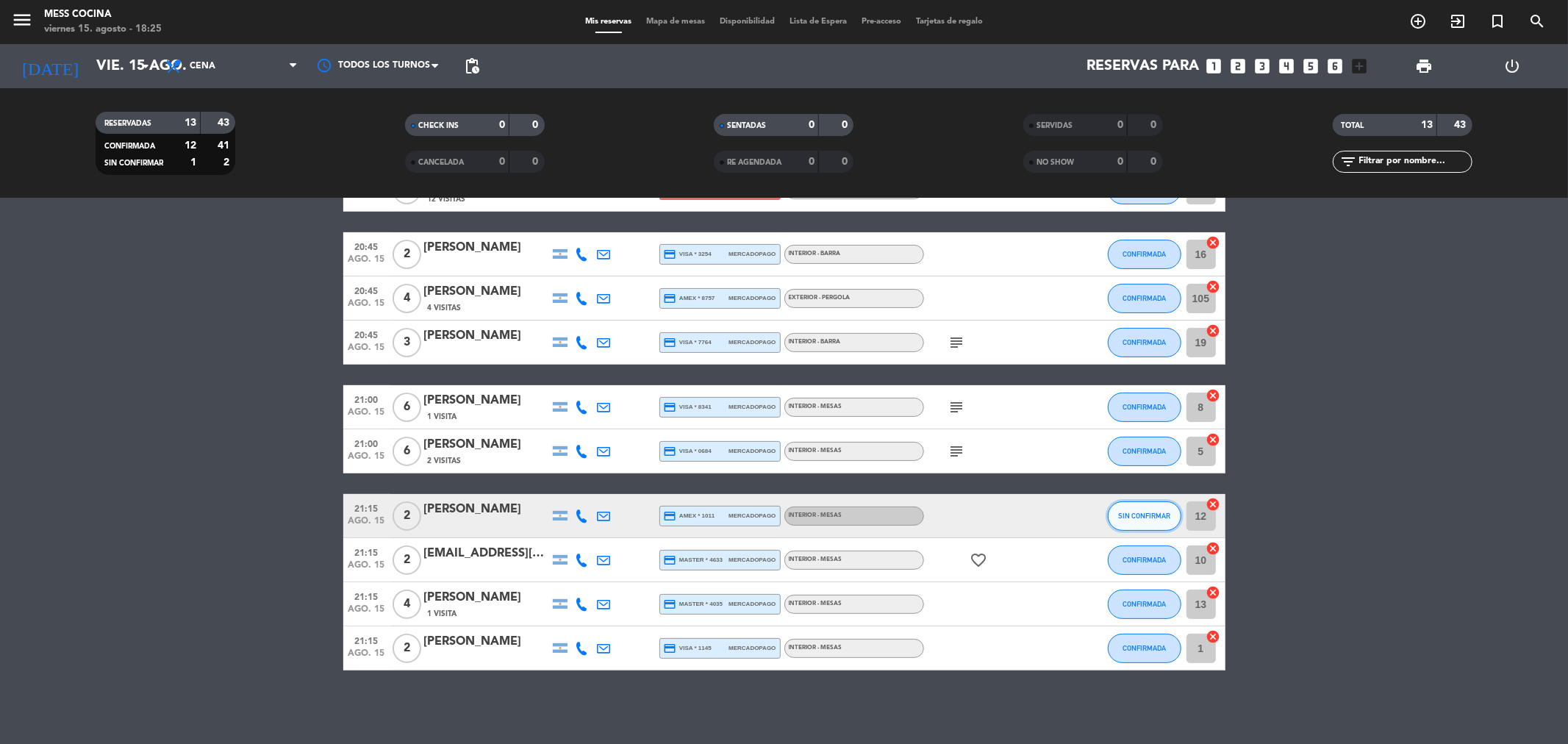
click at [1167, 523] on button "SIN CONFIRMAR" at bounding box center [1144, 517] width 73 height 30
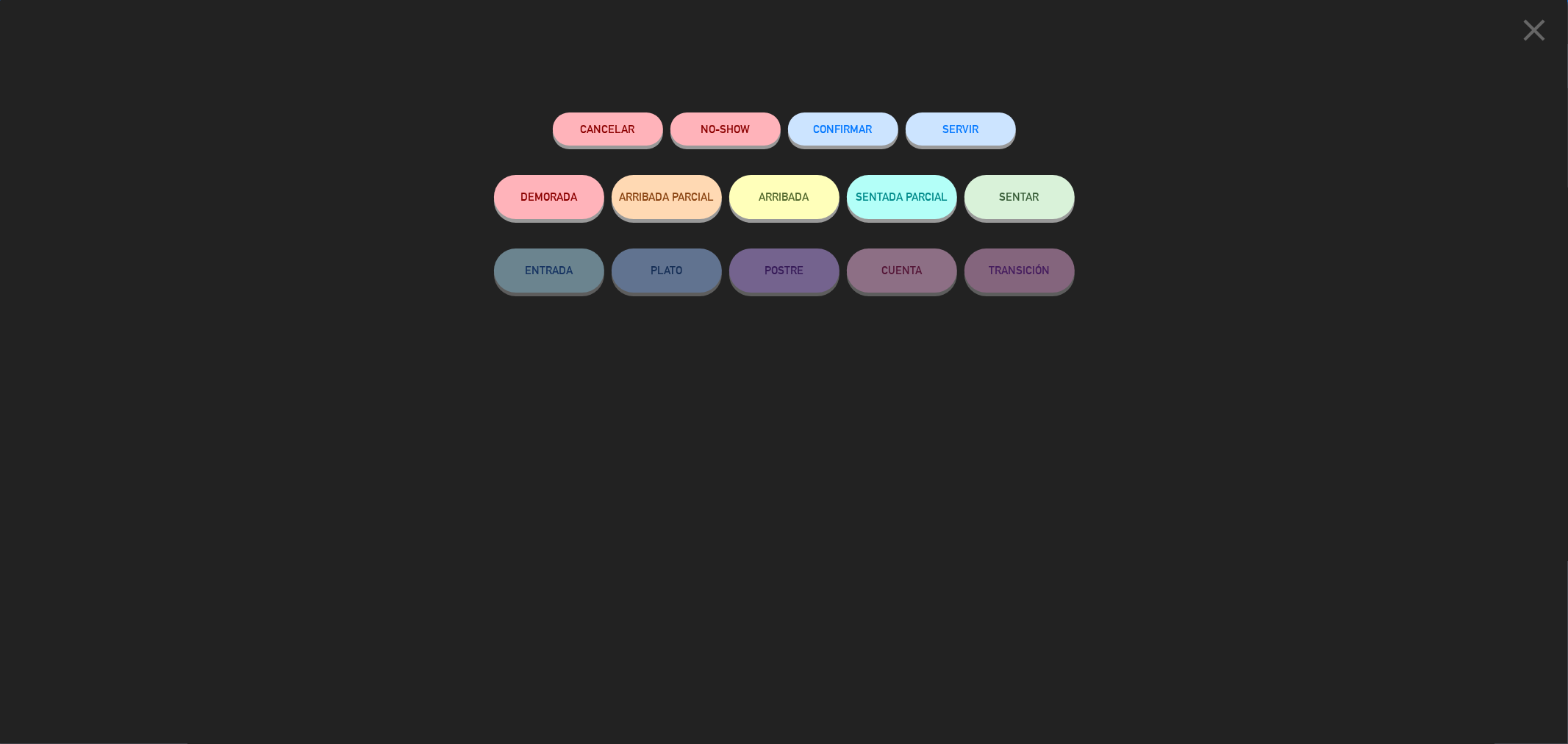
click at [855, 120] on button "CONFIRMAR" at bounding box center [843, 129] width 110 height 33
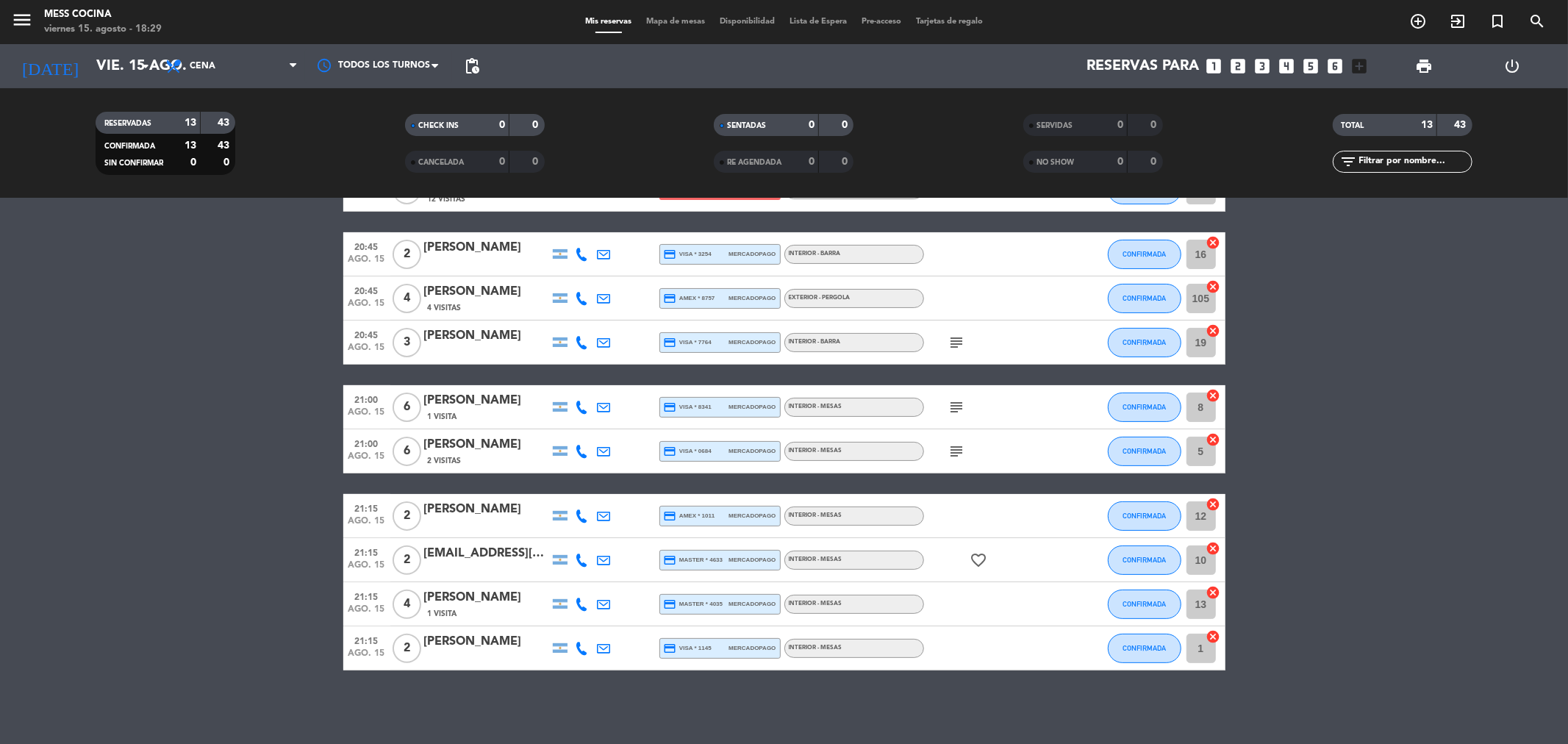
drag, startPoint x: 43, startPoint y: 459, endPoint x: 907, endPoint y: 678, distance: 891.3
click at [907, 678] on div "No hay notas para este servicio. Haz clic para agregar una 20:15 ago. 15 4 [PER…" at bounding box center [784, 471] width 1568 height 545
drag, startPoint x: 907, startPoint y: 678, endPoint x: 88, endPoint y: 399, distance: 865.2
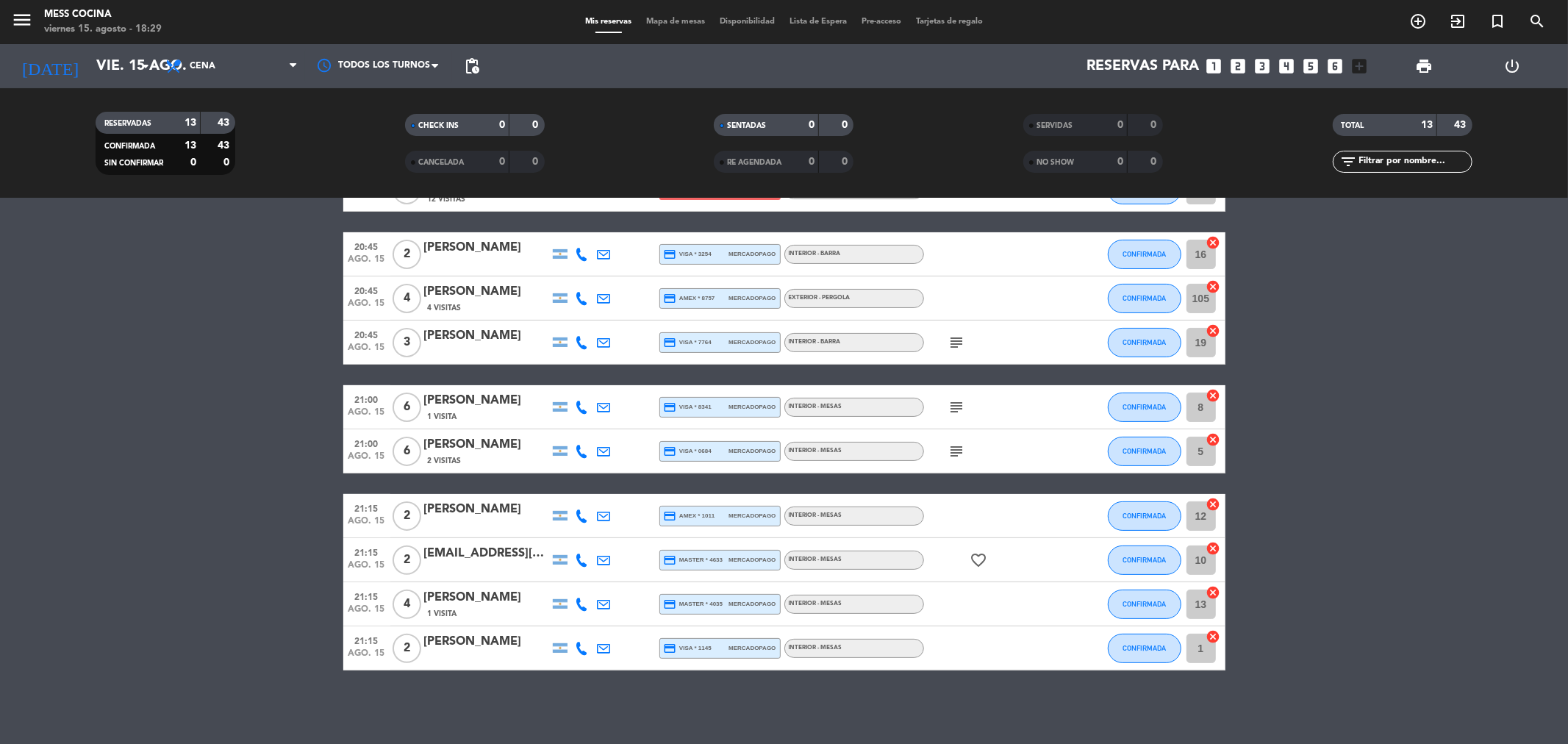
click at [88, 399] on div "No hay notas para este servicio. Haz clic para agregar una 20:15 ago. 15 4 [PER…" at bounding box center [784, 471] width 1568 height 545
click at [88, 399] on bookings-row "20:15 ago. 15 4 [PERSON_NAME] credit_card master * 2185 stripe INTERIOR - MESAS…" at bounding box center [784, 342] width 1568 height 656
drag, startPoint x: 82, startPoint y: 281, endPoint x: 1304, endPoint y: 714, distance: 1296.4
click at [1304, 714] on div "No hay notas para este servicio. Haz clic para agregar una 20:15 ago. 15 4 [PER…" at bounding box center [784, 471] width 1568 height 545
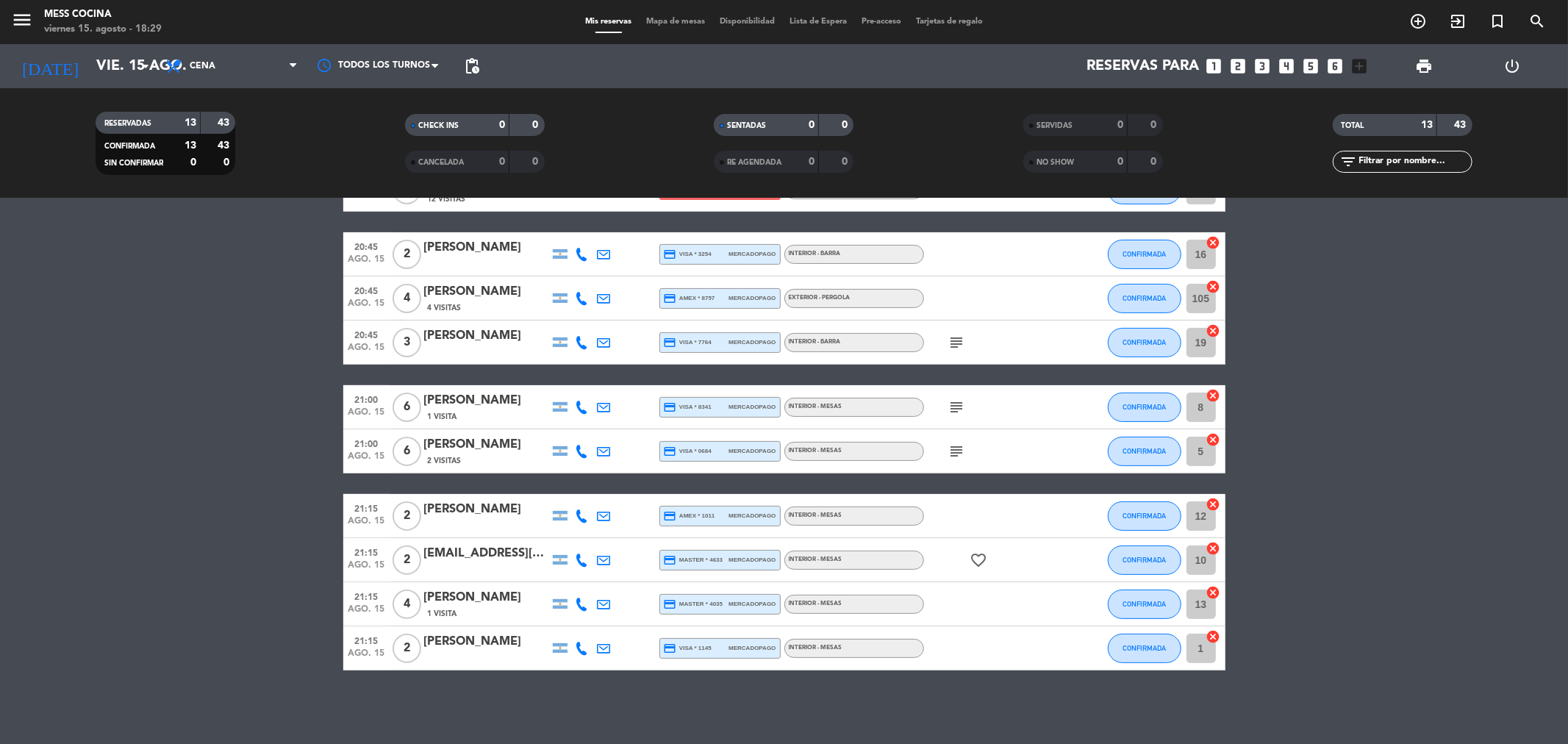
drag, startPoint x: 1304, startPoint y: 714, endPoint x: 127, endPoint y: 290, distance: 1251.0
click at [127, 290] on div "No hay notas para este servicio. Haz clic para agregar una 20:15 ago. 15 4 [PER…" at bounding box center [784, 471] width 1568 height 545
click at [127, 290] on bookings-row "20:15 ago. 15 4 [PERSON_NAME] credit_card master * 2185 stripe INTERIOR - MESAS…" at bounding box center [784, 342] width 1568 height 656
drag, startPoint x: 127, startPoint y: 290, endPoint x: 1171, endPoint y: 690, distance: 1118.0
click at [1171, 690] on div "No hay notas para este servicio. Haz clic para agregar una 20:15 ago. 15 4 [PER…" at bounding box center [784, 471] width 1568 height 545
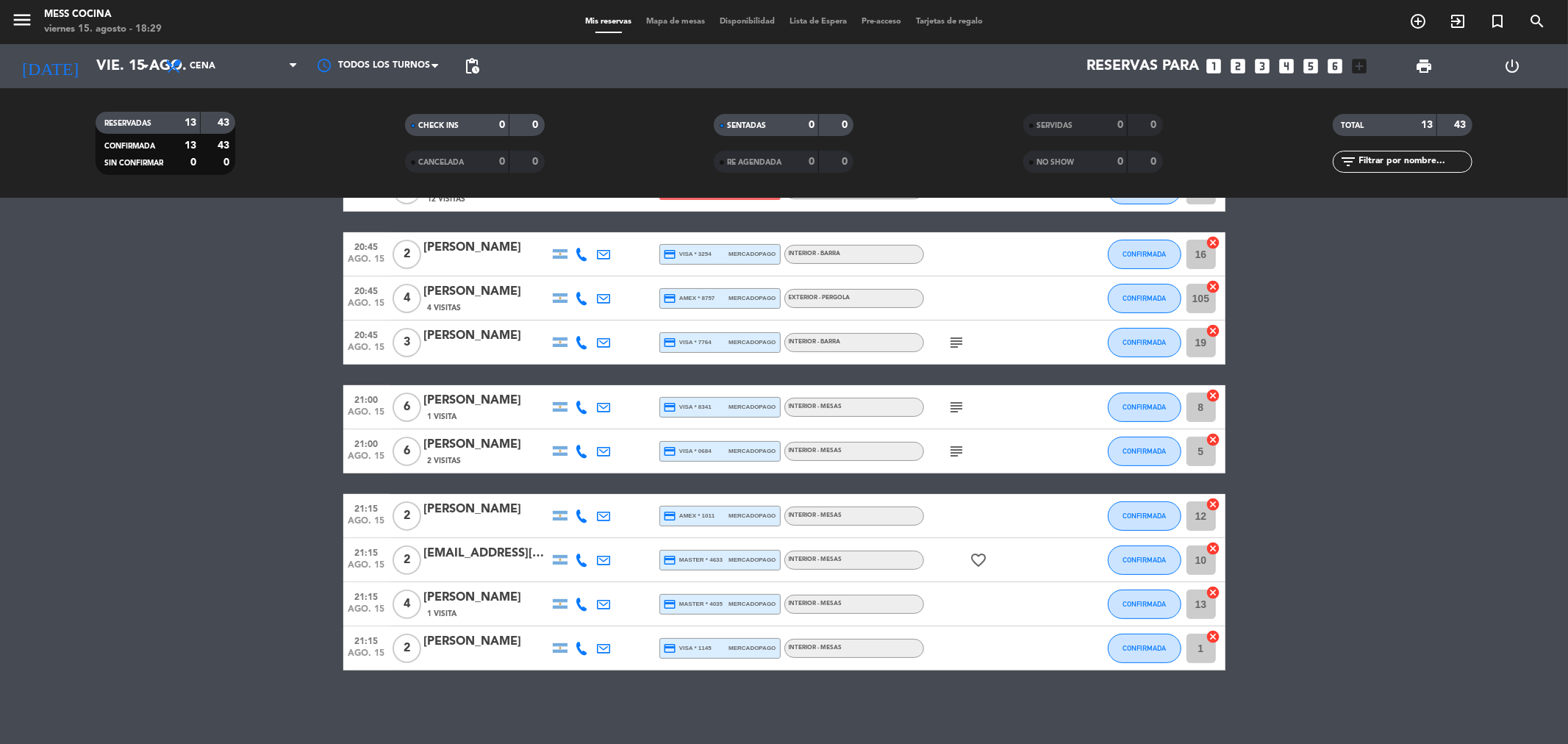
click at [1171, 690] on div "No hay notas para este servicio. Haz clic para agregar una 20:15 ago. 15 4 [PER…" at bounding box center [784, 471] width 1568 height 545
drag, startPoint x: 1171, startPoint y: 690, endPoint x: 67, endPoint y: 372, distance: 1148.9
click at [67, 372] on div "No hay notas para este servicio. Haz clic para agregar una 20:15 ago. 15 4 [PER…" at bounding box center [784, 471] width 1568 height 545
click at [67, 372] on bookings-row "20:15 ago. 15 4 [PERSON_NAME] credit_card master * 2185 stripe INTERIOR - MESAS…" at bounding box center [784, 342] width 1568 height 656
drag, startPoint x: 67, startPoint y: 372, endPoint x: 1101, endPoint y: 694, distance: 1083.0
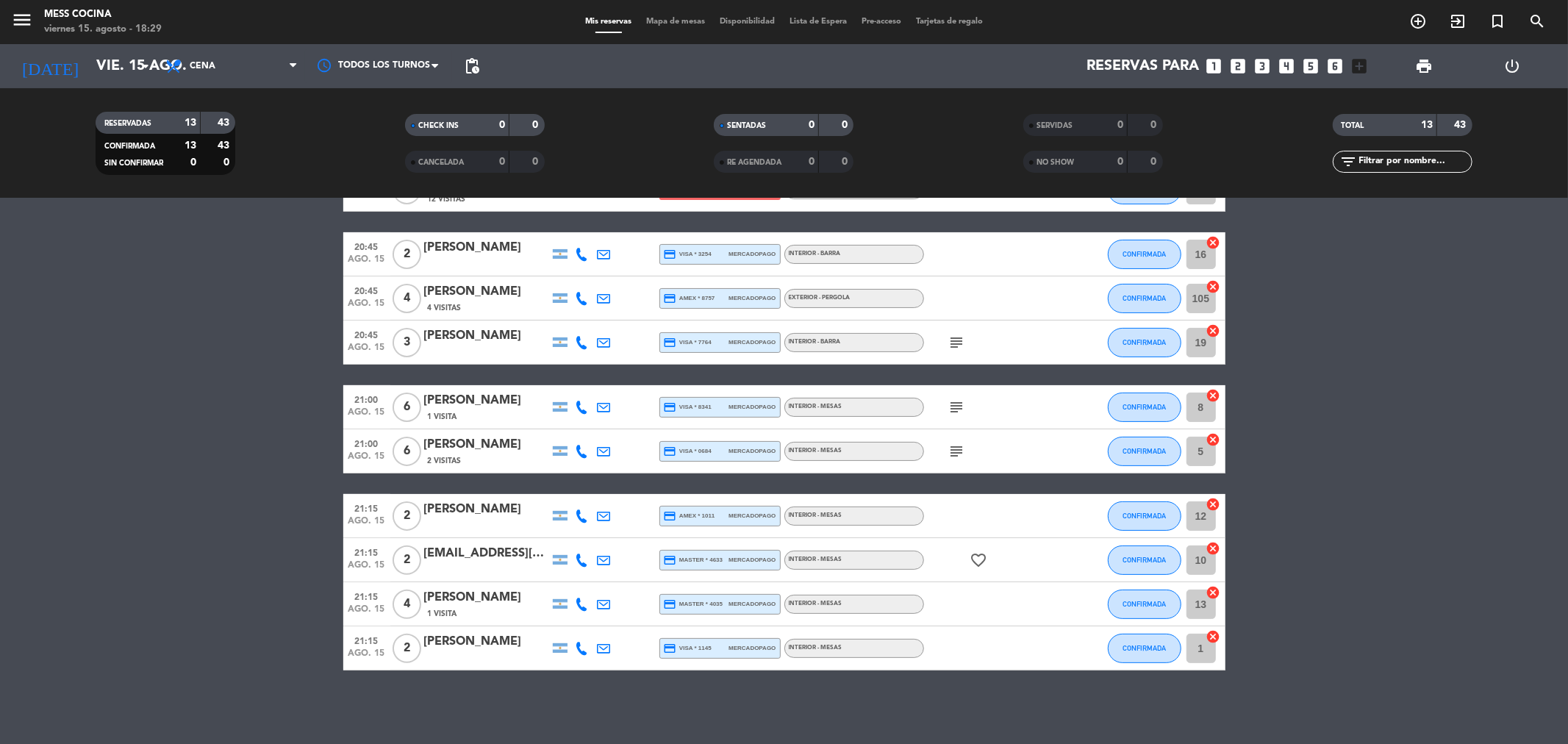
click at [1101, 694] on div "No hay notas para este servicio. Haz clic para agregar una 20:15 ago. 15 4 [PER…" at bounding box center [784, 471] width 1568 height 545
drag, startPoint x: 1101, startPoint y: 694, endPoint x: 0, endPoint y: 383, distance: 1144.1
click at [0, 383] on div "No hay notas para este servicio. Haz clic para agregar una 20:15 ago. 15 4 [PER…" at bounding box center [784, 471] width 1568 height 545
drag, startPoint x: 0, startPoint y: 383, endPoint x: 1133, endPoint y: 718, distance: 1181.5
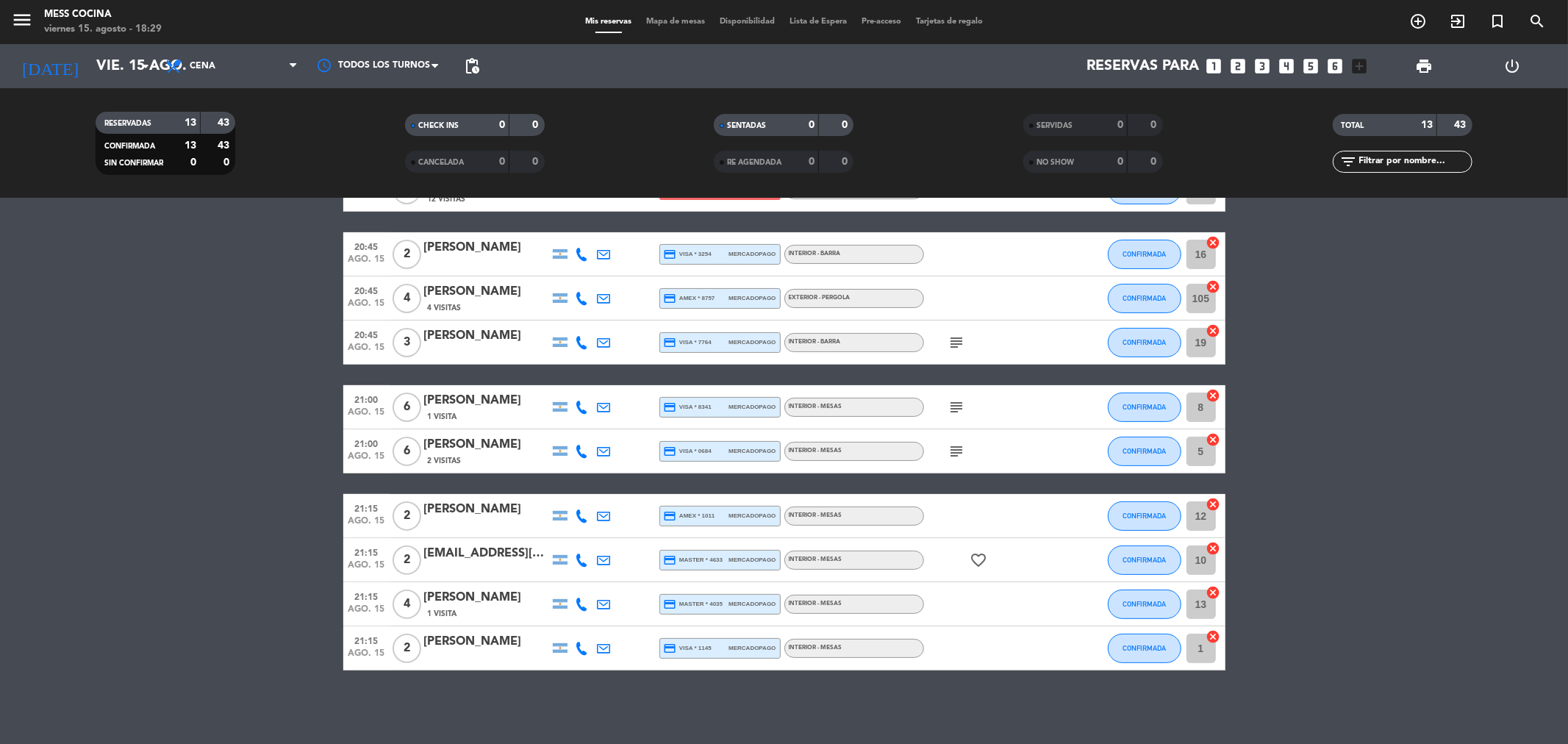
click at [1133, 718] on div "No hay notas para este servicio. Haz clic para agregar una 20:15 ago. 15 4 [PER…" at bounding box center [784, 471] width 1568 height 545
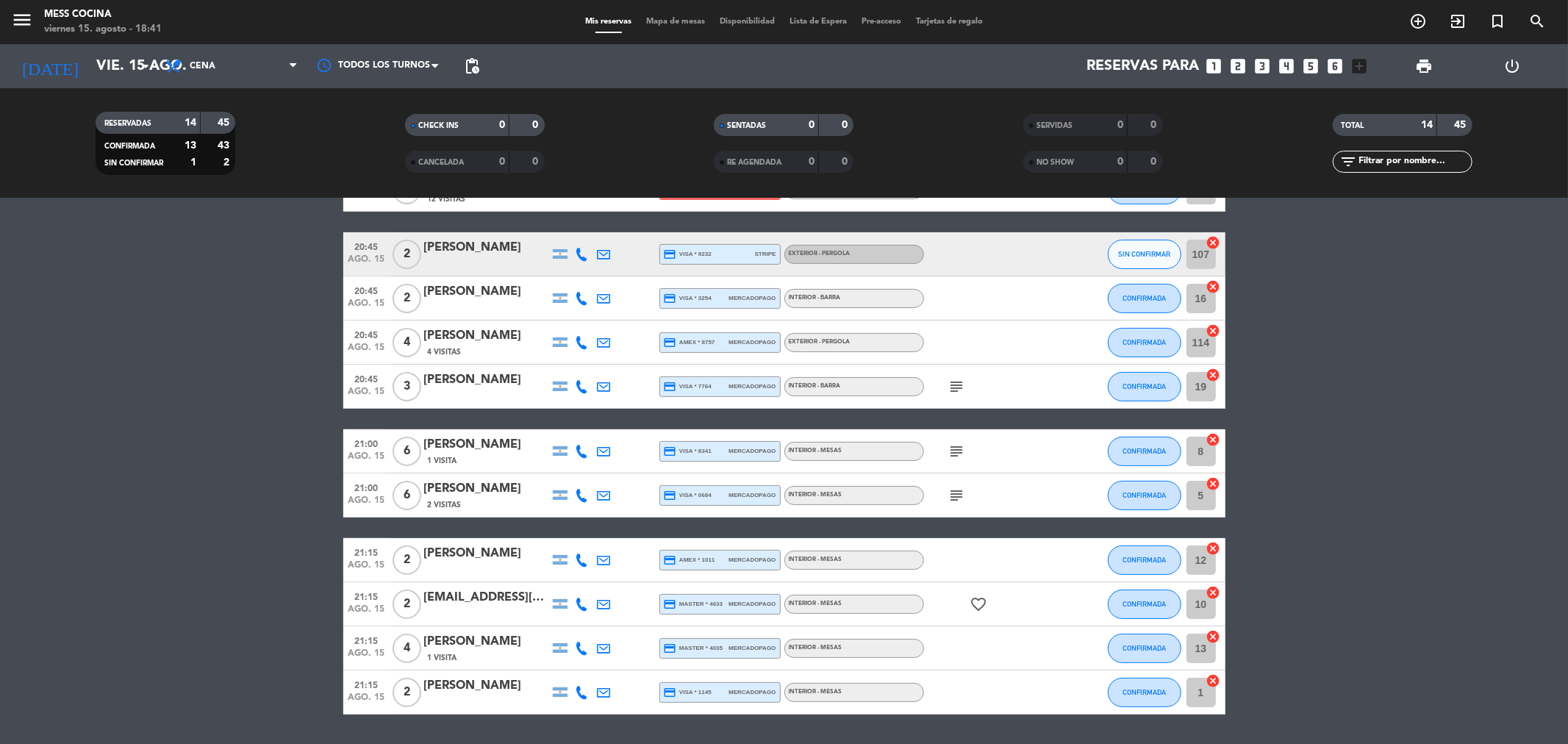
click at [1133, 718] on div "No hay notas para este servicio. Haz clic para agregar una 20:15 ago. 15 4 [PER…" at bounding box center [784, 471] width 1568 height 545
click at [0, 368] on bookings-row "20:15 ago. 15 4 [PERSON_NAME] credit_card master * 2185 stripe INTERIOR - MESAS…" at bounding box center [784, 365] width 1568 height 700
click at [658, 24] on span "Mapa de mesas" at bounding box center [675, 21] width 73 height 8
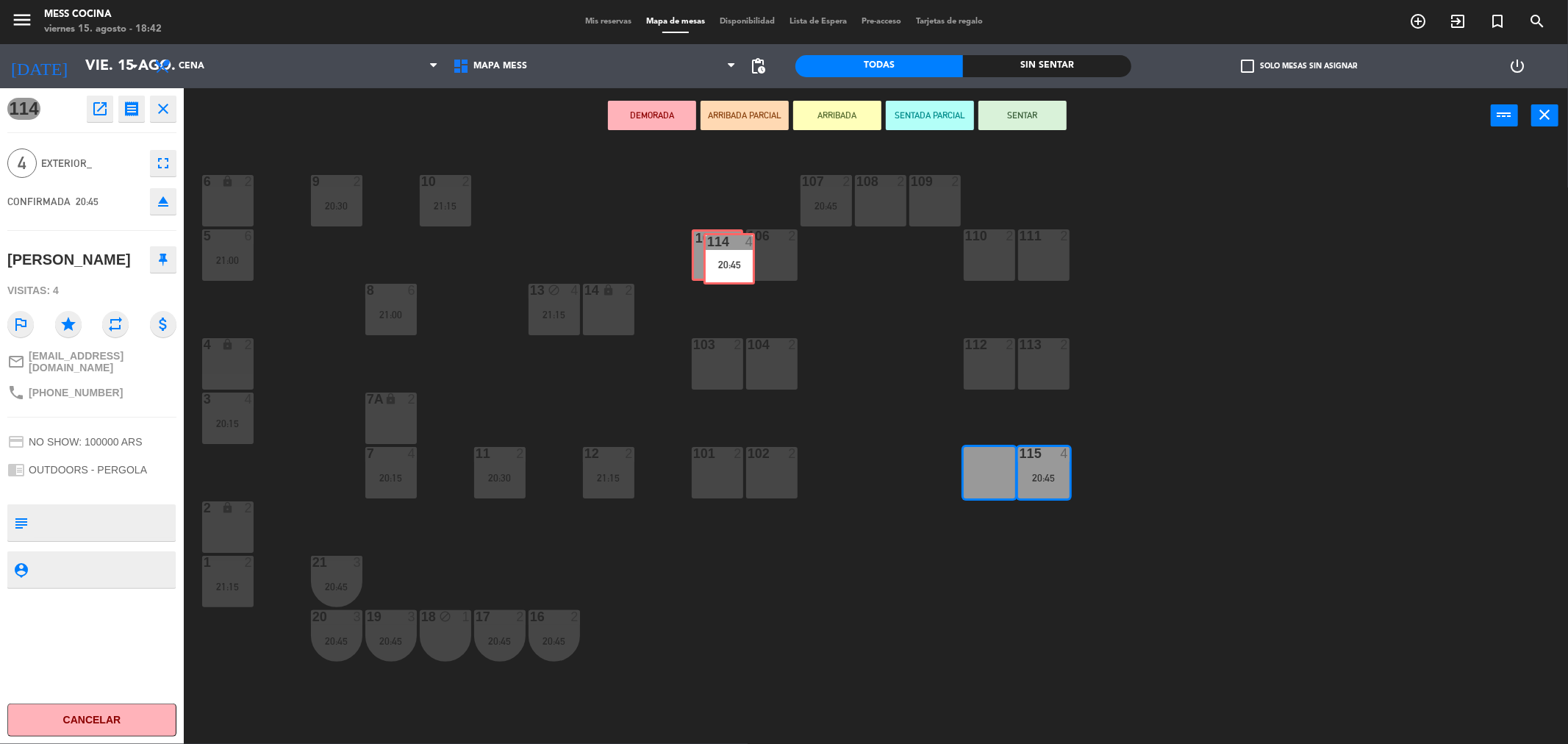
drag, startPoint x: 983, startPoint y: 471, endPoint x: 723, endPoint y: 257, distance: 336.7
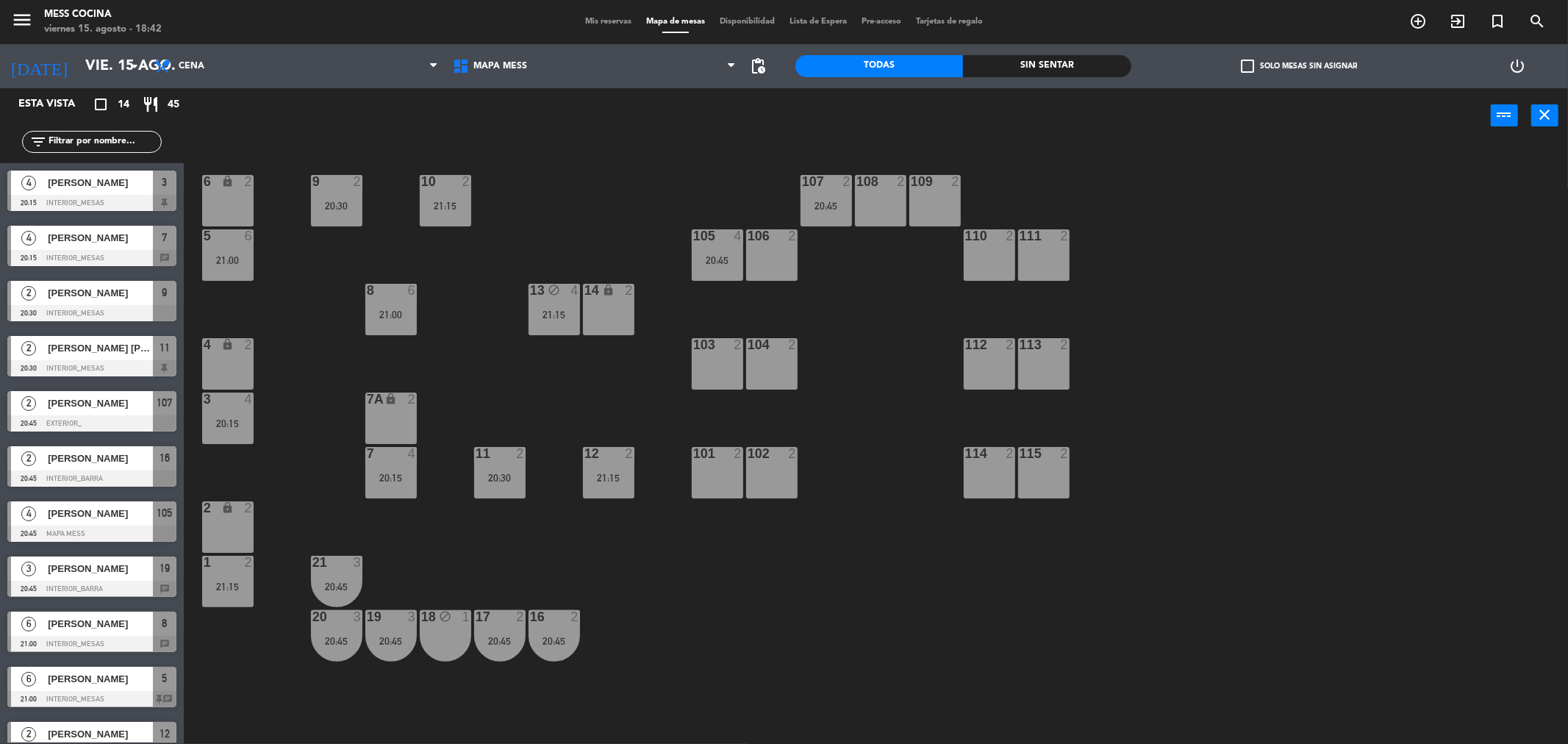
click at [776, 248] on div "106 2" at bounding box center [771, 255] width 51 height 51
click at [877, 126] on button "Bloquear Mesa" at bounding box center [883, 116] width 88 height 30
click at [886, 113] on div "power_input close" at bounding box center [837, 116] width 1307 height 56
click at [624, 449] on div "2" at bounding box center [633, 454] width 24 height 13
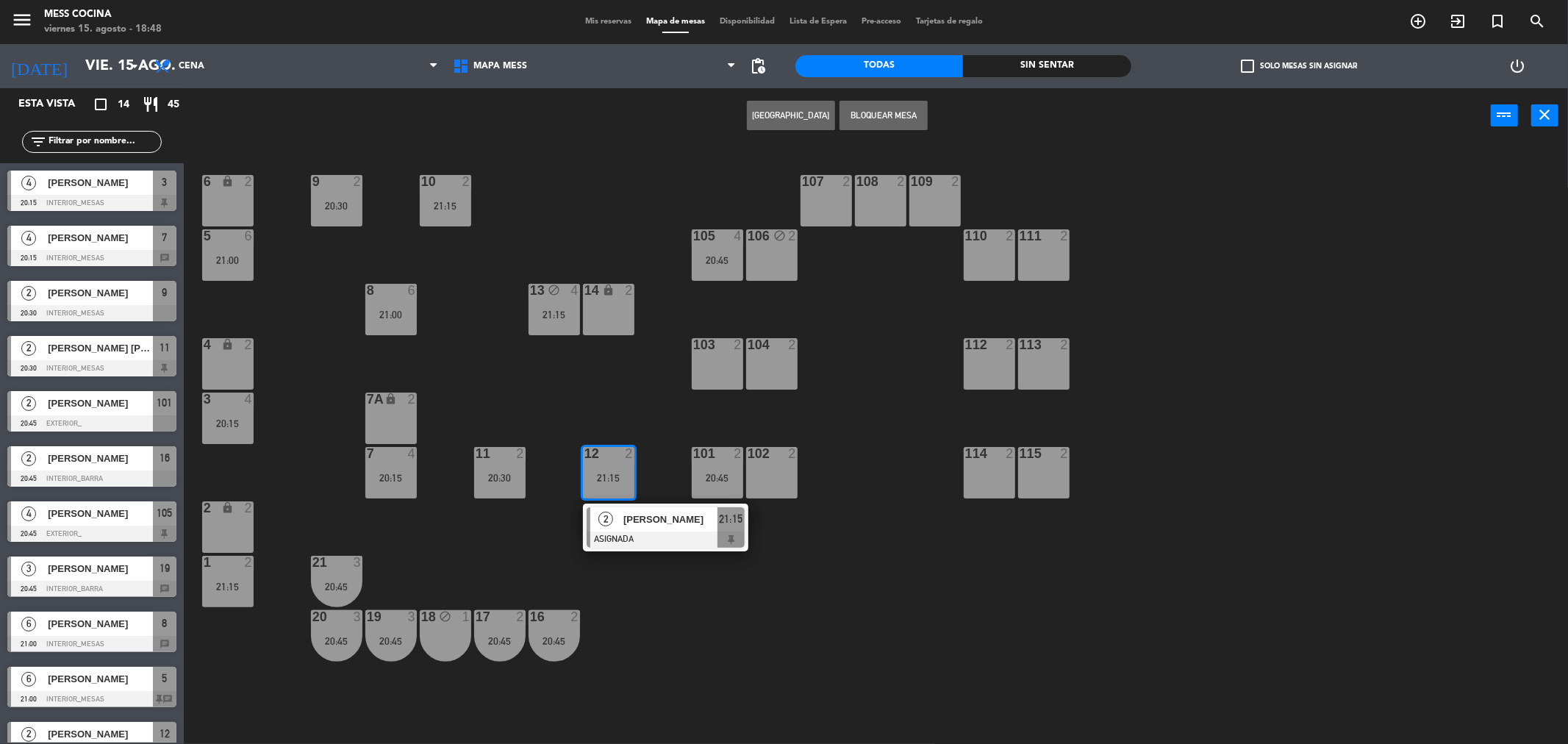
click at [624, 449] on div "2" at bounding box center [633, 454] width 24 height 13
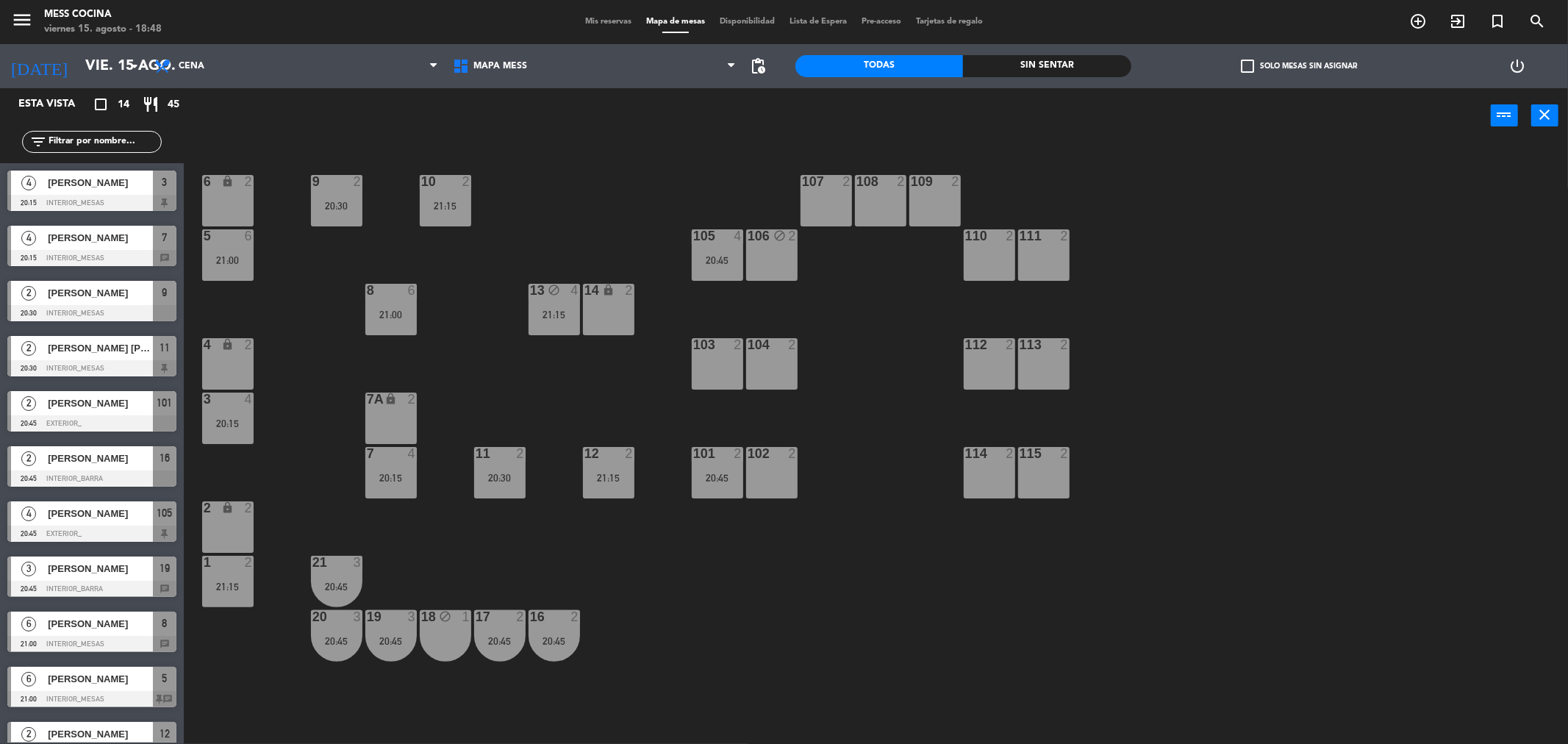
click at [476, 468] on div "11 2 20:30" at bounding box center [499, 472] width 51 height 51
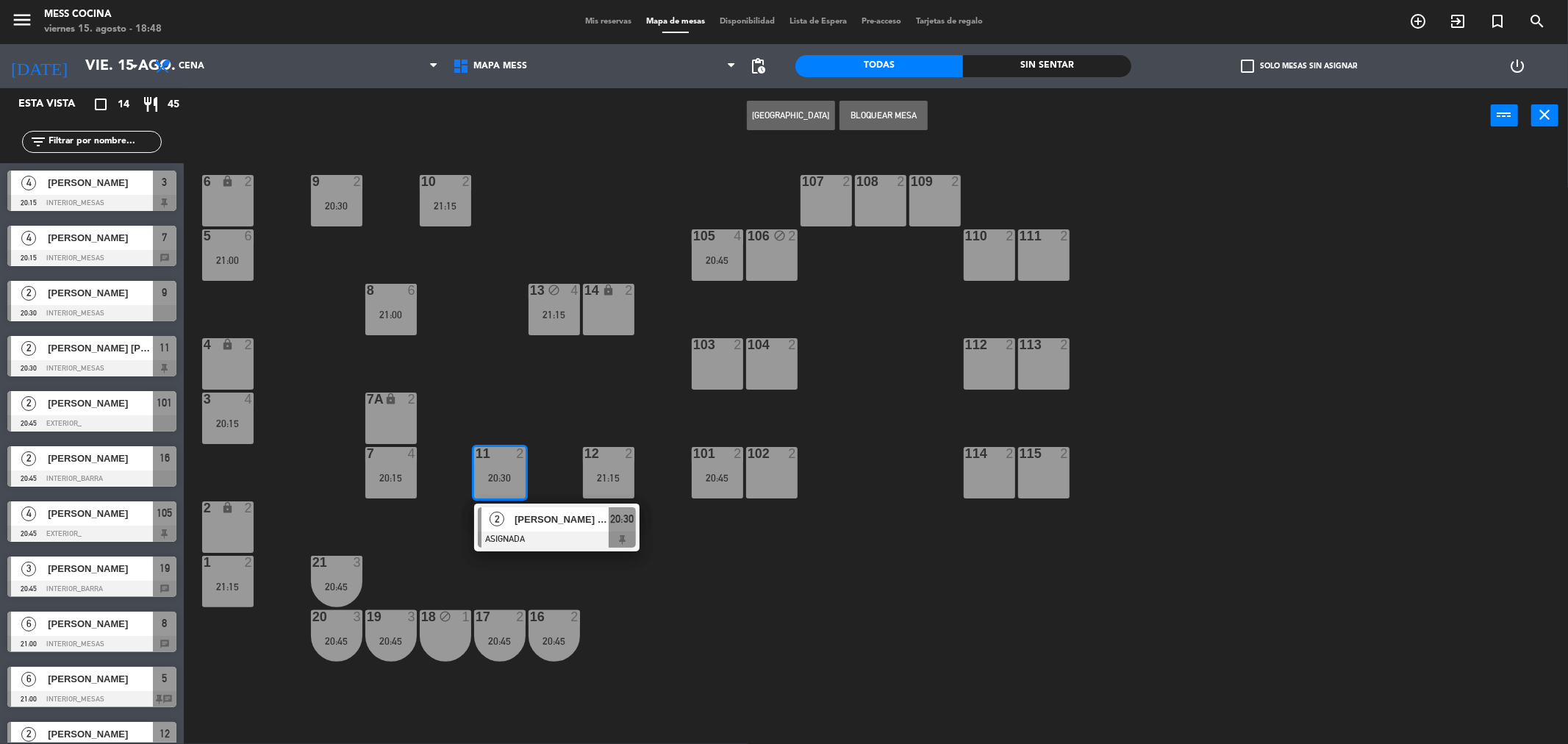
click at [496, 369] on div "6 lock 2 9 2 20:30 10 2 21:15 107 2 108 2 109 2 5 6 21:00 105 4 20:45 106 block…" at bounding box center [884, 448] width 1369 height 601
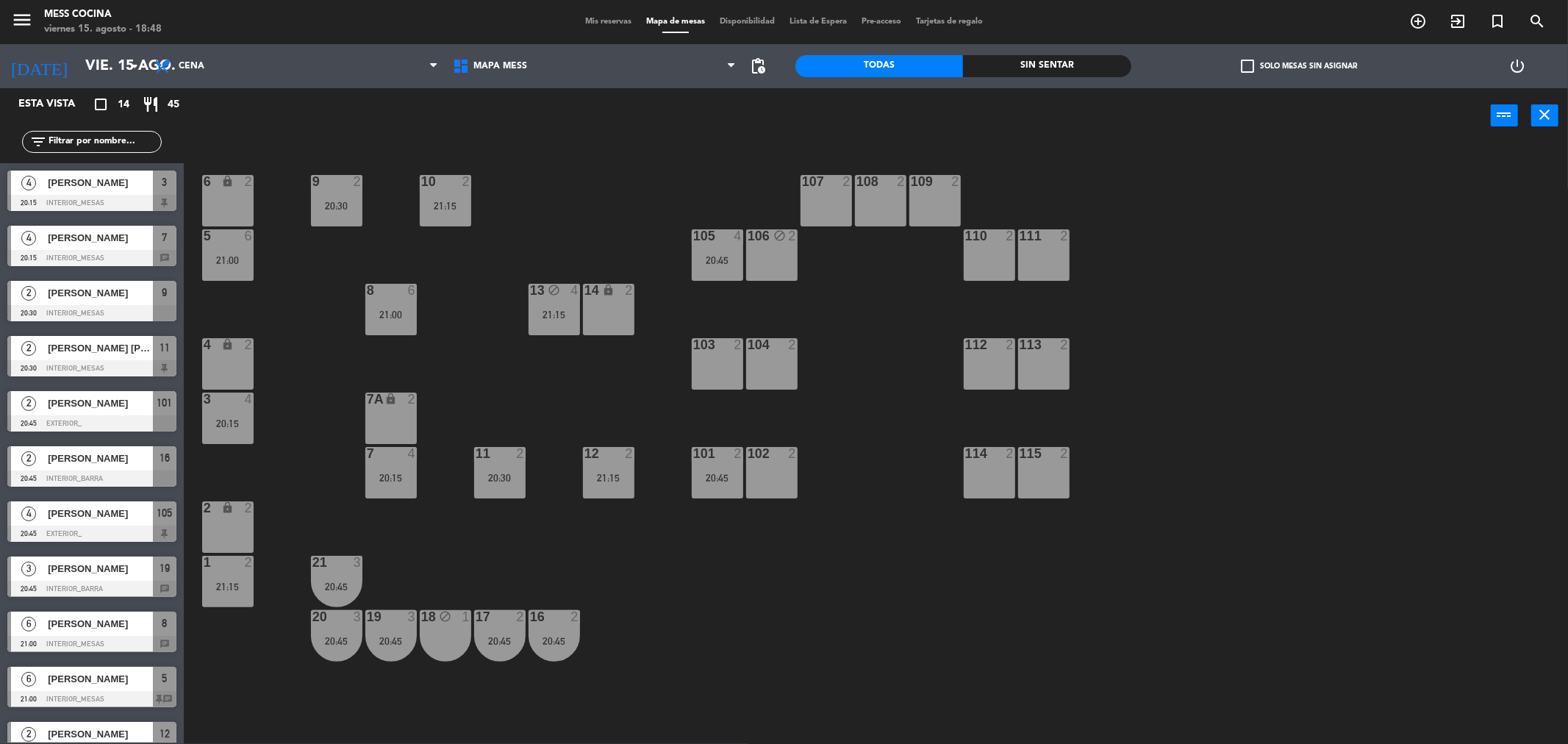
click at [631, 191] on div "6 lock 2 9 2 20:30 10 2 21:15 107 2 108 2 109 2 5 6 21:00 105 4 20:45 106 block…" at bounding box center [884, 448] width 1369 height 601
click at [596, 21] on span "Mis reservas" at bounding box center [608, 21] width 61 height 8
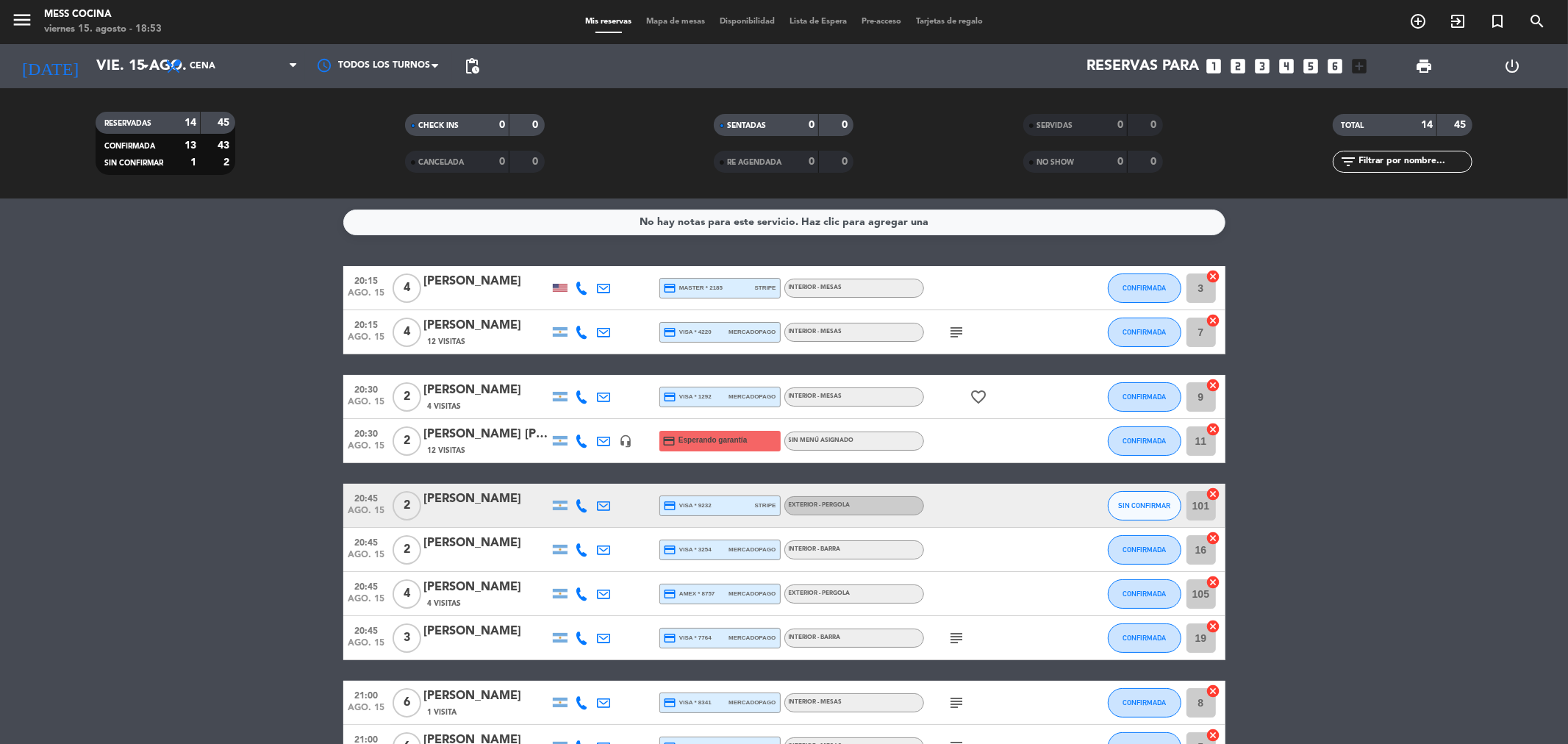
click at [596, 21] on span "Mis reservas" at bounding box center [608, 21] width 61 height 8
drag, startPoint x: 10, startPoint y: 401, endPoint x: 1345, endPoint y: 557, distance: 1344.1
click at [1345, 557] on bookings-row "20:15 ago. 15 4 [PERSON_NAME] credit_card master * 2185 stripe INTERIOR - MESAS…" at bounding box center [784, 616] width 1568 height 700
click at [576, 508] on icon at bounding box center [582, 506] width 13 height 13
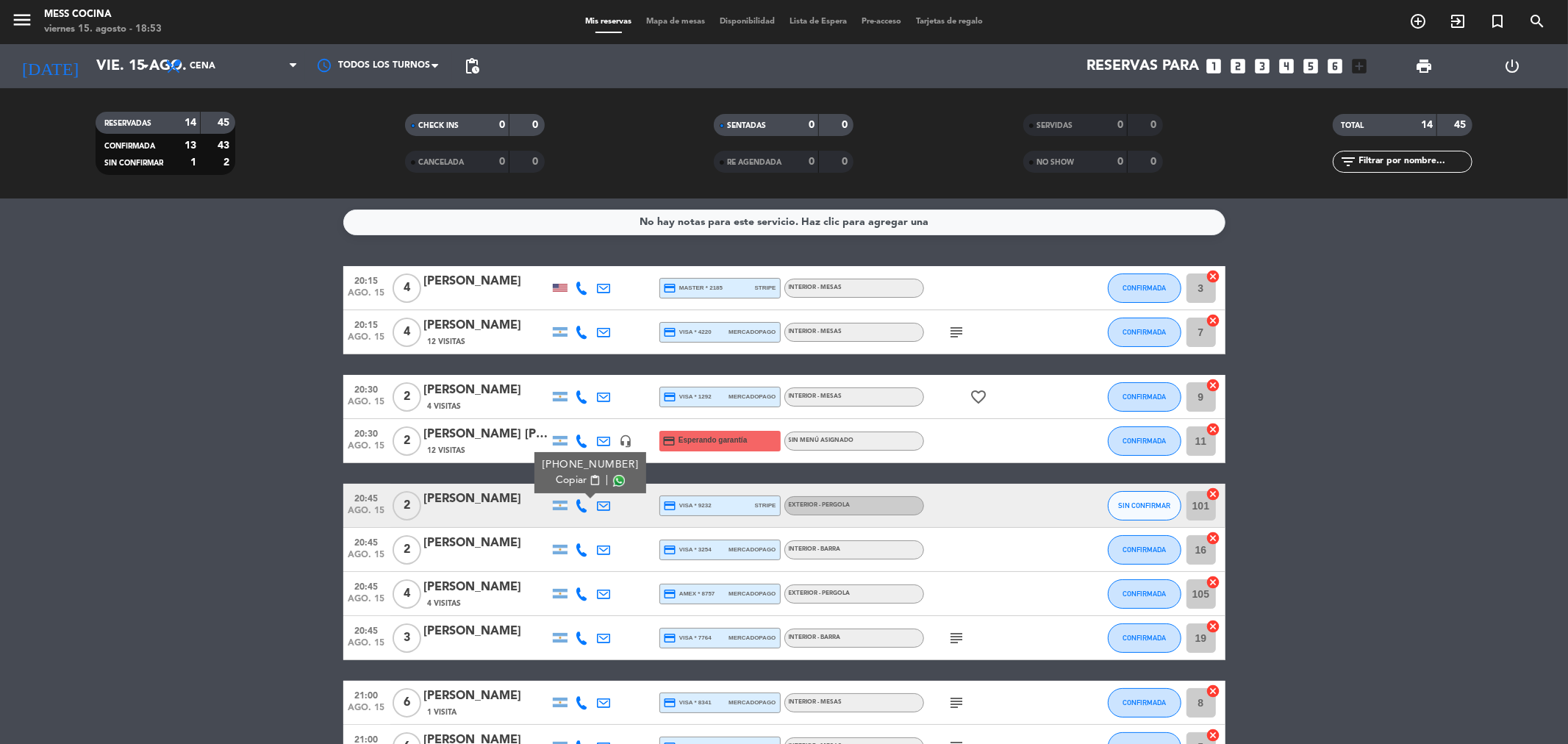
click at [572, 479] on span "Copiar" at bounding box center [571, 480] width 31 height 16
click at [491, 503] on div "[PERSON_NAME]" at bounding box center [487, 499] width 125 height 19
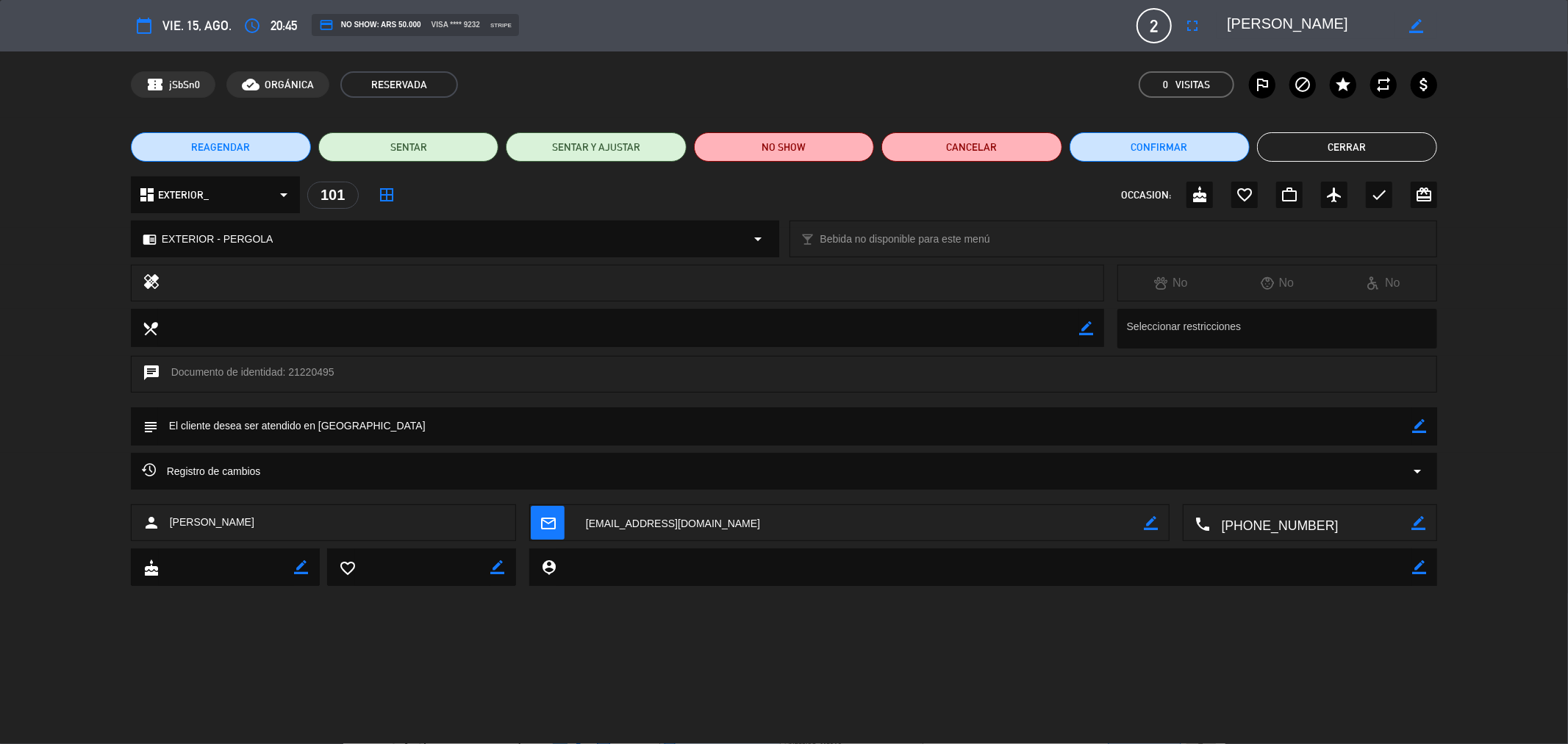
click at [1258, 740] on div "calendar_today vie. 15, ago. access_time 20:45 credit_card NO SHOW: ARS 50.000 …" at bounding box center [784, 372] width 1568 height 744
click at [684, 188] on div "dashboard EXTERIOR_ arrow_drop_down 101 border_all OCCASION: cake favorite_bord…" at bounding box center [784, 195] width 1307 height 37
click at [1290, 163] on div "REAGENDAR SENTAR SENTAR Y AJUSTAR NO SHOW Cancelar Confirmar Cerrar" at bounding box center [784, 147] width 1568 height 59
click at [1292, 131] on div "REAGENDAR SENTAR SENTAR Y AJUSTAR NO SHOW Cancelar Confirmar Cerrar" at bounding box center [784, 147] width 1568 height 59
click at [0, 408] on div "subject border_color" at bounding box center [784, 431] width 1568 height 46
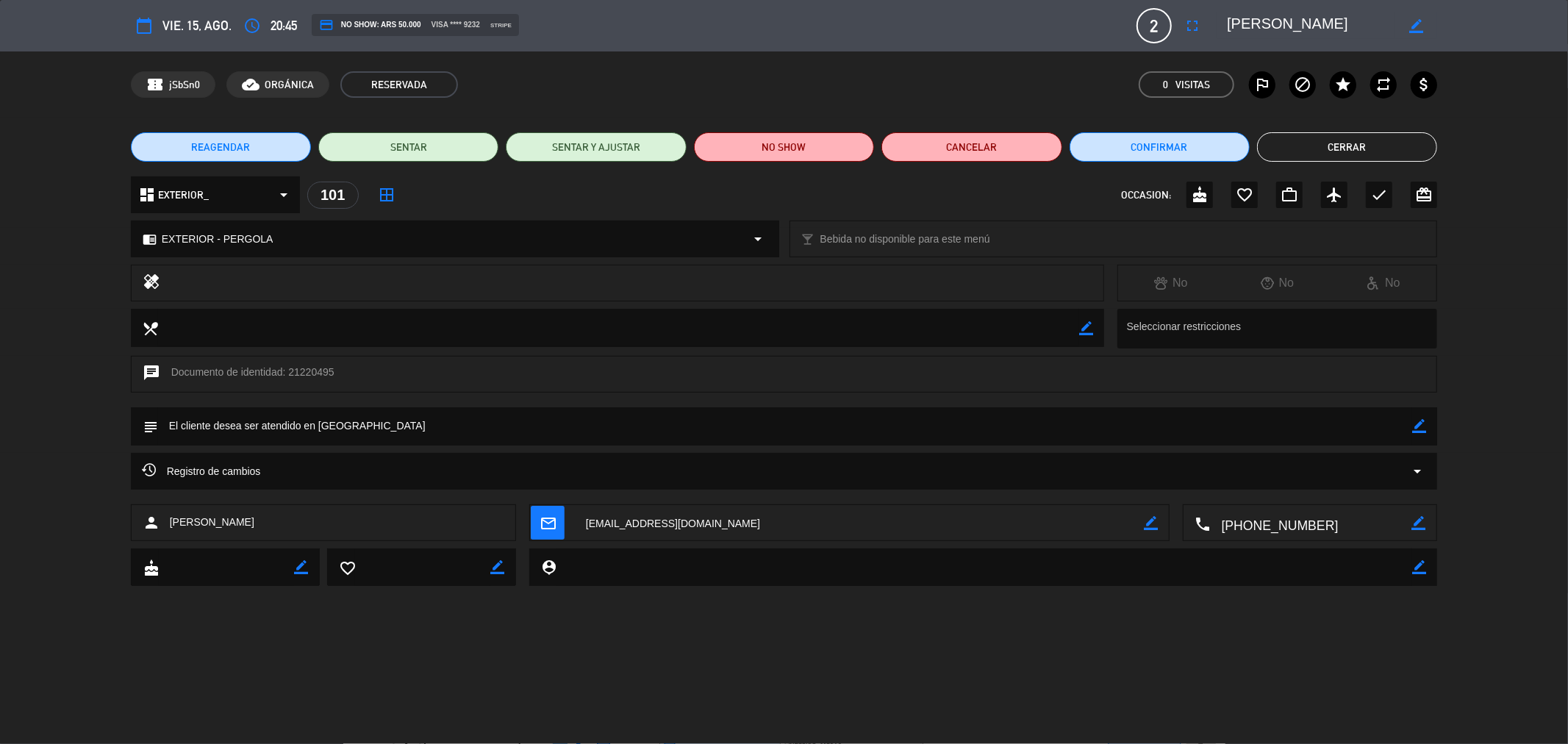
click at [1272, 149] on button "Cerrar" at bounding box center [1347, 147] width 180 height 30
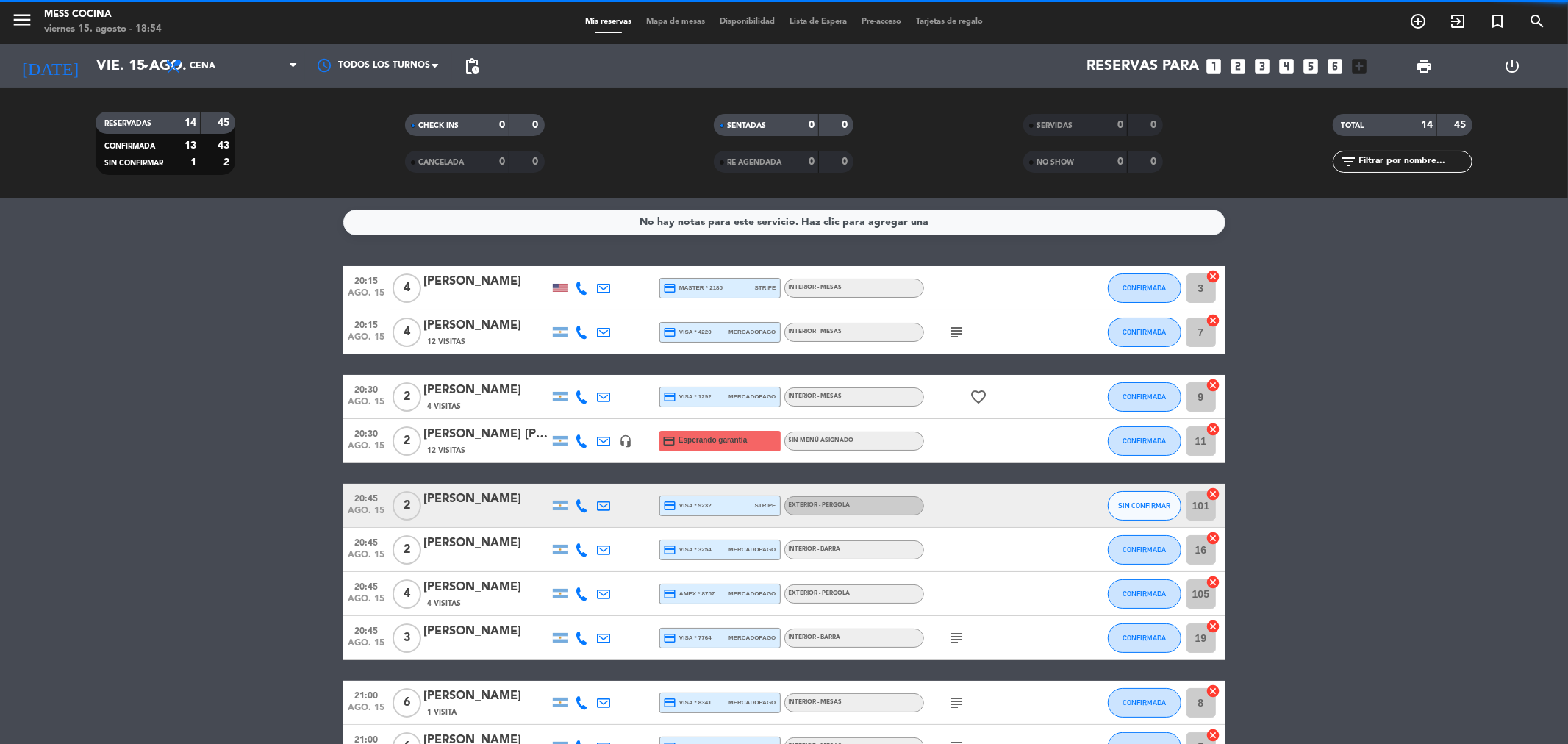
drag, startPoint x: 261, startPoint y: 319, endPoint x: 1466, endPoint y: 601, distance: 1237.6
click at [1466, 601] on bookings-row "20:15 ago. 15 4 [PERSON_NAME] credit_card master * 2185 stripe INTERIOR - MESAS…" at bounding box center [784, 616] width 1568 height 700
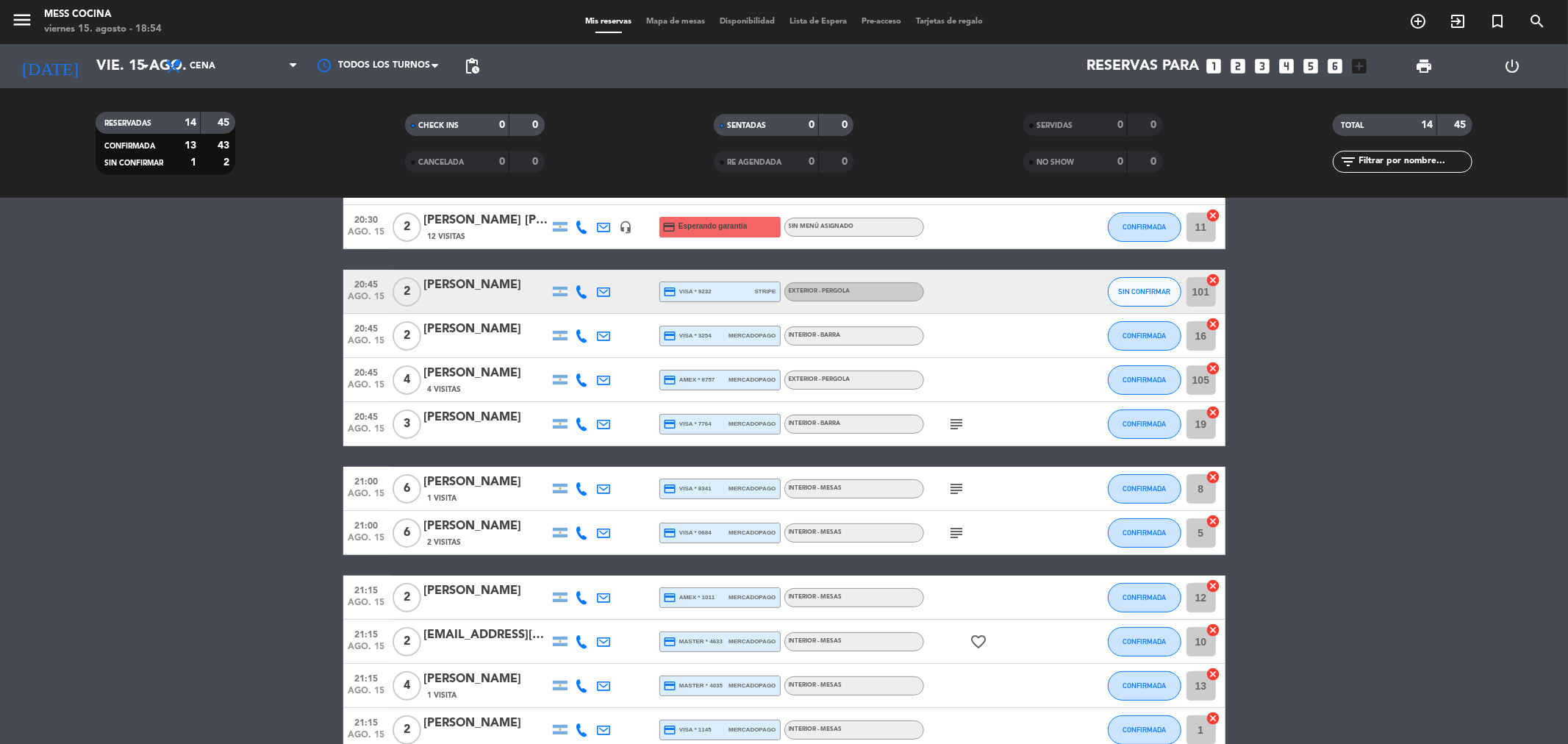
scroll to position [296, 0]
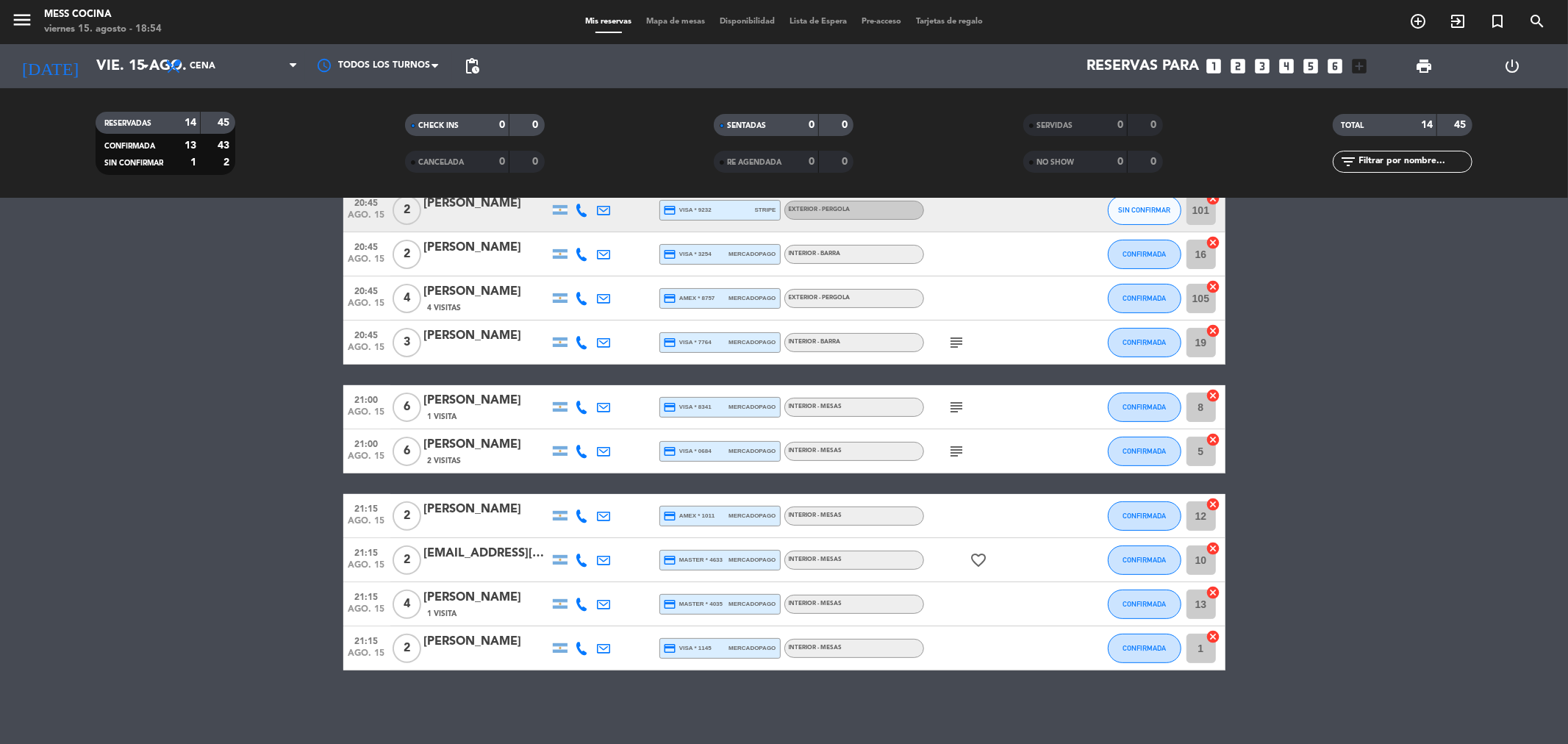
click at [127, 479] on bookings-row "20:15 ago. 15 4 [PERSON_NAME] credit_card master * 2185 stripe INTERIOR - MESAS…" at bounding box center [784, 320] width 1568 height 700
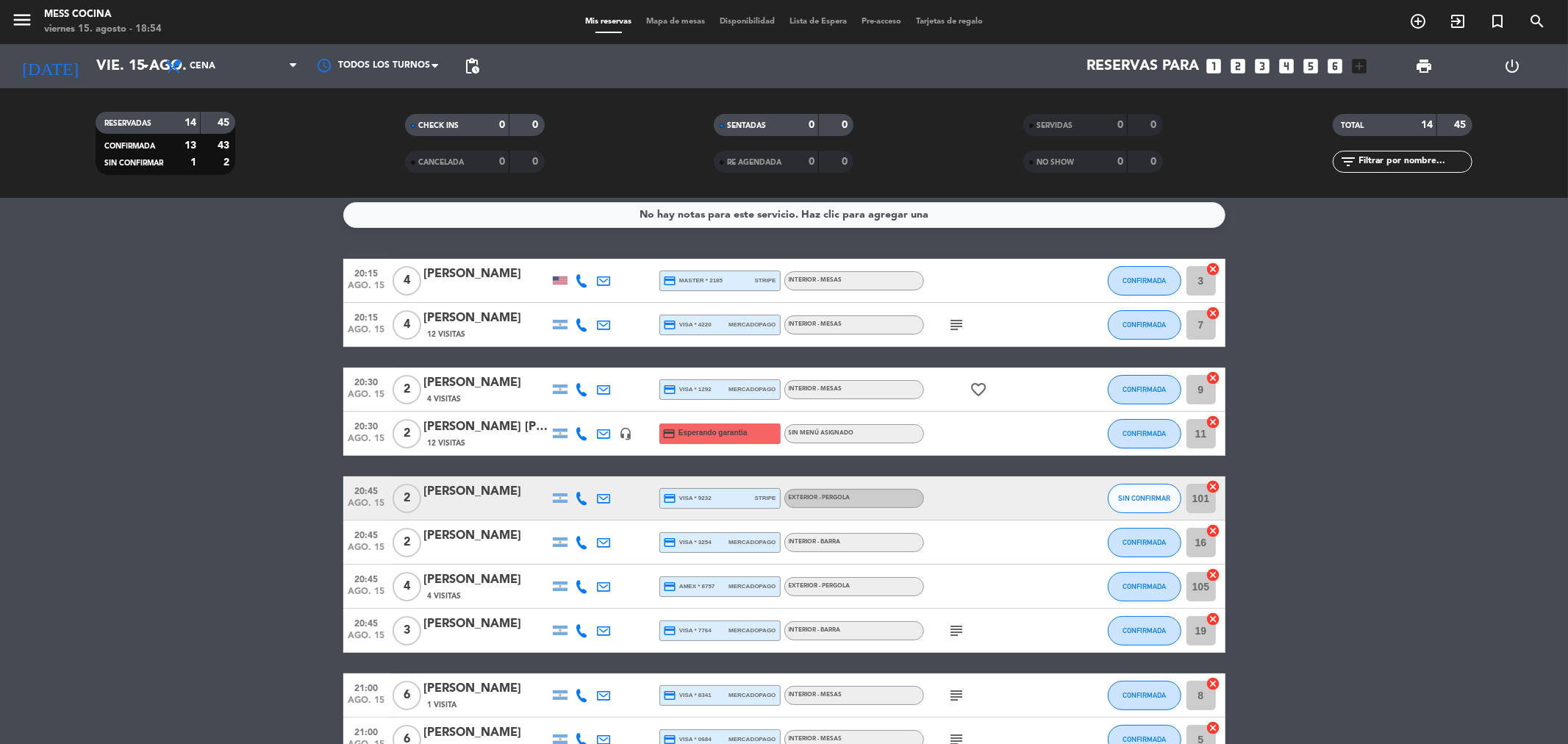
scroll to position [0, 0]
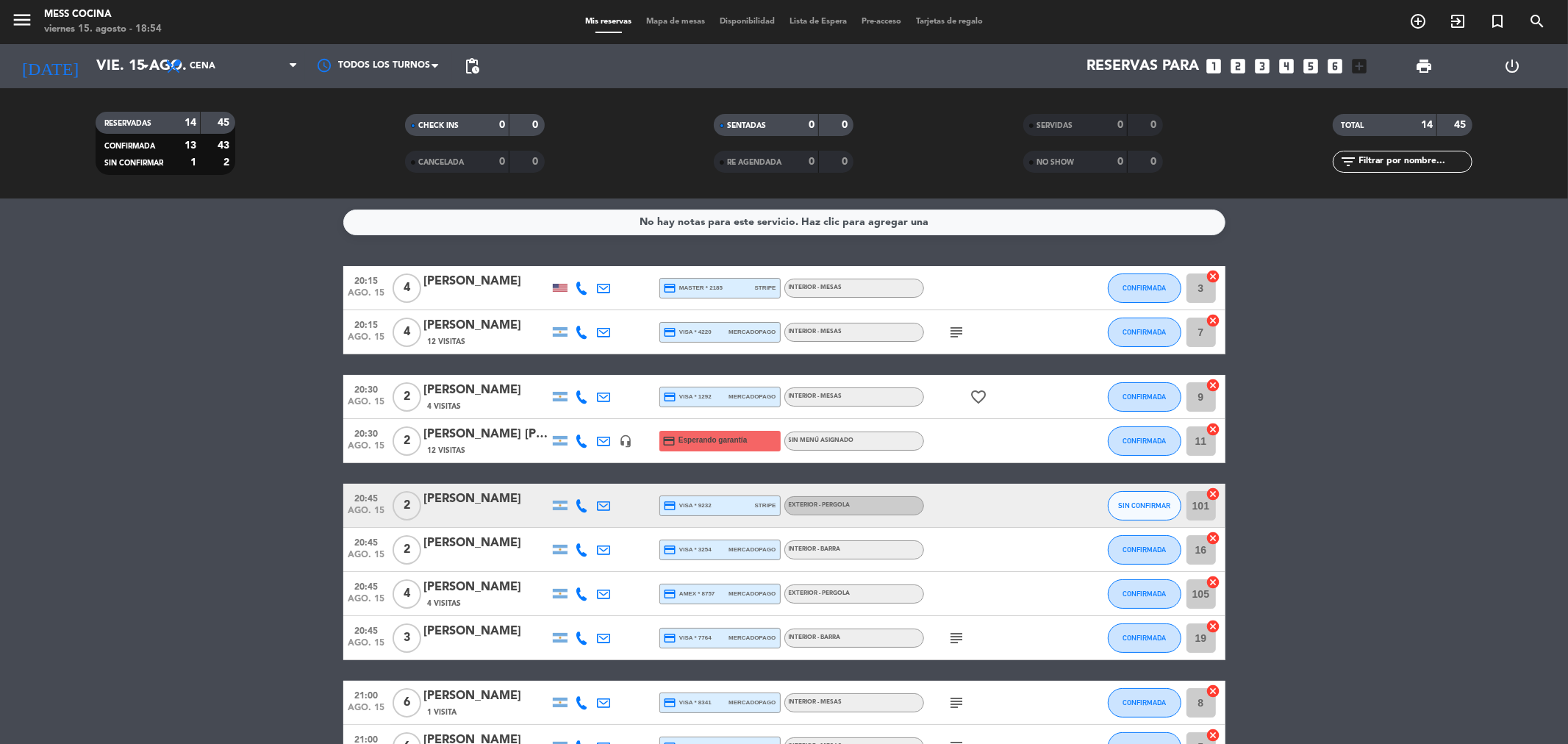
click at [1144, 526] on div "SIN CONFIRMAR" at bounding box center [1144, 505] width 73 height 44
click at [1144, 521] on div "SIN CONFIRMAR" at bounding box center [1144, 505] width 73 height 44
click at [1144, 518] on button "SIN CONFIRMAR" at bounding box center [1144, 506] width 73 height 30
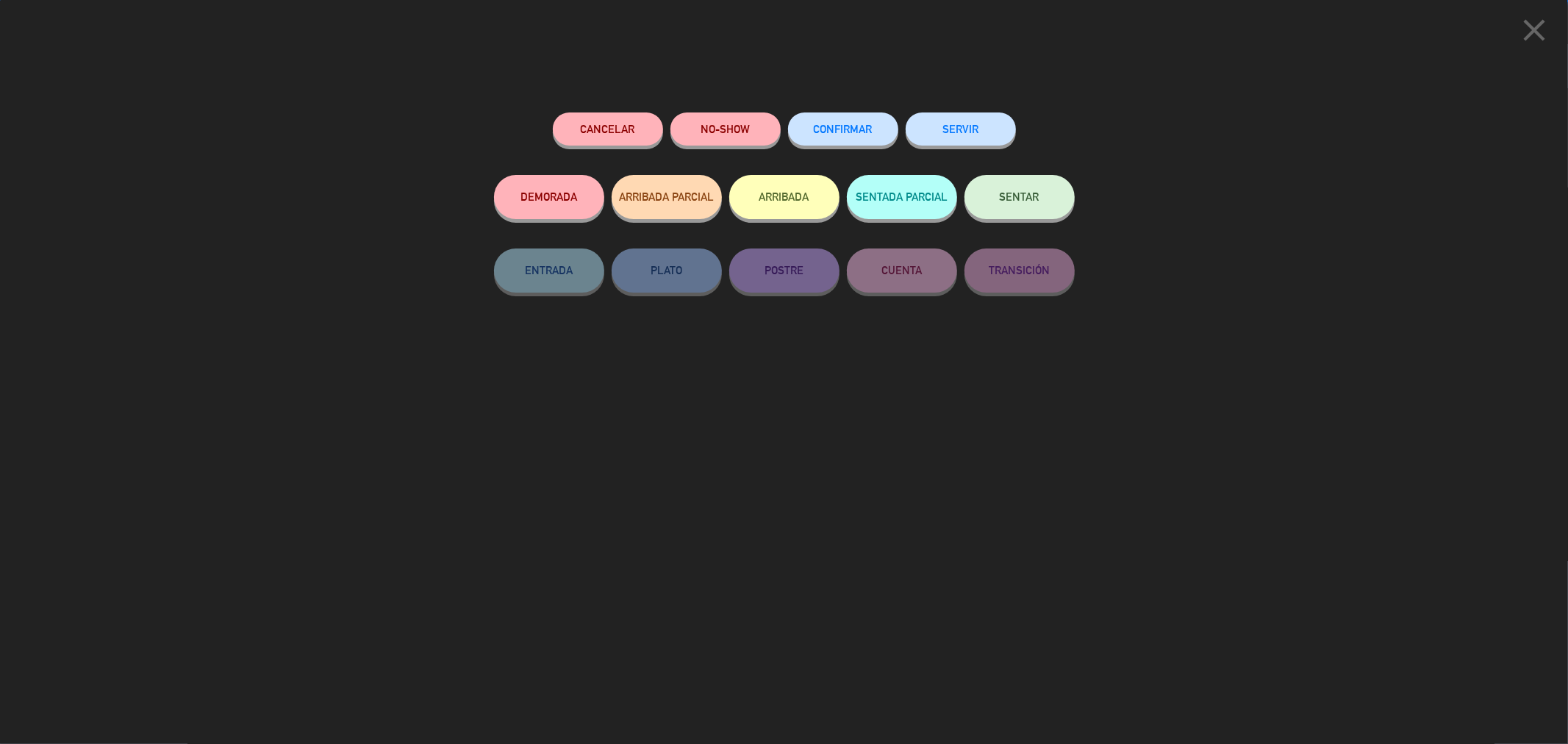
click at [810, 110] on div "Cancelar NO-SHOW CONFIRMAR SERVIR DEMORADA ARRIBADA PARCIAL ARRIBADA SENTADA PA…" at bounding box center [784, 423] width 601 height 642
click at [811, 119] on button "CONFIRMAR" at bounding box center [843, 129] width 110 height 33
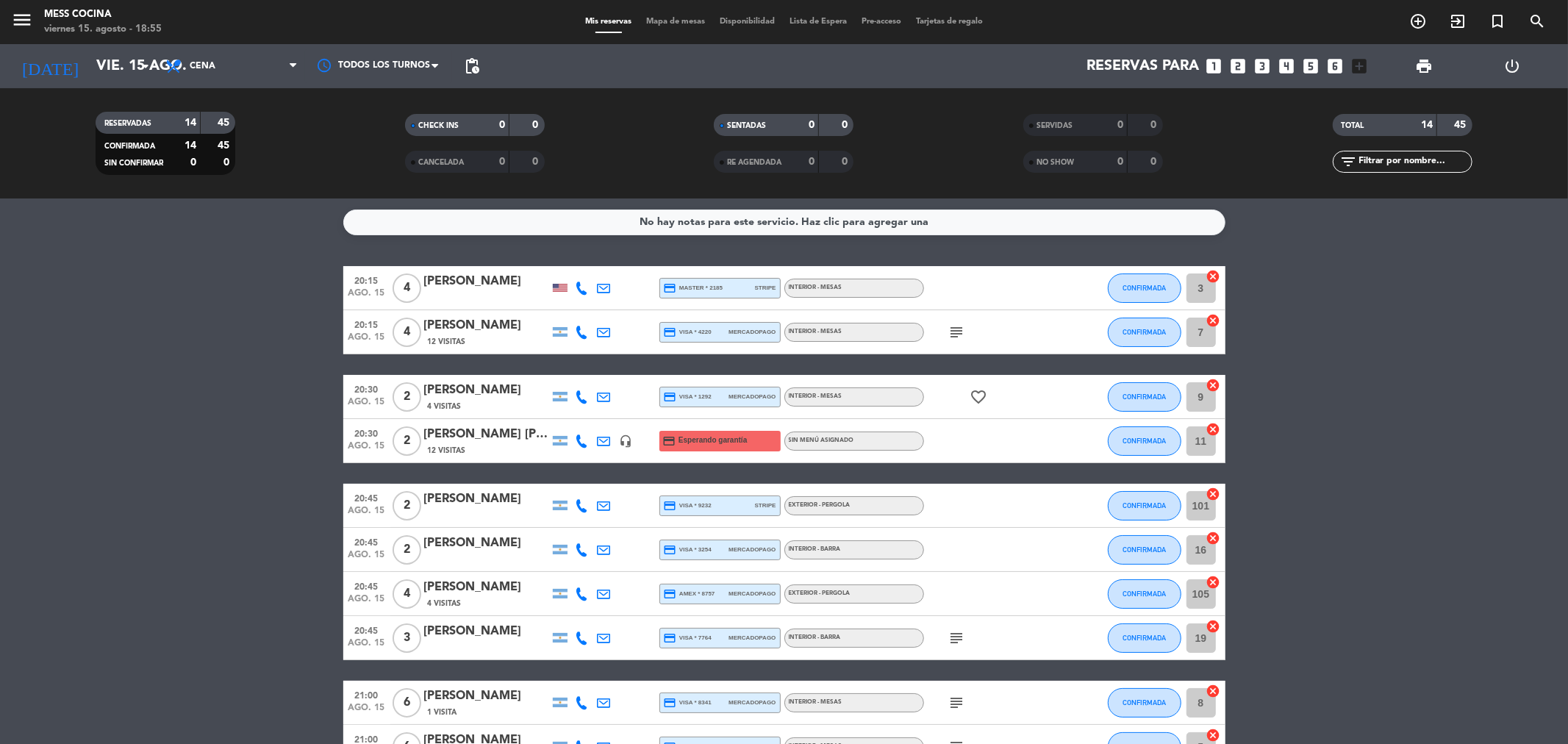
click at [167, 432] on bookings-row "20:15 ago. 15 4 [PERSON_NAME] credit_card master * 2185 stripe INTERIOR - MESAS…" at bounding box center [784, 616] width 1568 height 700
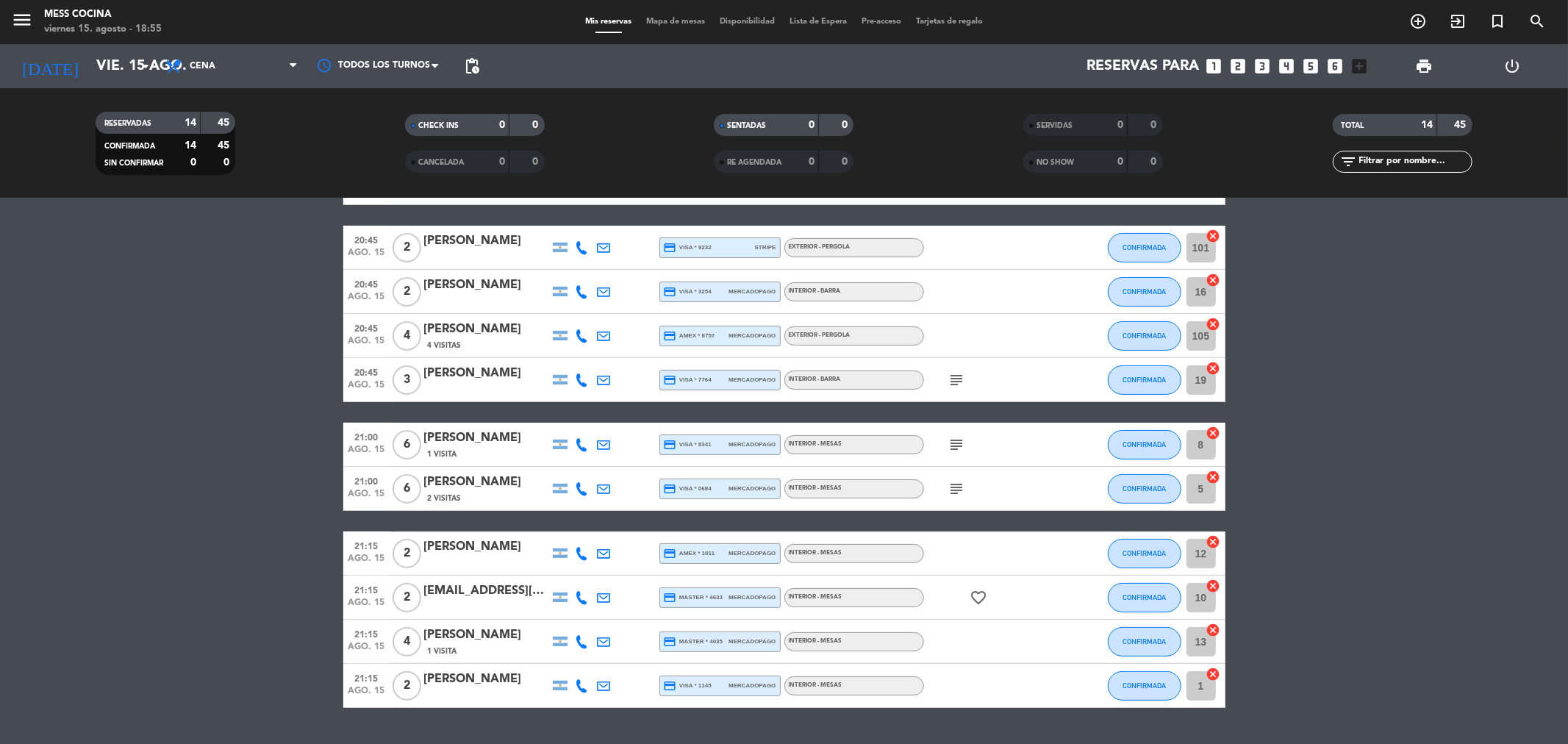
drag, startPoint x: 187, startPoint y: 434, endPoint x: 1387, endPoint y: 681, distance: 1225.2
click at [1436, 737] on div "No hay notas para este servicio. Haz clic para agregar una 20:15 ago. 15 4 [PER…" at bounding box center [784, 471] width 1568 height 545
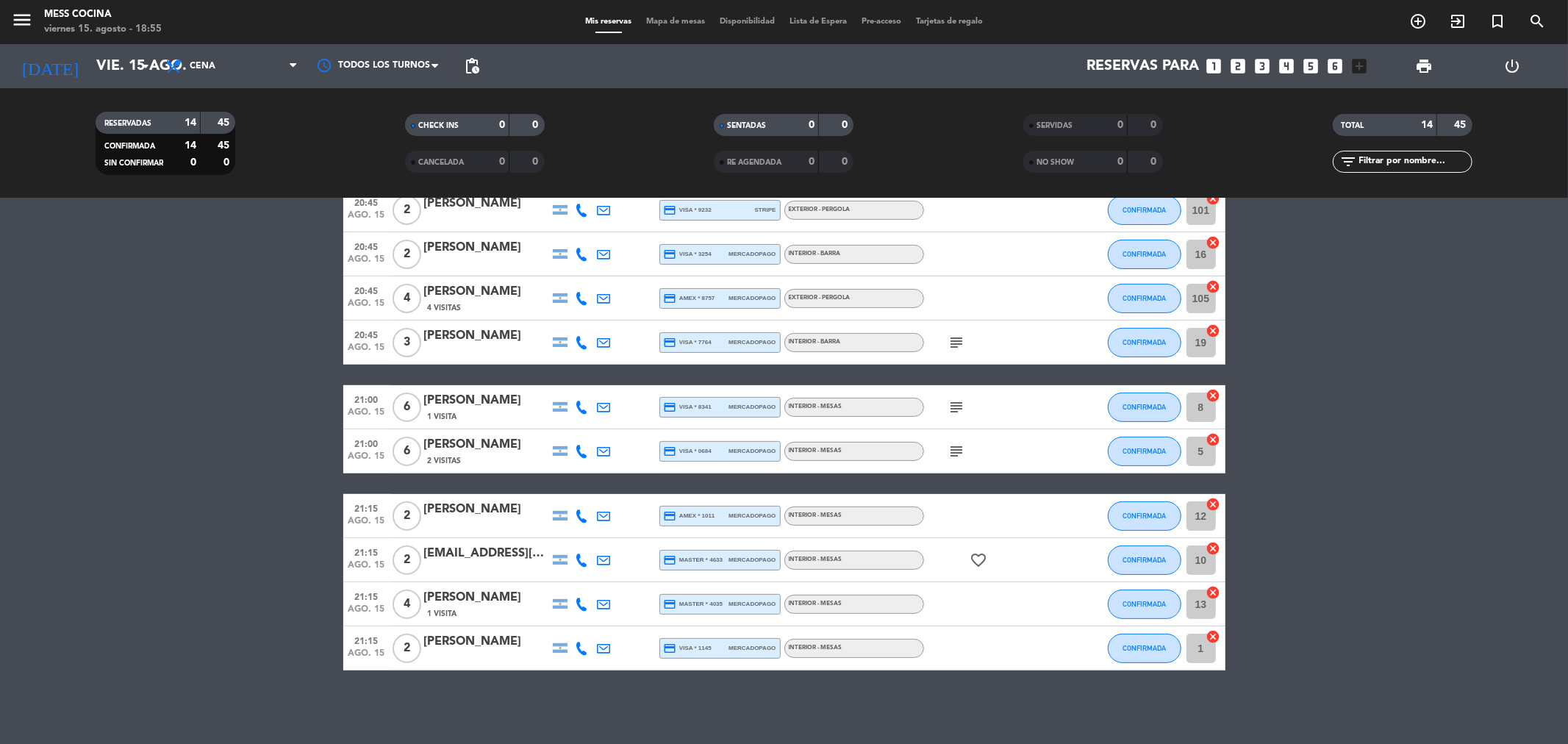
click at [1338, 638] on bookings-row "20:15 ago. 15 4 [PERSON_NAME] credit_card master * 2185 stripe INTERIOR - MESAS…" at bounding box center [784, 320] width 1568 height 700
drag, startPoint x: 1338, startPoint y: 638, endPoint x: 393, endPoint y: 380, distance: 979.6
click at [379, 359] on bookings-row "20:15 ago. 15 4 [PERSON_NAME] credit_card master * 2185 stripe INTERIOR - MESAS…" at bounding box center [784, 320] width 1568 height 700
click at [252, 488] on bookings-row "20:15 ago. 15 4 [PERSON_NAME] credit_card master * 2185 stripe INTERIOR - MESAS…" at bounding box center [784, 320] width 1568 height 700
click at [659, 24] on span "Mapa de mesas" at bounding box center [675, 21] width 73 height 8
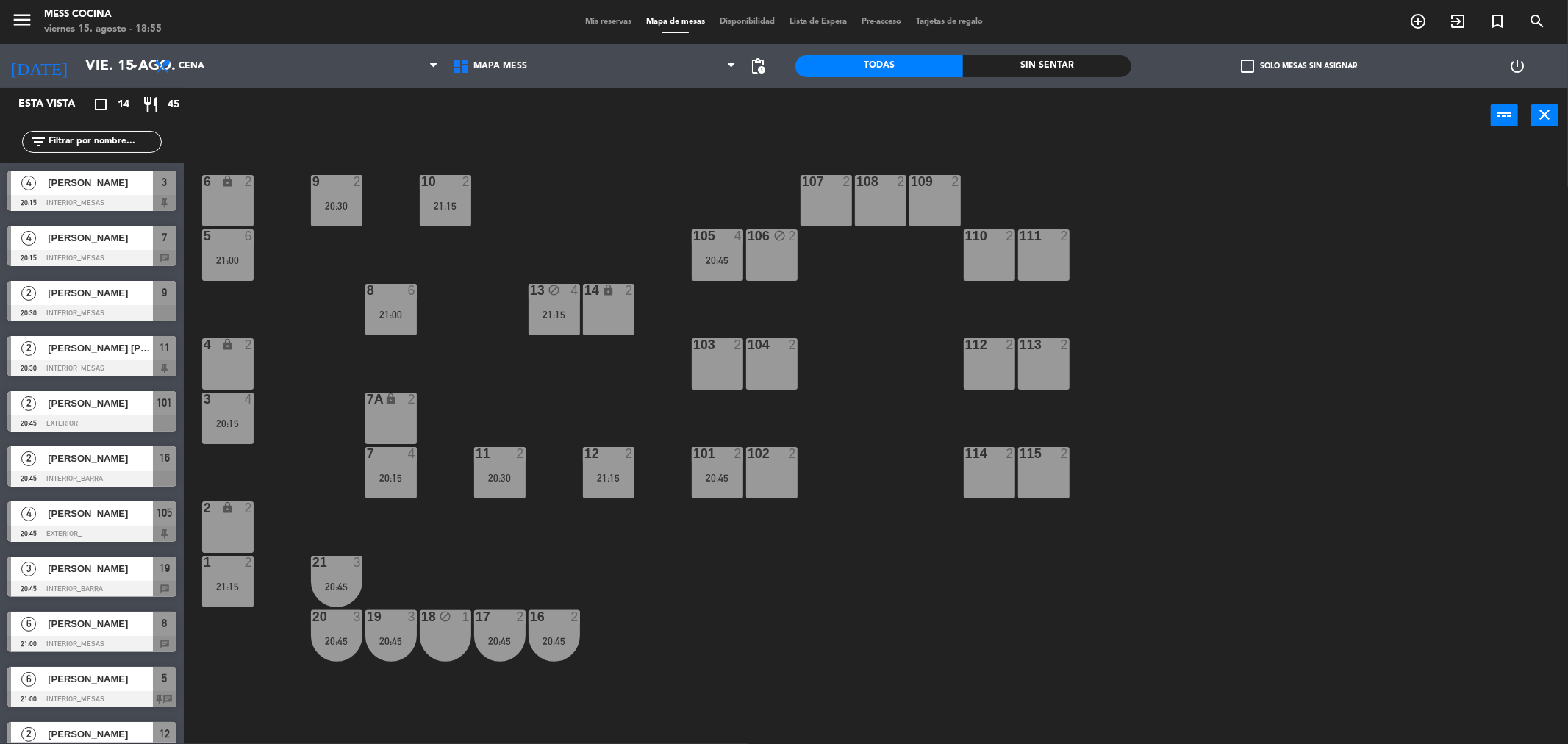
click at [474, 577] on div "6 lock 2 9 2 20:30 10 2 21:15 107 2 108 2 109 2 5 6 21:00 105 4 20:45 106 block…" at bounding box center [884, 448] width 1369 height 601
click at [398, 628] on div "19 3 20:45" at bounding box center [390, 636] width 51 height 51
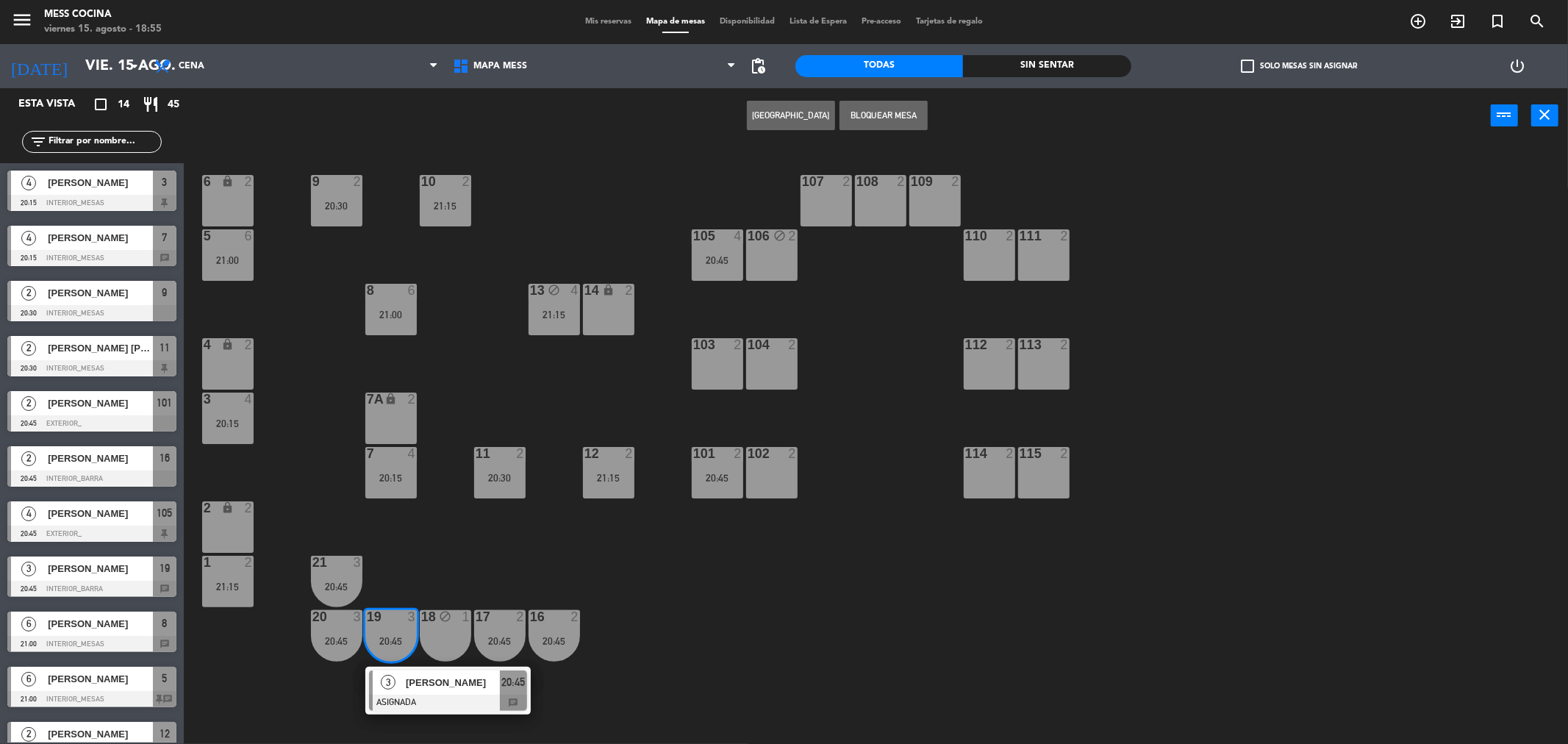
click at [424, 680] on div "3 [PERSON_NAME] ASIGNADA 20:45 chat" at bounding box center [447, 691] width 187 height 48
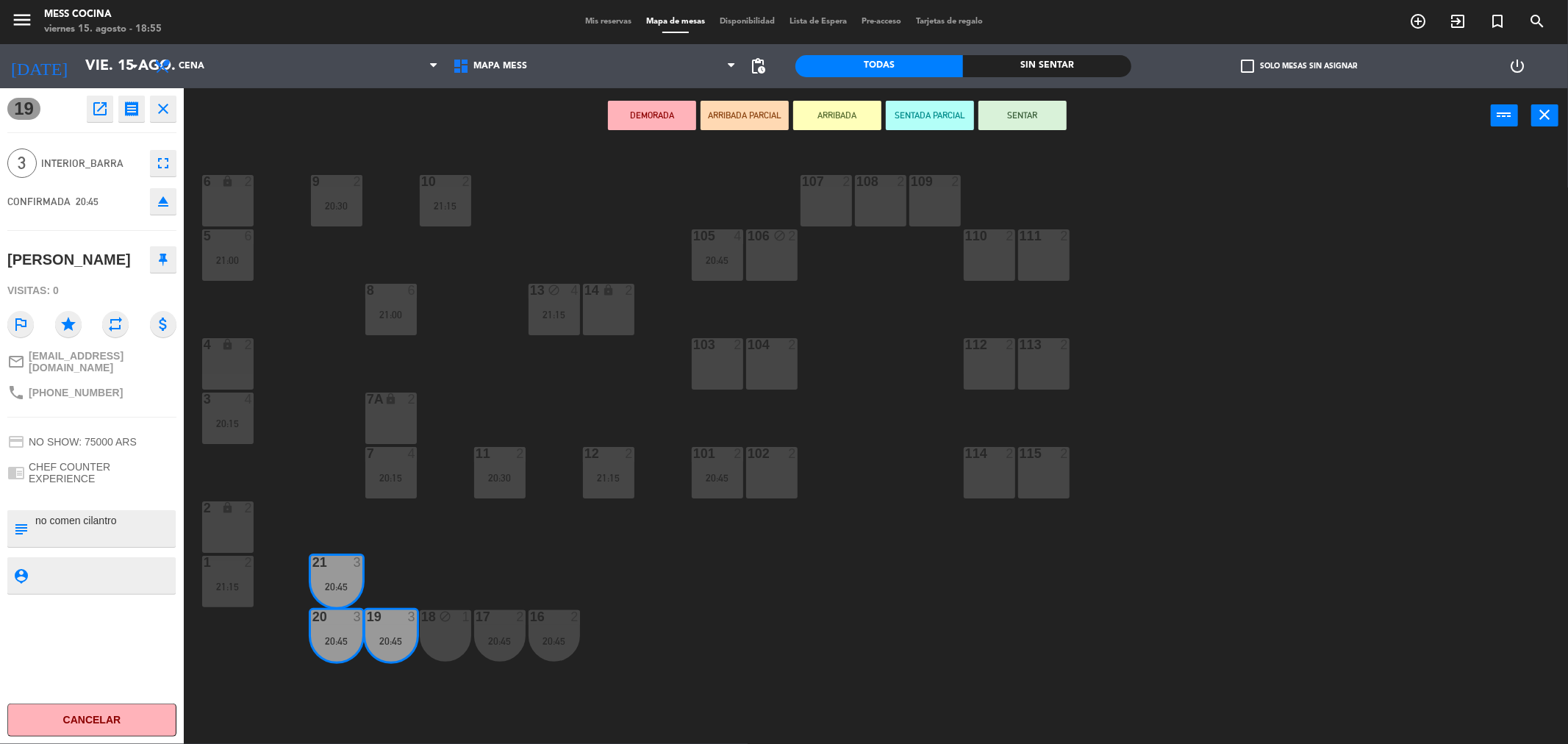
click at [162, 165] on icon "fullscreen" at bounding box center [163, 163] width 18 height 18
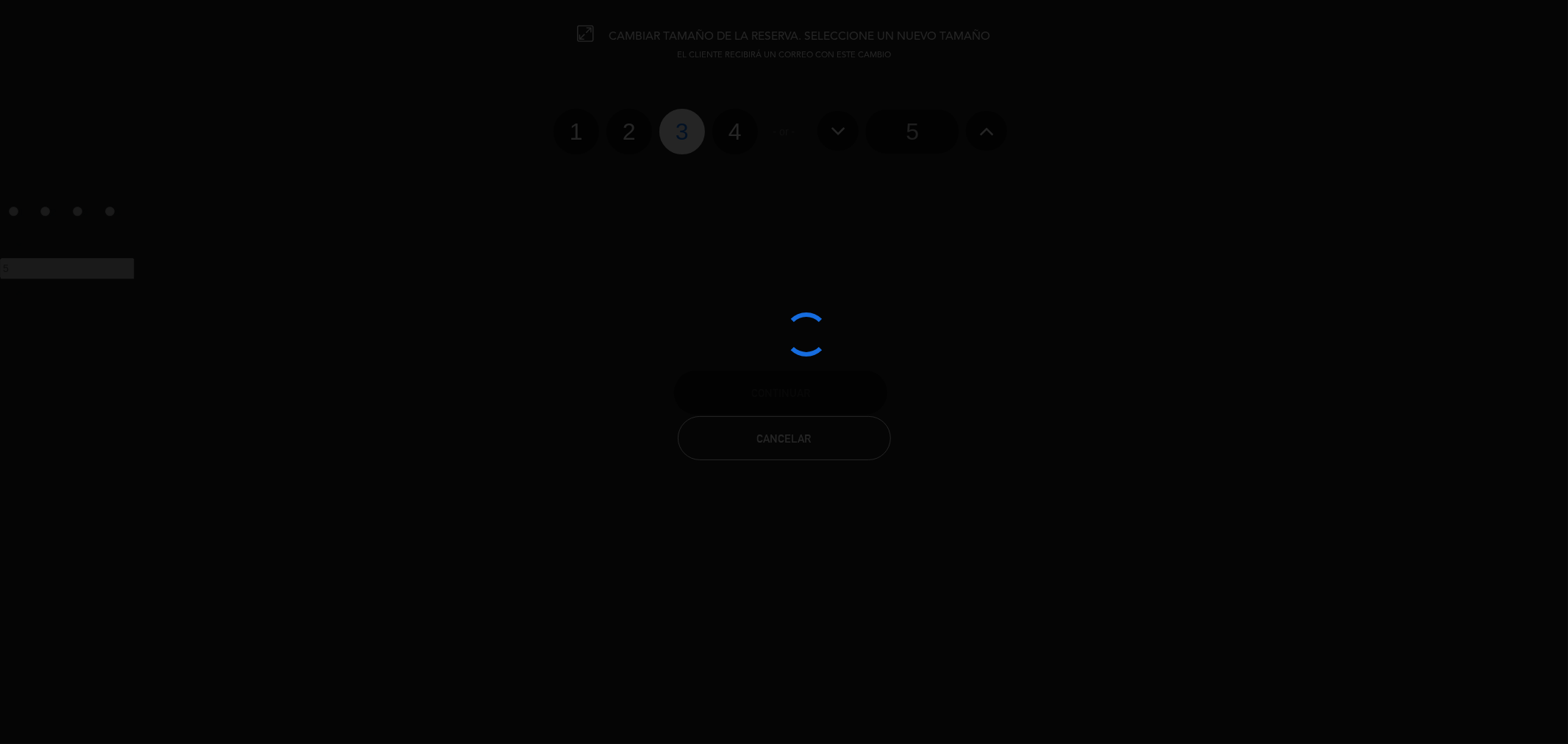
click at [630, 128] on div at bounding box center [784, 372] width 1568 height 744
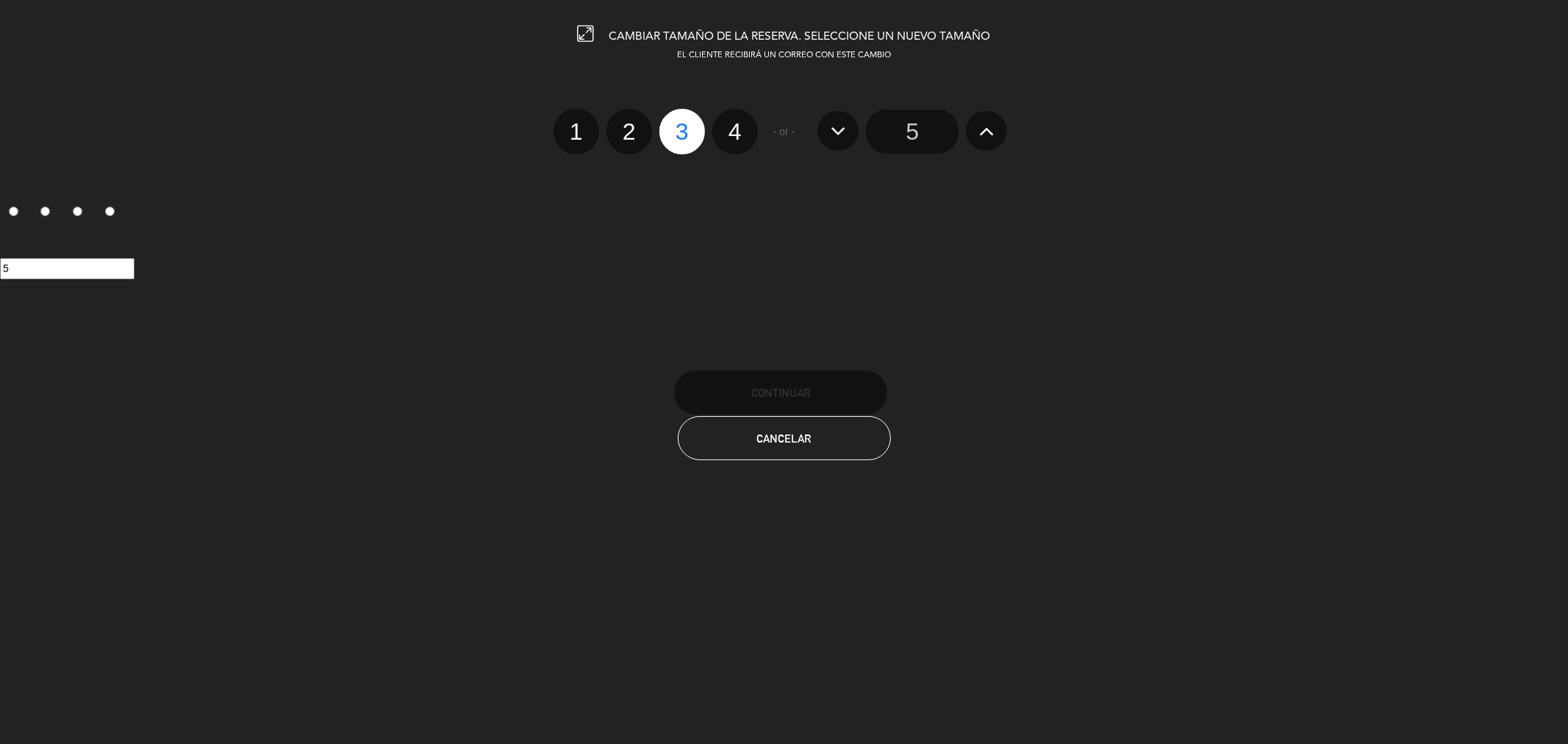
click at [630, 128] on label "2" at bounding box center [630, 132] width 46 height 46
click at [630, 124] on input "2" at bounding box center [627, 119] width 10 height 10
radio input "true"
radio input "false"
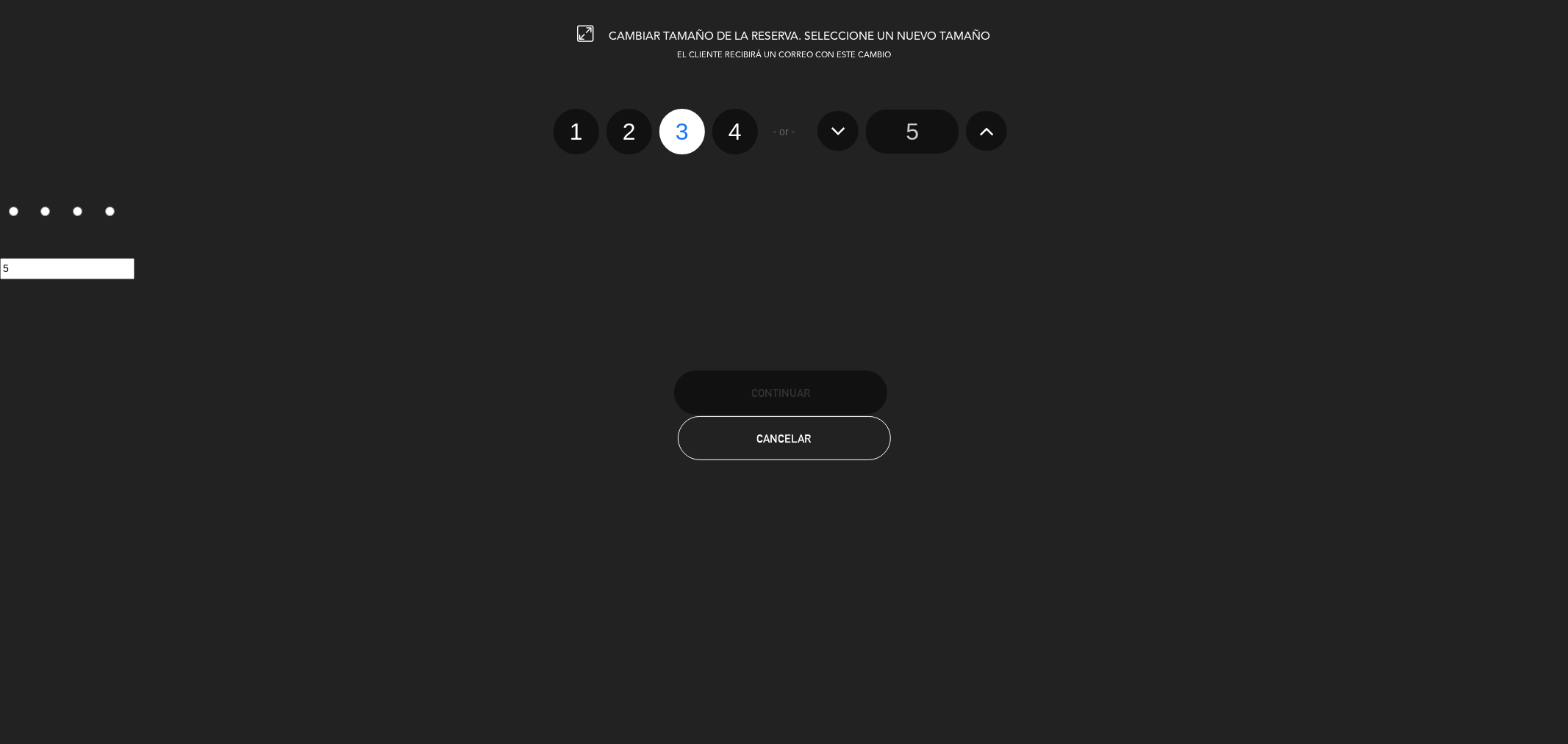
radio input "false"
radio input "true"
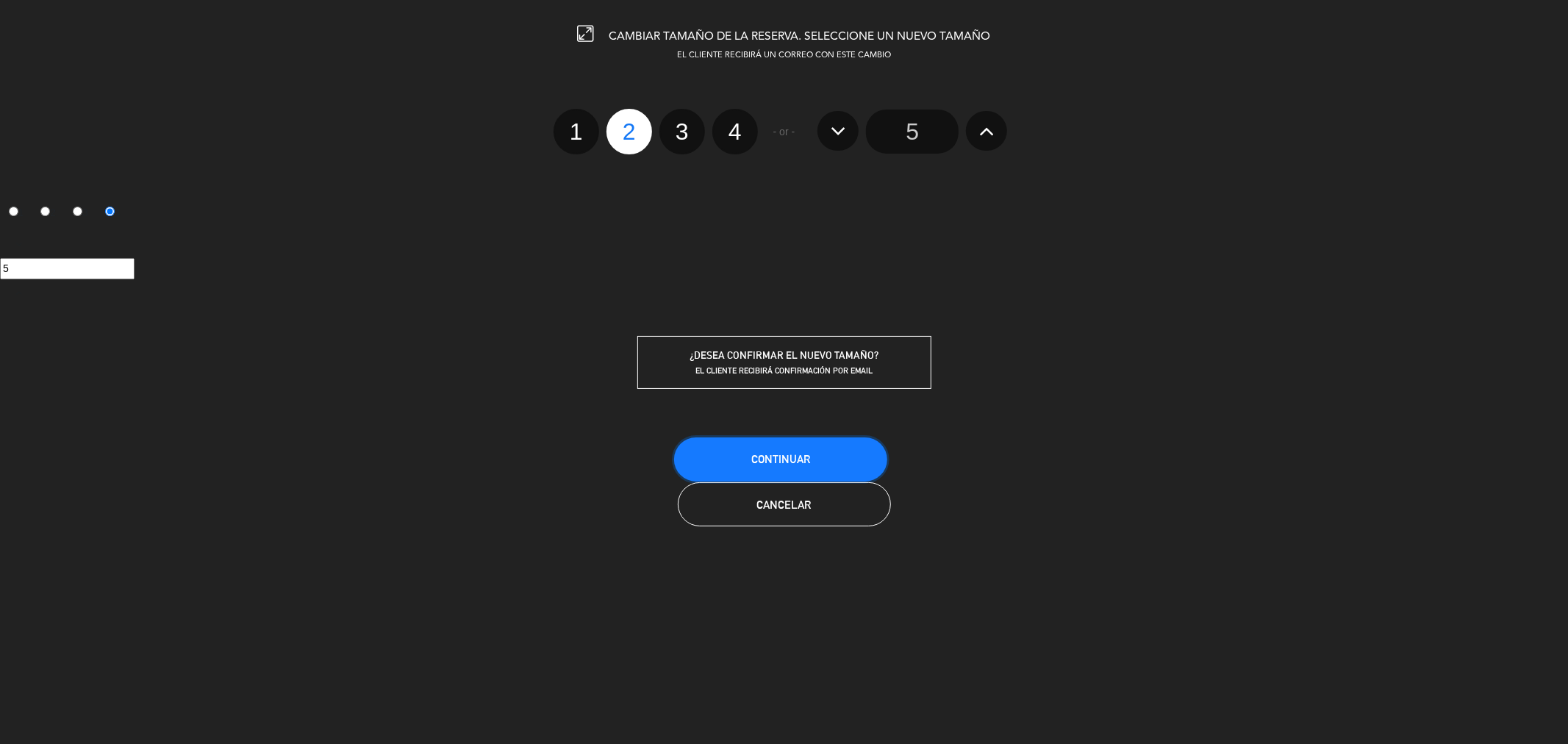
click at [766, 438] on button "Continuar" at bounding box center [781, 460] width 213 height 44
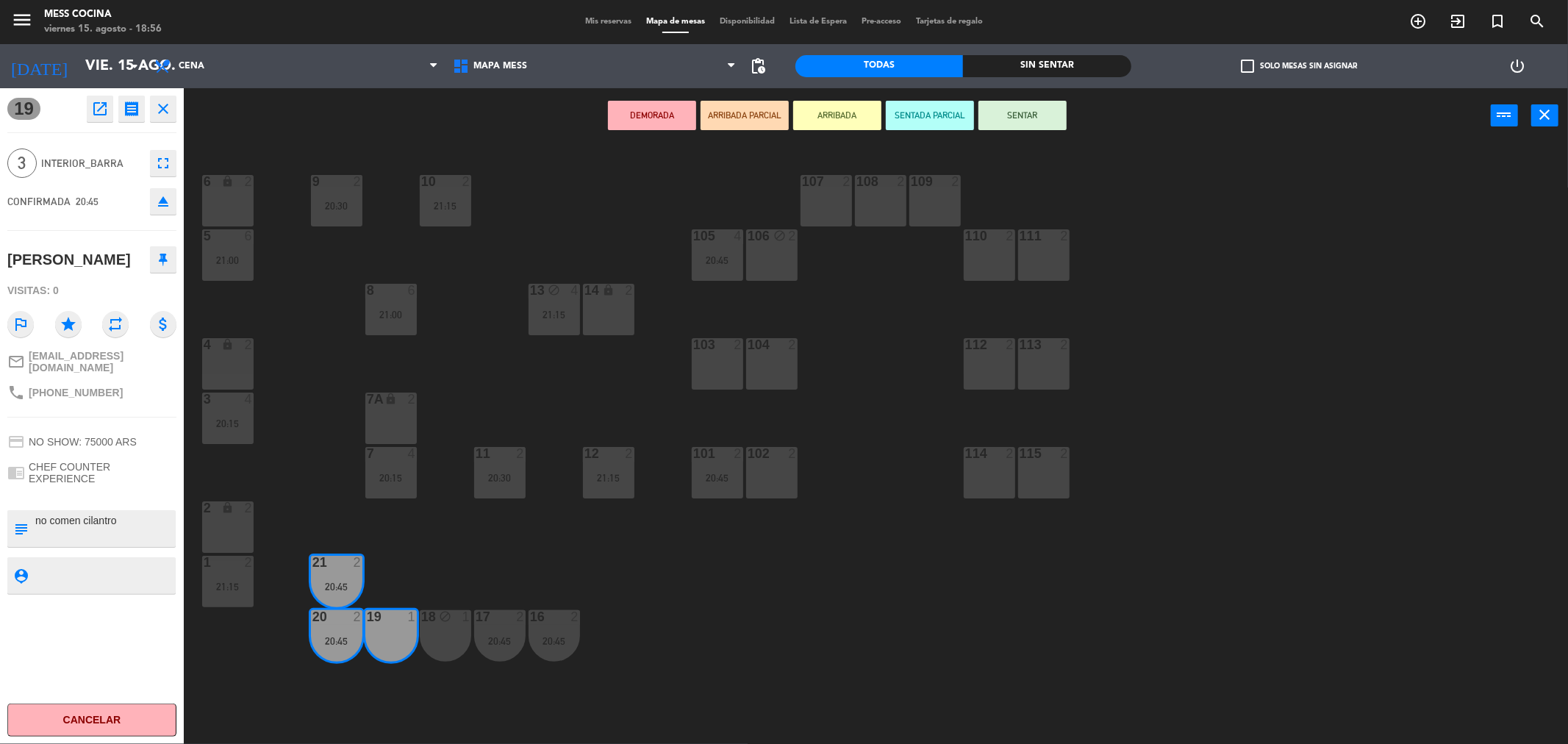
click at [648, 648] on div "6 lock 2 9 2 20:30 10 2 21:15 107 2 108 2 109 2 5 6 21:00 105 4 20:45 106 block…" at bounding box center [884, 448] width 1369 height 601
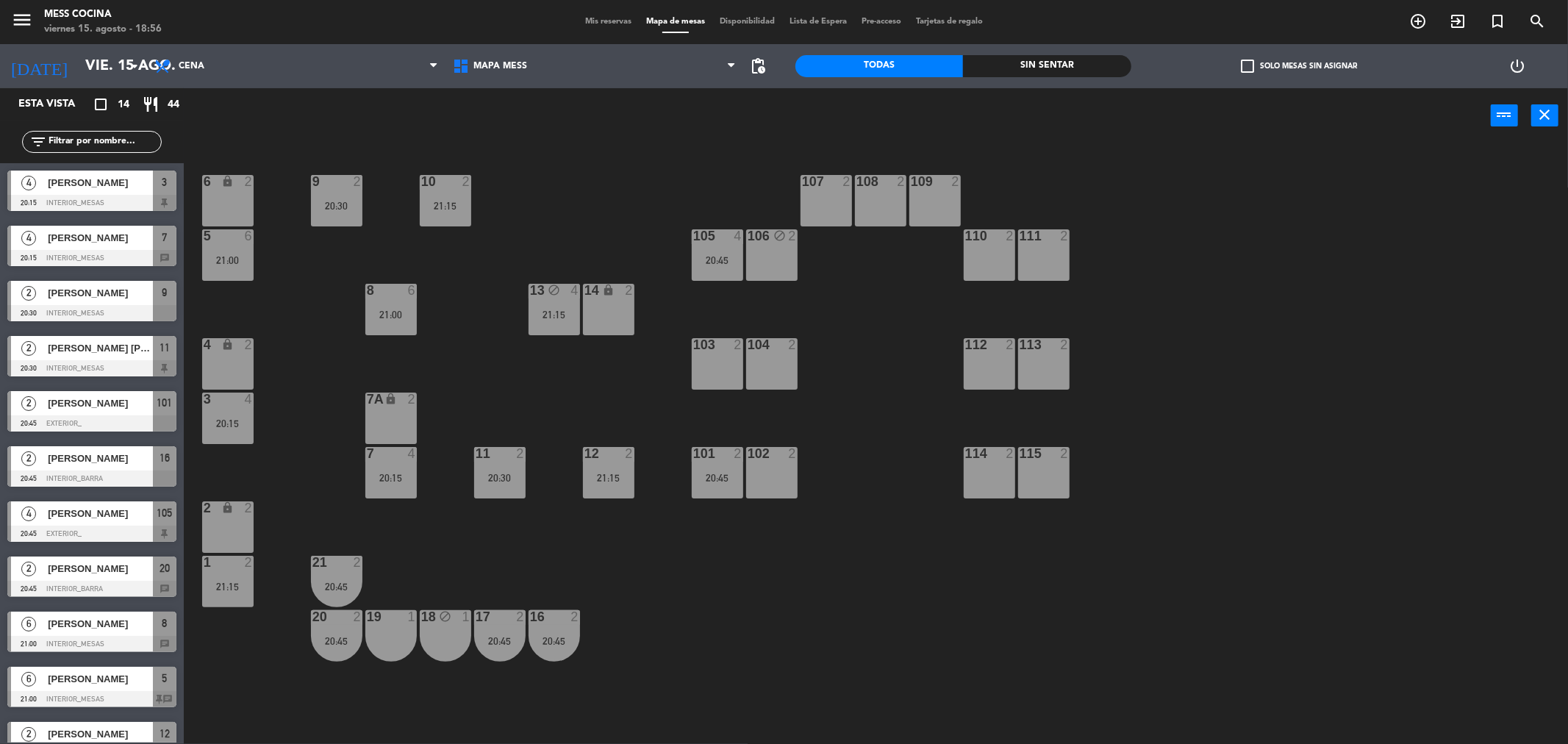
click at [424, 637] on div "18 block 1" at bounding box center [445, 636] width 51 height 51
click at [875, 113] on button "Liberar Mesa" at bounding box center [883, 116] width 88 height 30
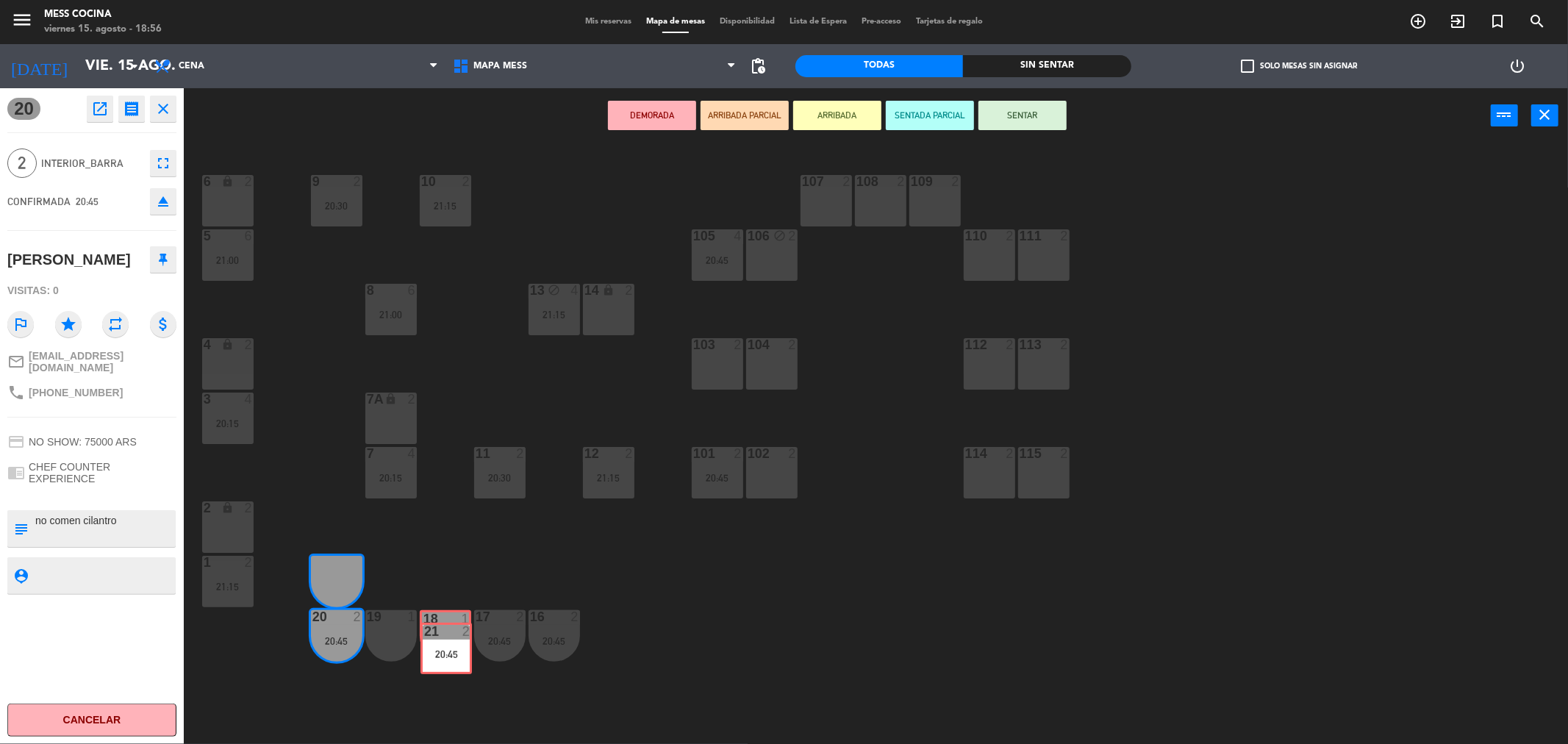
drag, startPoint x: 342, startPoint y: 562, endPoint x: 449, endPoint y: 626, distance: 124.7
click at [449, 626] on div "6 lock 2 9 2 20:30 10 2 21:15 107 2 108 2 109 2 5 6 21:00 105 4 20:45 106 block…" at bounding box center [884, 448] width 1369 height 601
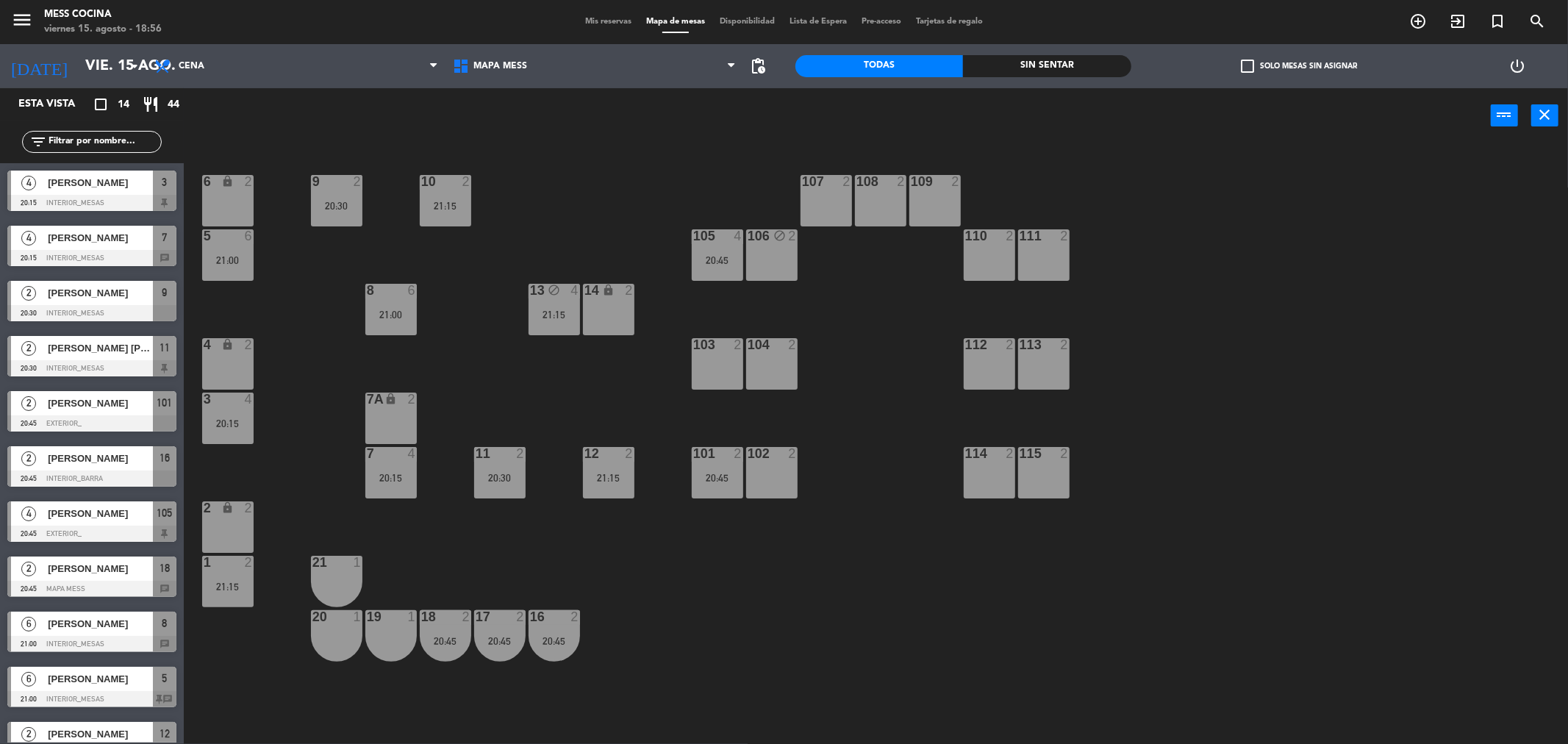
click at [383, 632] on div "19 1" at bounding box center [390, 636] width 51 height 51
click at [893, 114] on button "Bloquear Mesa" at bounding box center [883, 116] width 88 height 30
click at [522, 551] on div "6 lock 2 9 2 20:30 10 2 21:15 107 2 108 2 109 2 5 6 21:00 105 4 20:45 106 block…" at bounding box center [884, 448] width 1369 height 601
click at [527, 144] on div "power_input close" at bounding box center [837, 116] width 1307 height 56
click at [598, 20] on span "Mis reservas" at bounding box center [608, 21] width 61 height 8
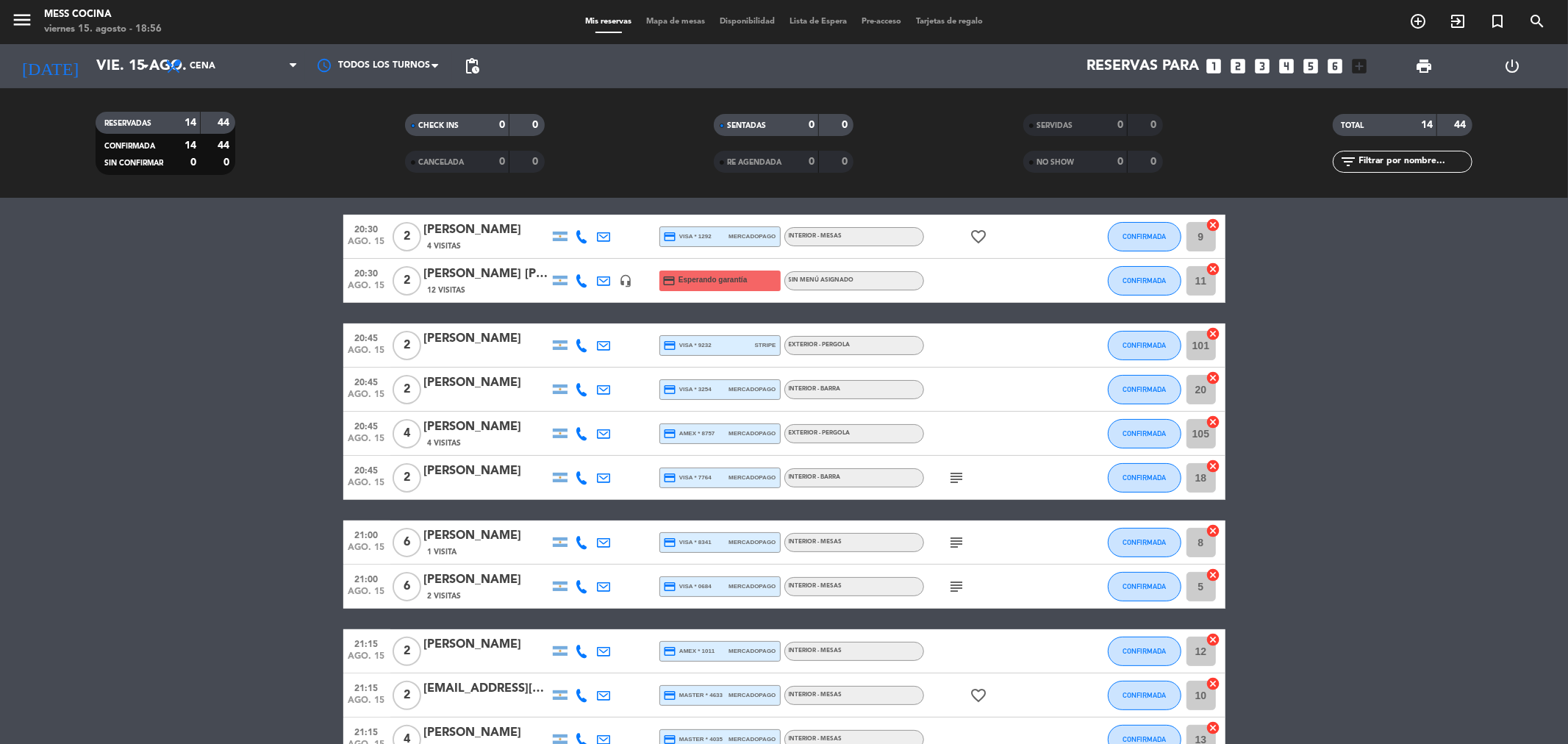
scroll to position [163, 0]
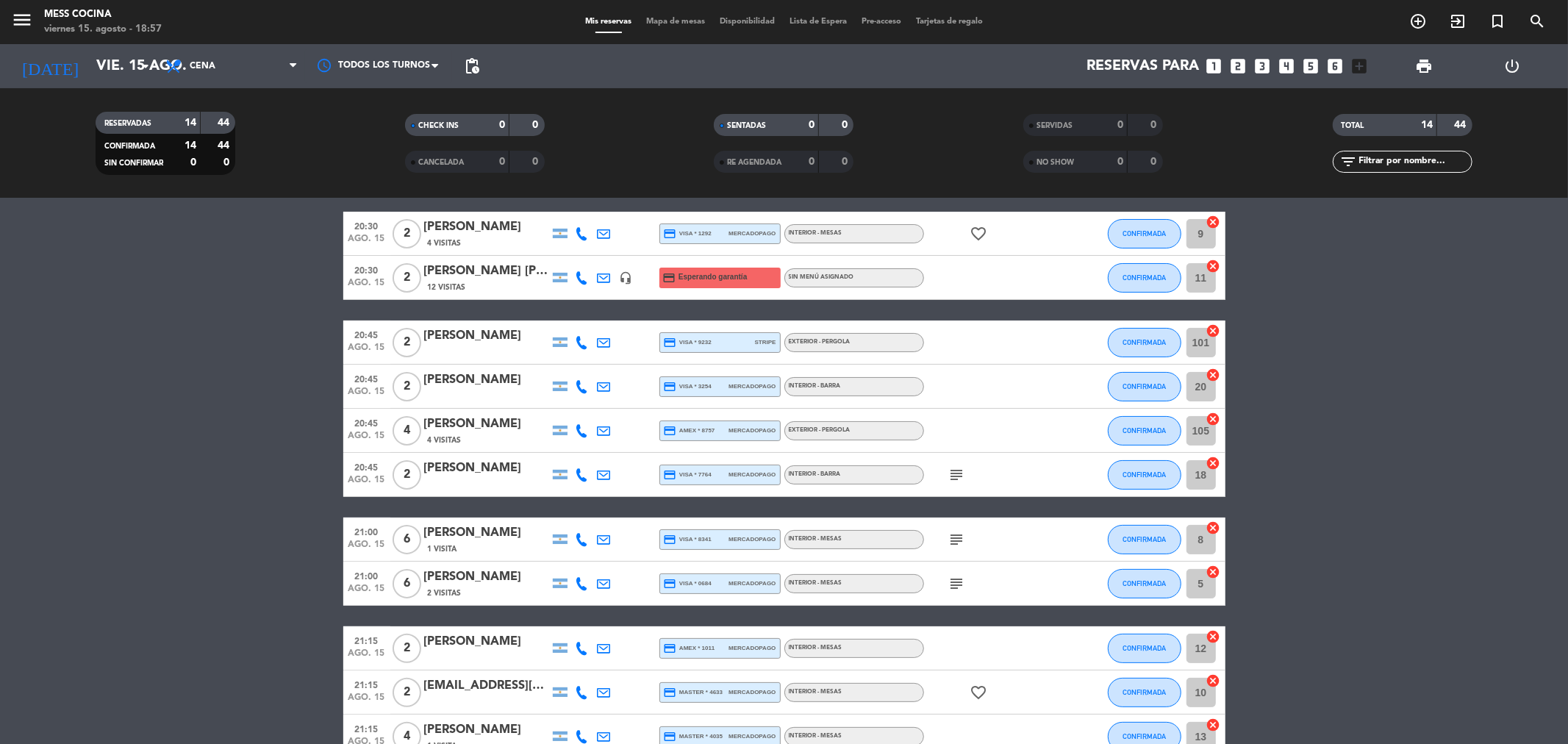
drag, startPoint x: 424, startPoint y: 597, endPoint x: 437, endPoint y: 611, distance: 19.1
click at [427, 601] on div "21:00 ago. 15 6 [PERSON_NAME] 2 Visitas credit_card visa * 0684 mercadopago INT…" at bounding box center [784, 584] width 882 height 44
click at [469, 633] on div "[PERSON_NAME]" at bounding box center [487, 642] width 125 height 19
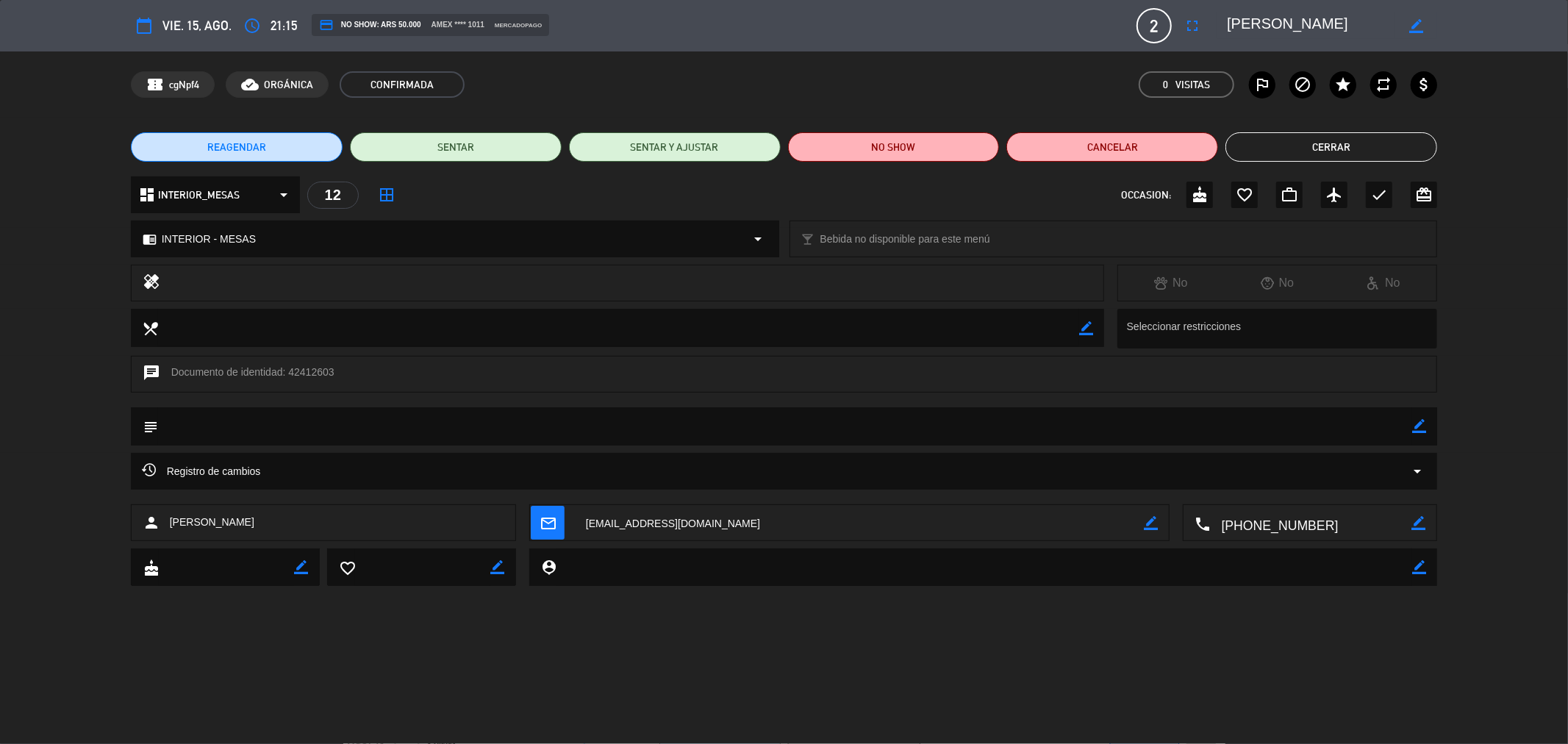
click at [339, 436] on textarea at bounding box center [785, 426] width 1255 height 38
click at [328, 462] on div "Registro de cambios arrow_drop_down" at bounding box center [784, 471] width 1285 height 18
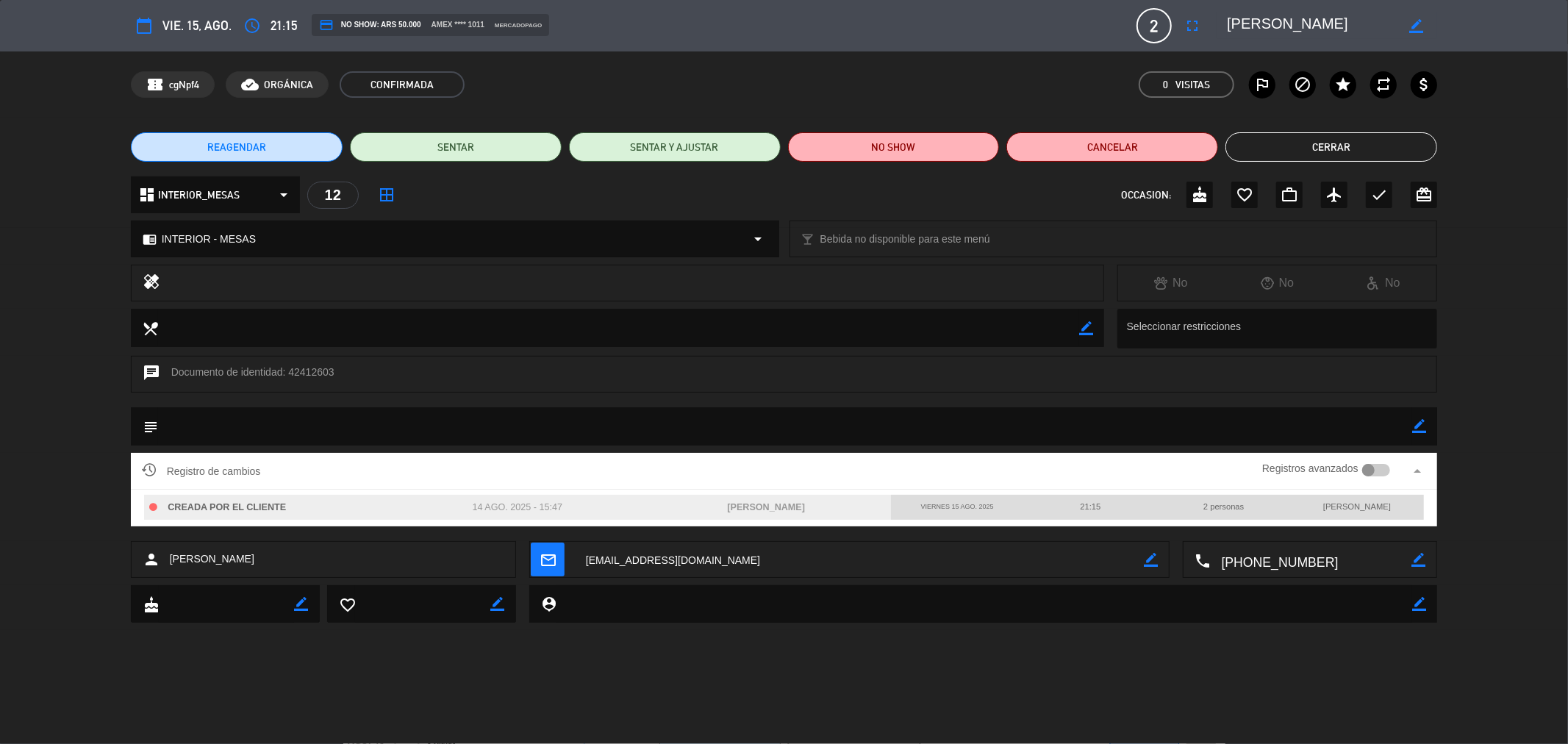
click at [328, 462] on div "Registro de cambios Registros avanzados arrow_drop_up" at bounding box center [784, 471] width 1285 height 22
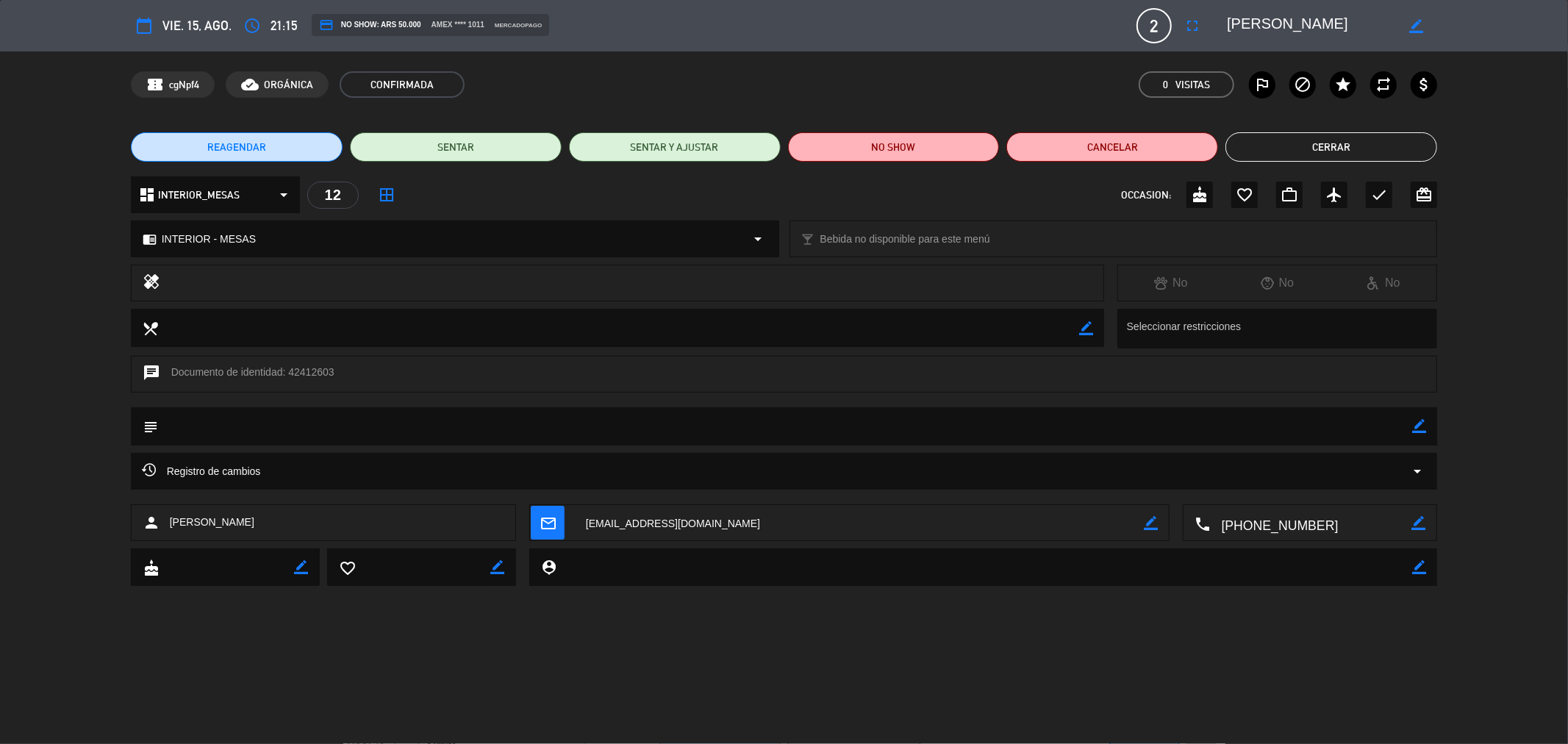
click at [0, 281] on div "healing No No No" at bounding box center [784, 287] width 1568 height 44
click at [1244, 151] on button "Cerrar" at bounding box center [1331, 147] width 212 height 30
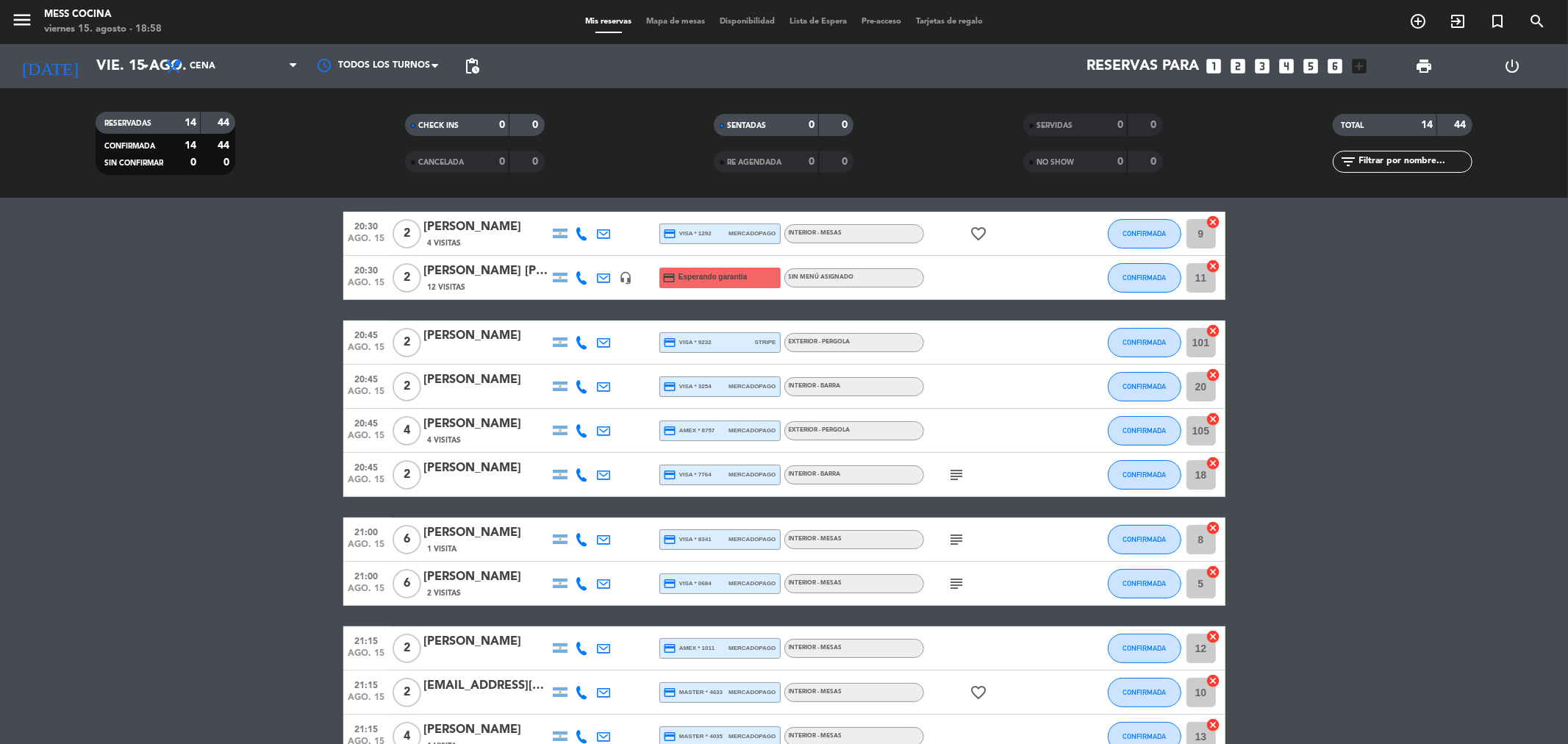
drag, startPoint x: 192, startPoint y: 308, endPoint x: 1442, endPoint y: 611, distance: 1286.2
click at [1442, 611] on bookings-row "20:15 ago. 15 4 [PERSON_NAME] credit_card master * 2185 stripe INTERIOR - MESAS…" at bounding box center [784, 453] width 1568 height 700
drag, startPoint x: 0, startPoint y: 391, endPoint x: 1368, endPoint y: 622, distance: 1387.4
click at [1368, 622] on bookings-row "20:15 ago. 15 4 [PERSON_NAME] credit_card master * 2185 stripe INTERIOR - MESAS…" at bounding box center [784, 453] width 1568 height 700
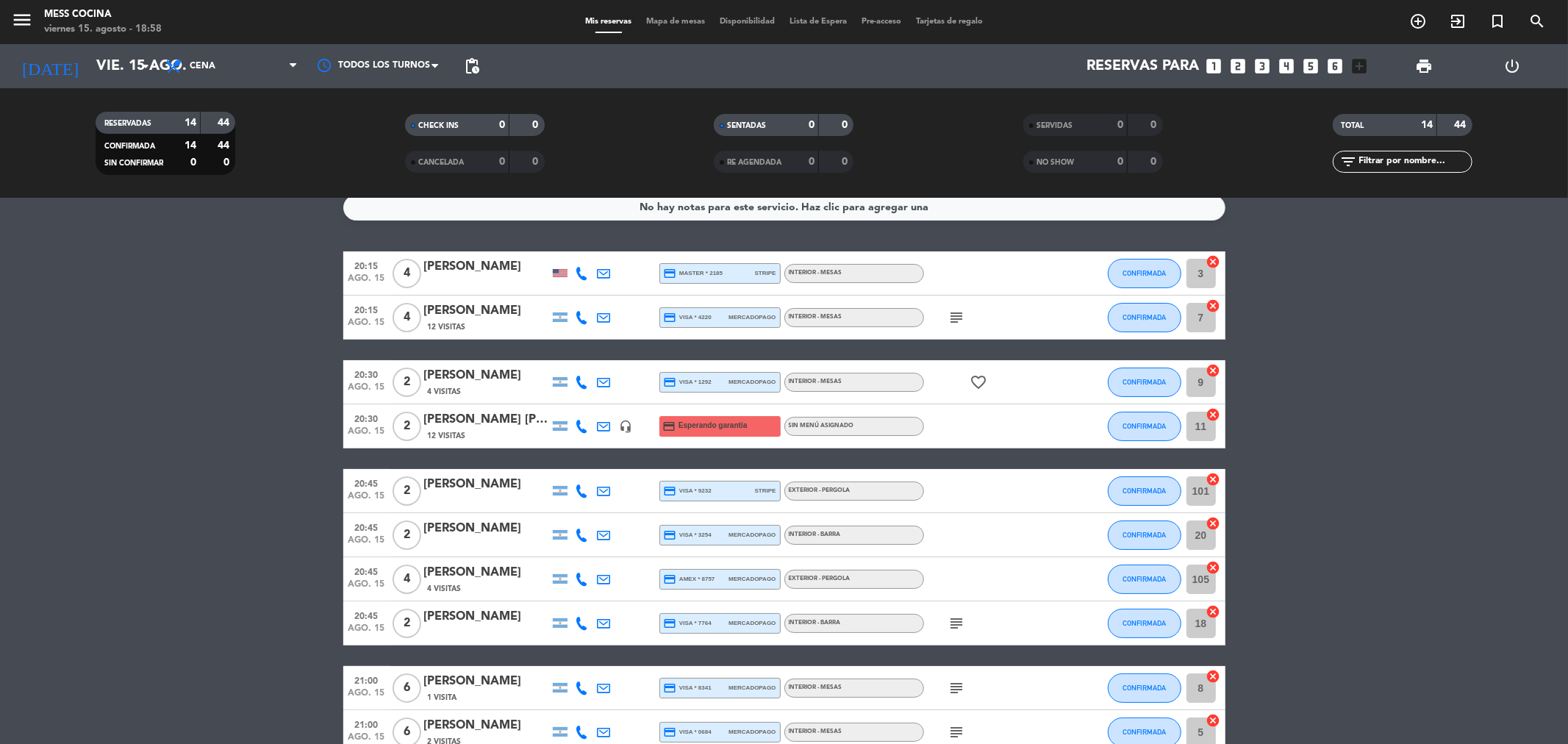
scroll to position [0, 0]
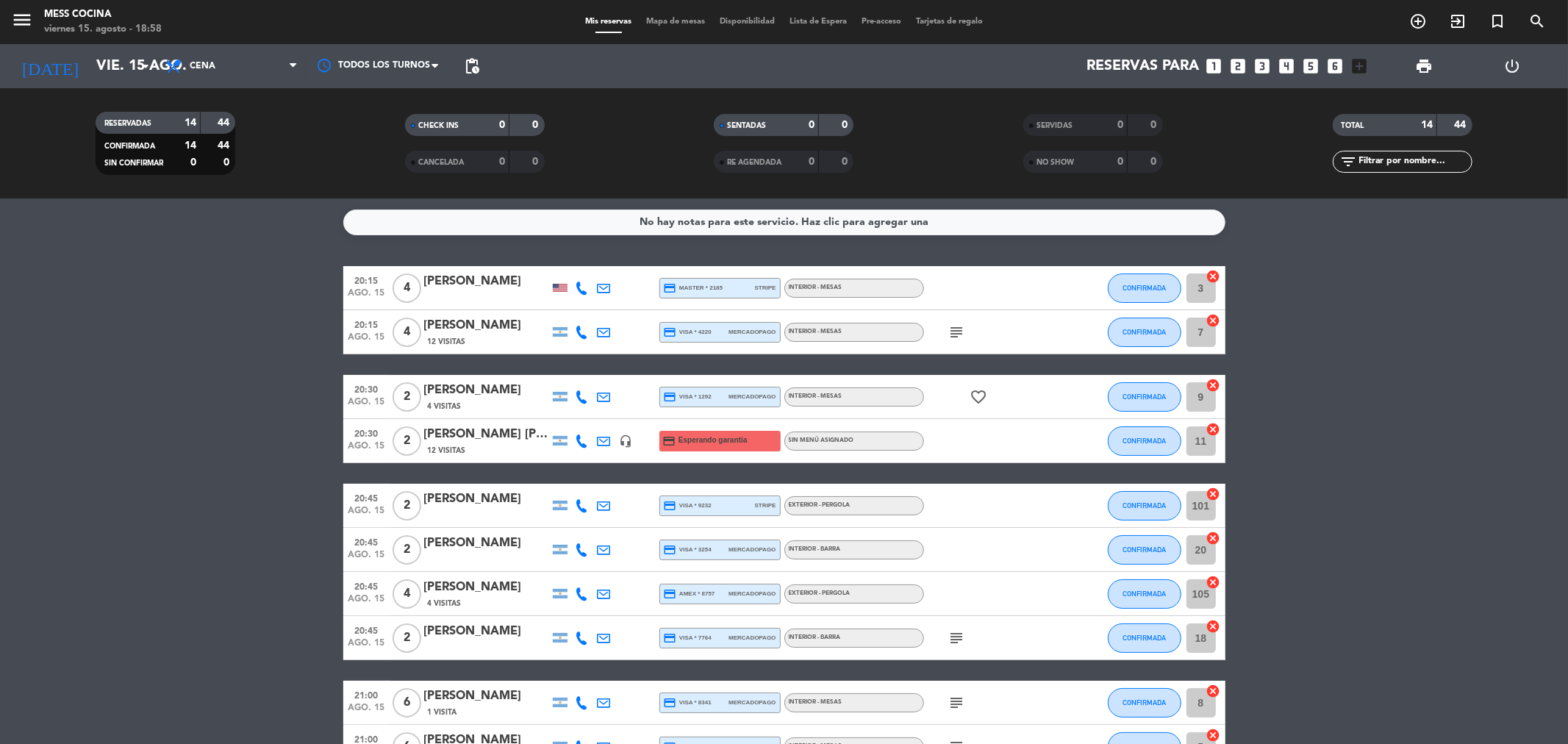
click at [688, 13] on div "menu Mess Cocina viernes 15. agosto - 18:58 Mis reservas Mapa de mesas Disponib…" at bounding box center [784, 22] width 1568 height 44
click at [688, 16] on div "Mis reservas Mapa de mesas Disponibilidad Lista de Espera Pre-acceso Tarjetas d…" at bounding box center [784, 22] width 413 height 13
click at [91, 463] on bookings-row "20:15 ago. 15 4 [PERSON_NAME] credit_card master * 2185 stripe INTERIOR - MESAS…" at bounding box center [784, 616] width 1568 height 700
drag, startPoint x: 104, startPoint y: 465, endPoint x: 1332, endPoint y: 634, distance: 1239.6
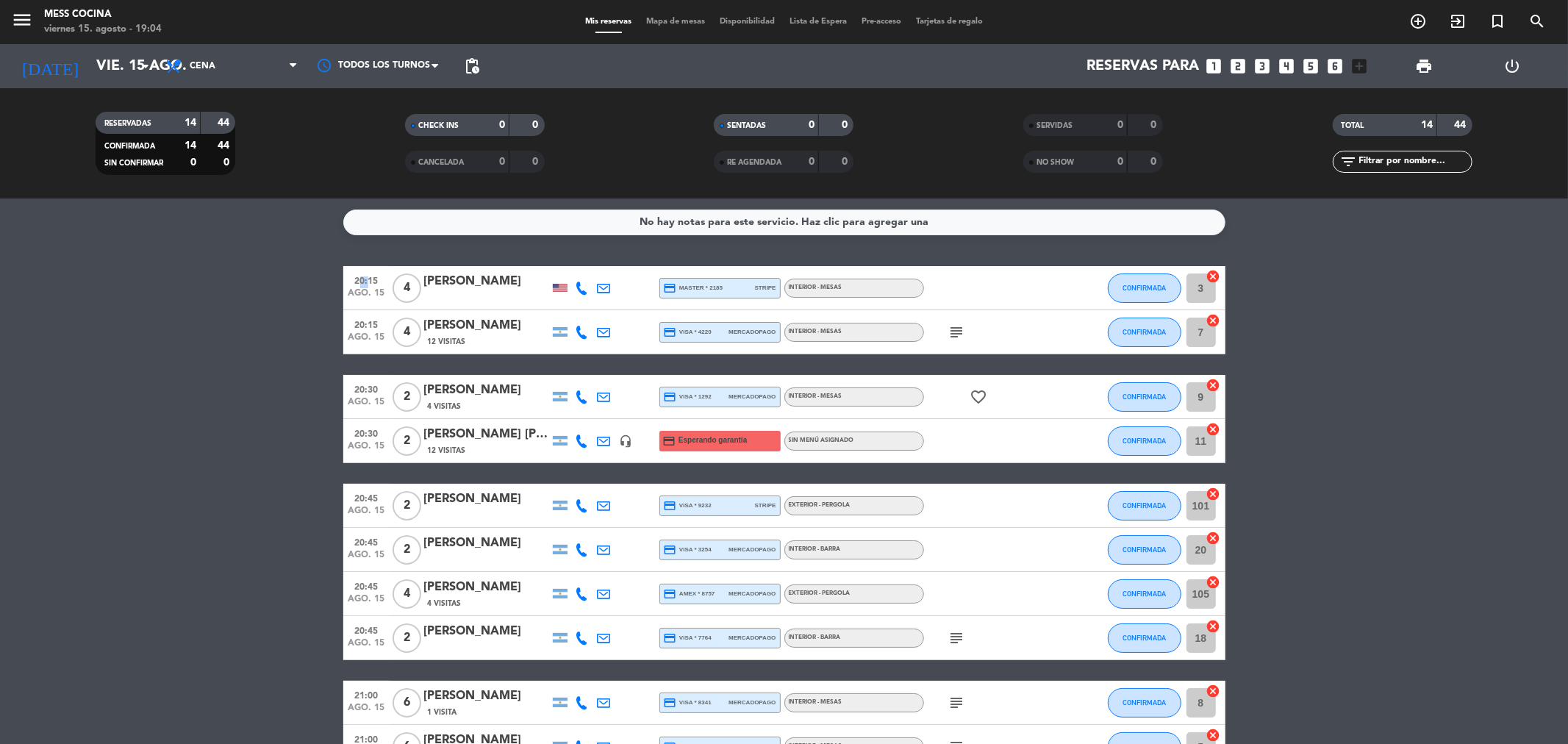
click at [1332, 634] on bookings-row "20:15 ago. 15 4 [PERSON_NAME] credit_card master * 2185 stripe INTERIOR - MESAS…" at bounding box center [784, 616] width 1568 height 700
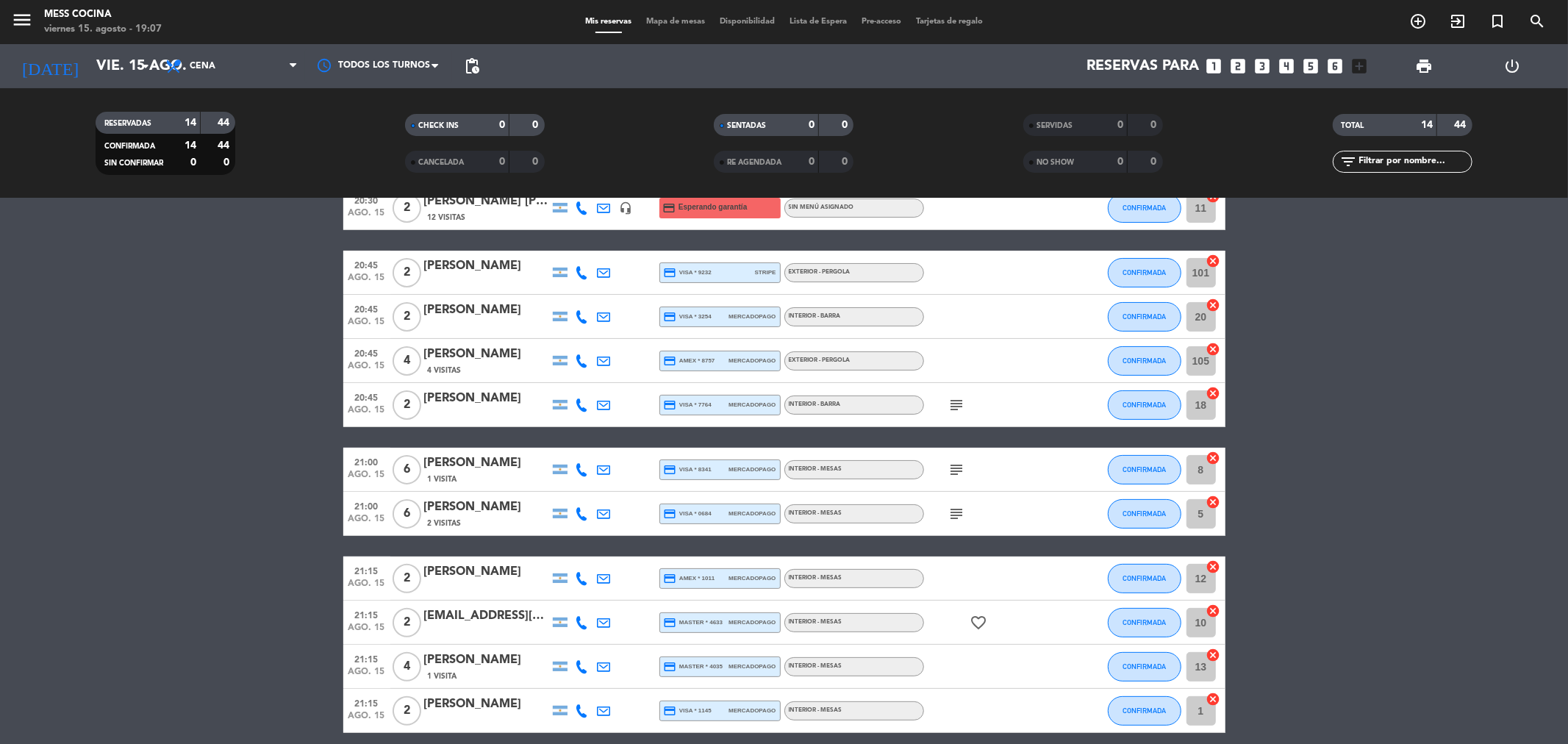
scroll to position [245, 0]
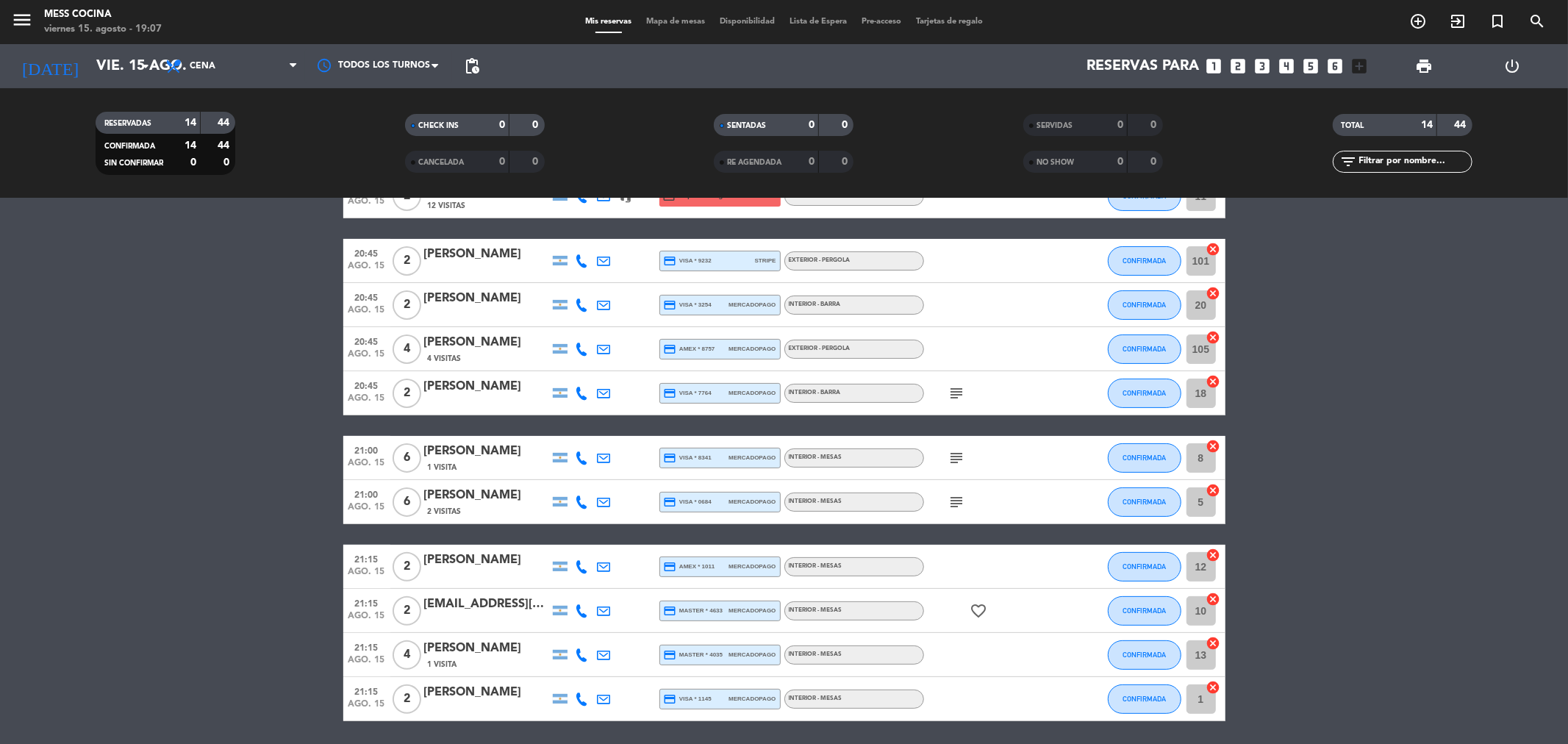
click at [478, 579] on div at bounding box center [487, 577] width 125 height 12
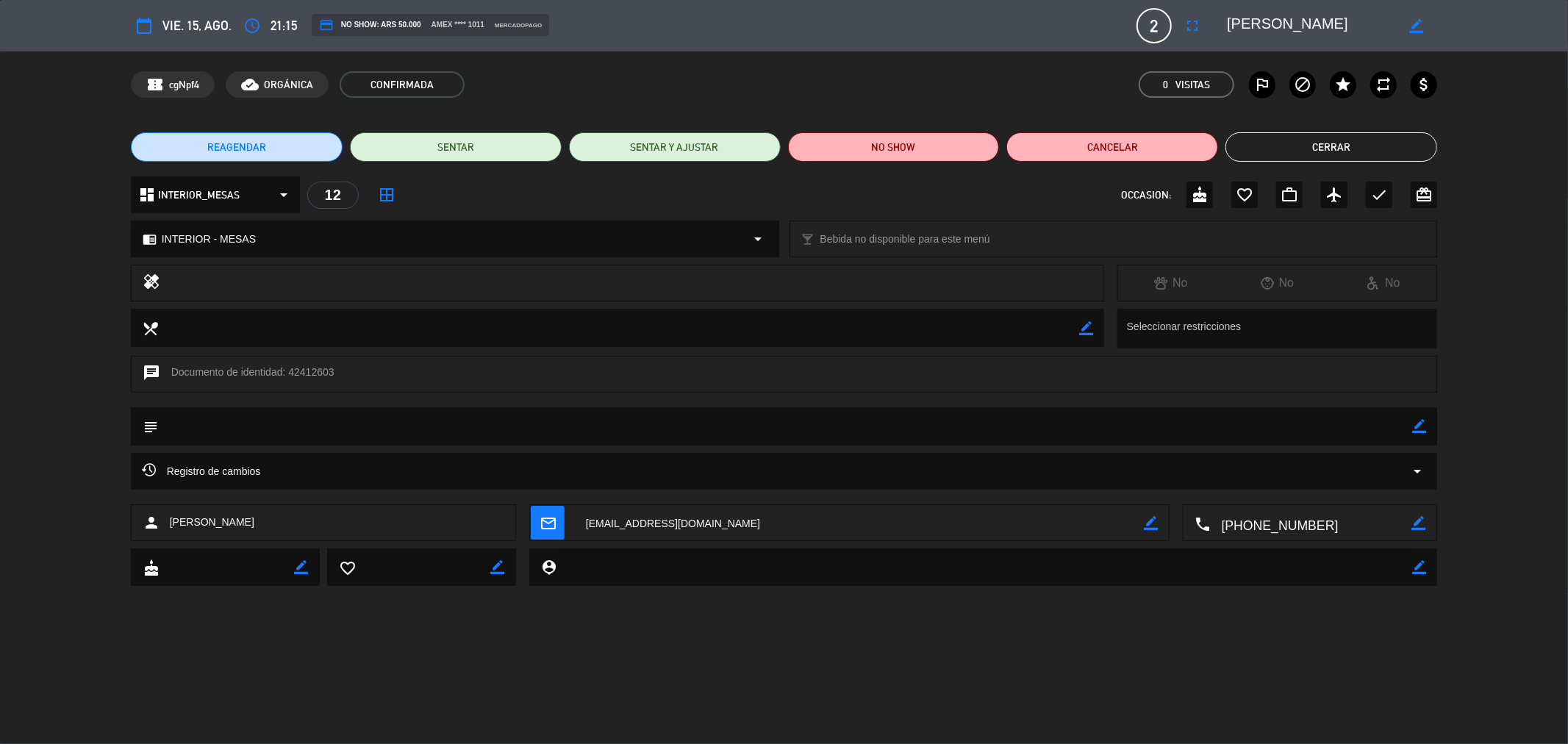
click at [280, 138] on button "REAGENDAR" at bounding box center [237, 147] width 212 height 30
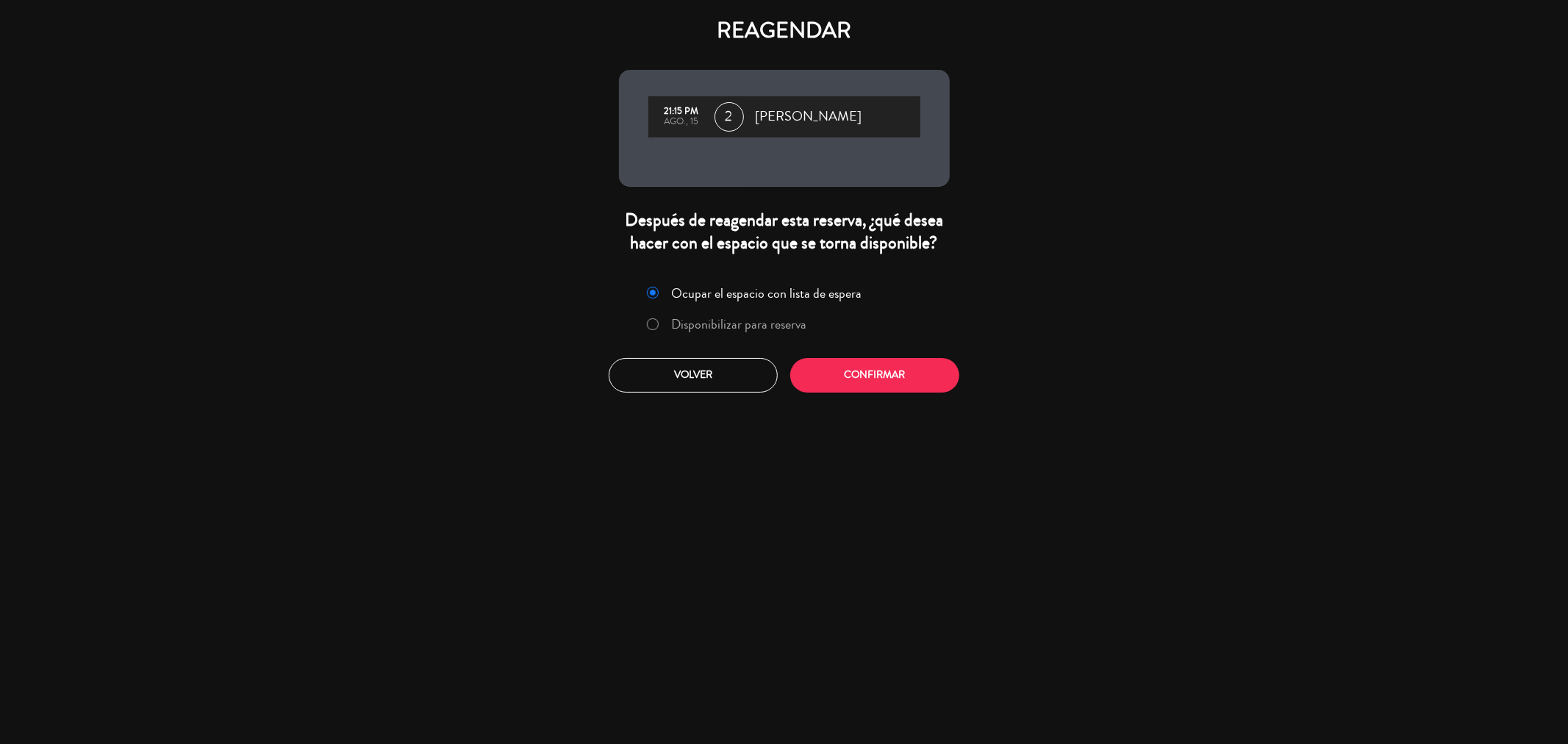
click at [631, 311] on div "Ocupar el espacio con lista de espera Disponibilizar para reserva" at bounding box center [784, 311] width 312 height 62
click at [671, 336] on label "Disponibilizar para reserva" at bounding box center [727, 325] width 175 height 27
click at [883, 373] on button "Confirmar" at bounding box center [875, 375] width 169 height 35
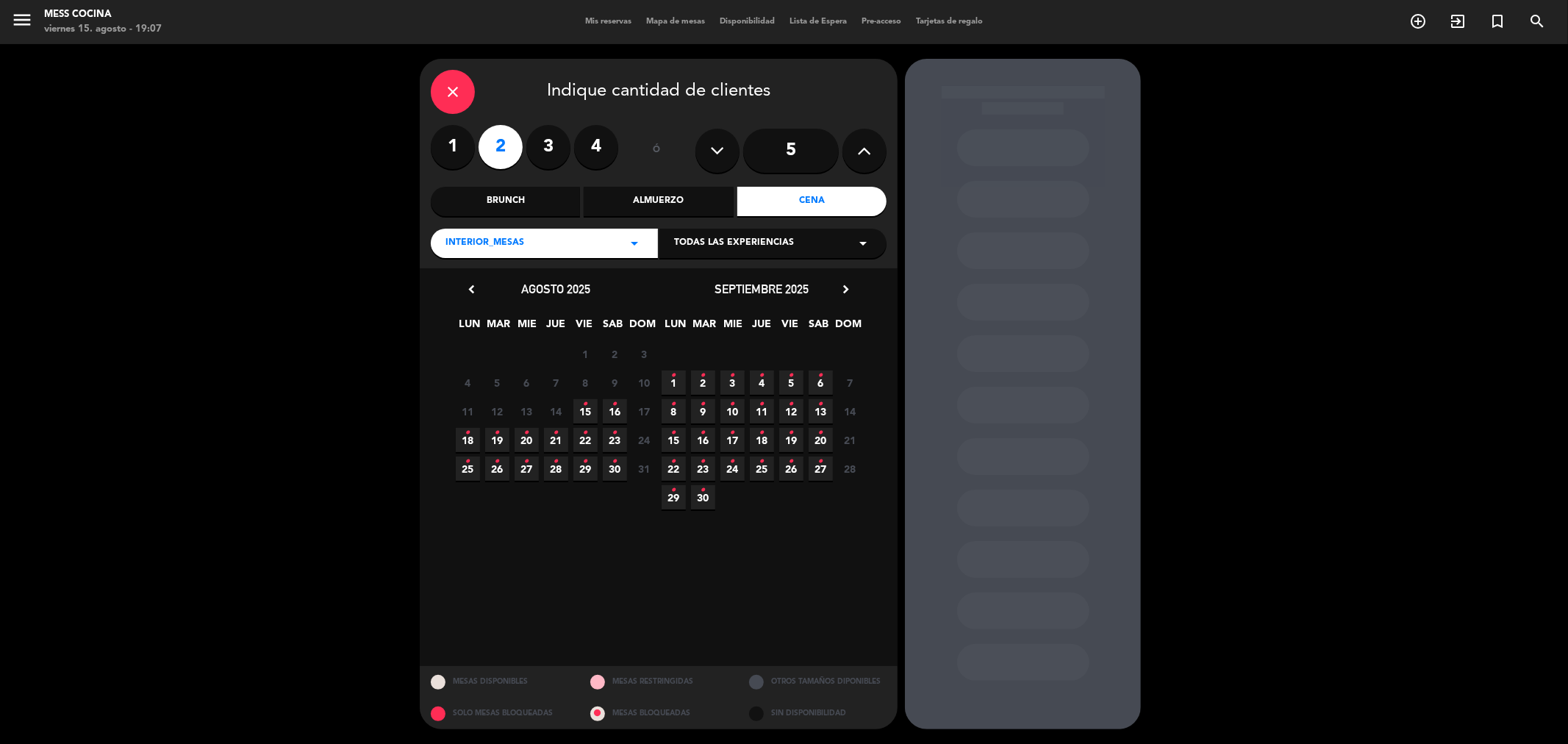
click at [611, 437] on span "23 •" at bounding box center [615, 440] width 24 height 24
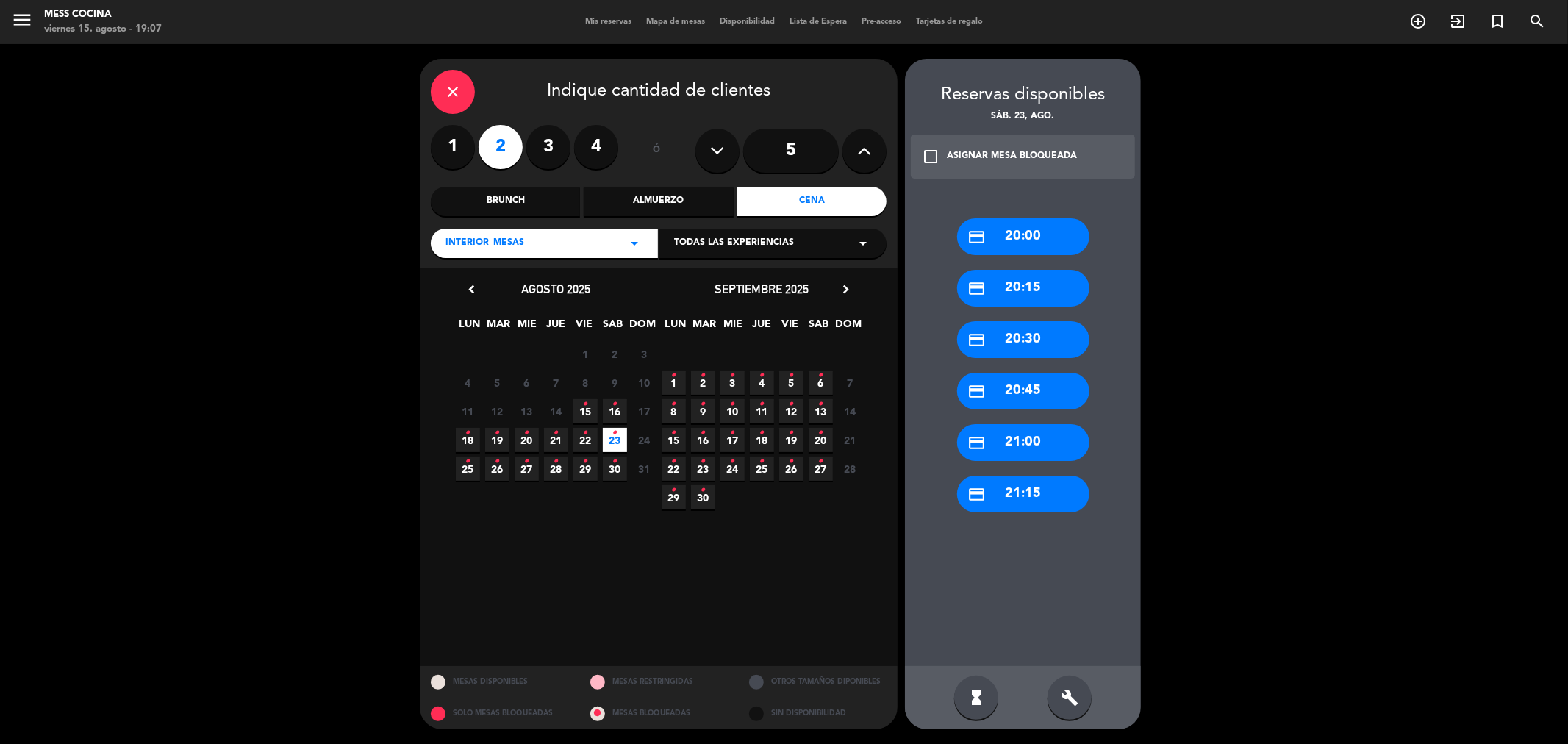
click at [1036, 481] on div "credit_card 21:15" at bounding box center [1023, 494] width 133 height 37
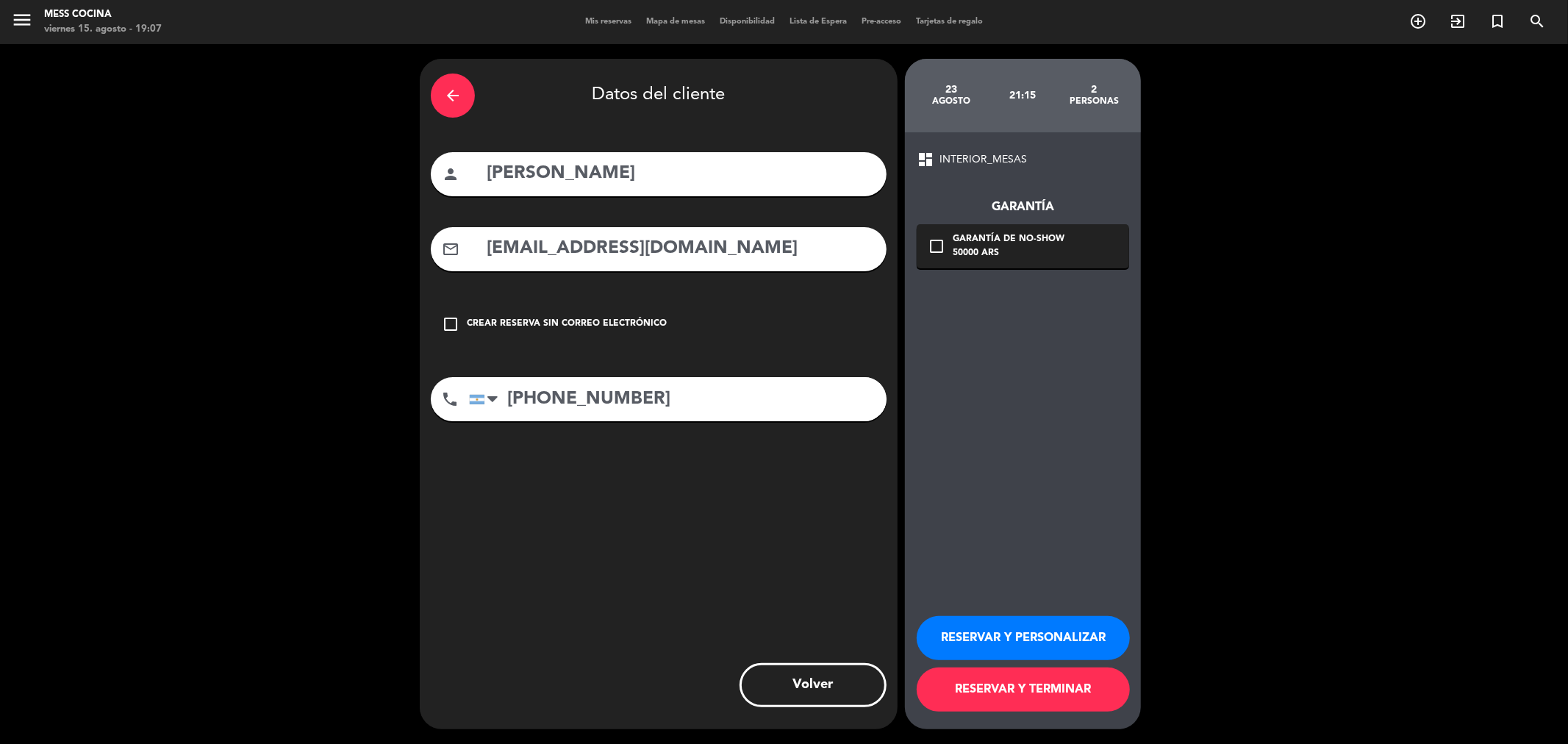
click at [1049, 267] on div "check_box_outline_blank Garantía de no-show 50000 ARS" at bounding box center [1023, 247] width 213 height 44
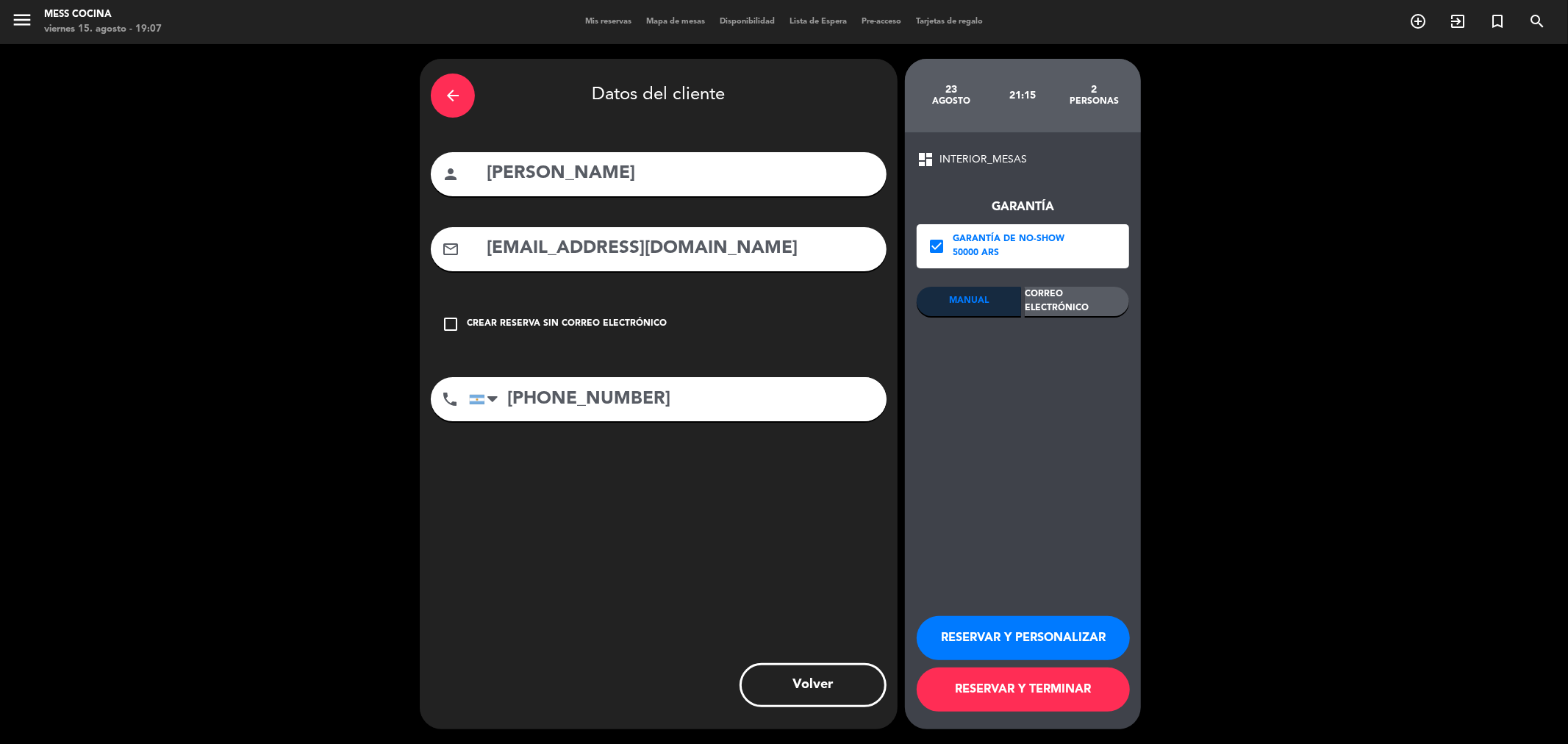
click at [1066, 298] on div "Correo Electrónico" at bounding box center [1076, 302] width 104 height 30
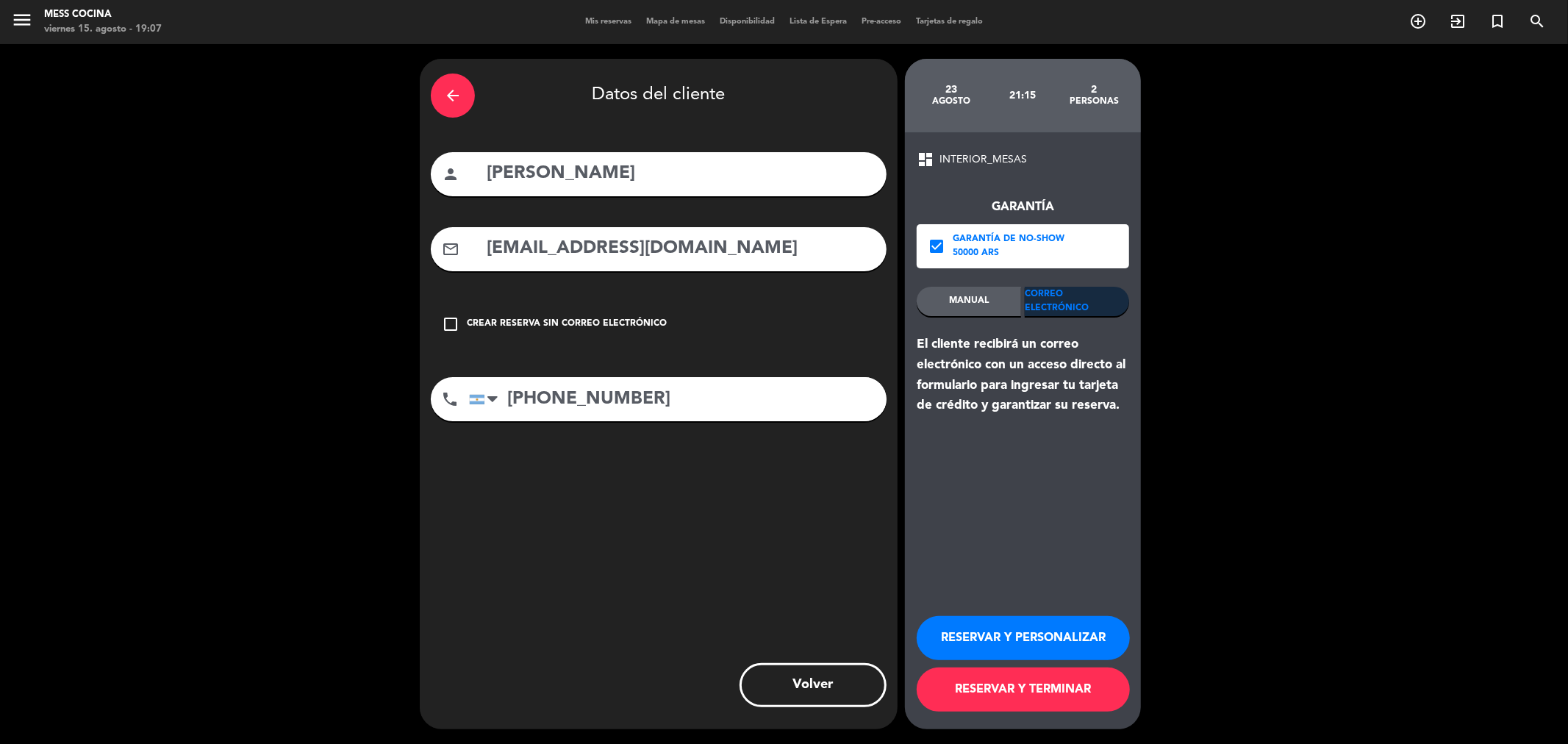
click at [1034, 715] on div "RESERVAR Y PERSONALIZAR RESERVAR Y TERMINAR" at bounding box center [1023, 657] width 213 height 145
click at [1024, 707] on button "RESERVAR Y TERMINAR" at bounding box center [1024, 690] width 213 height 44
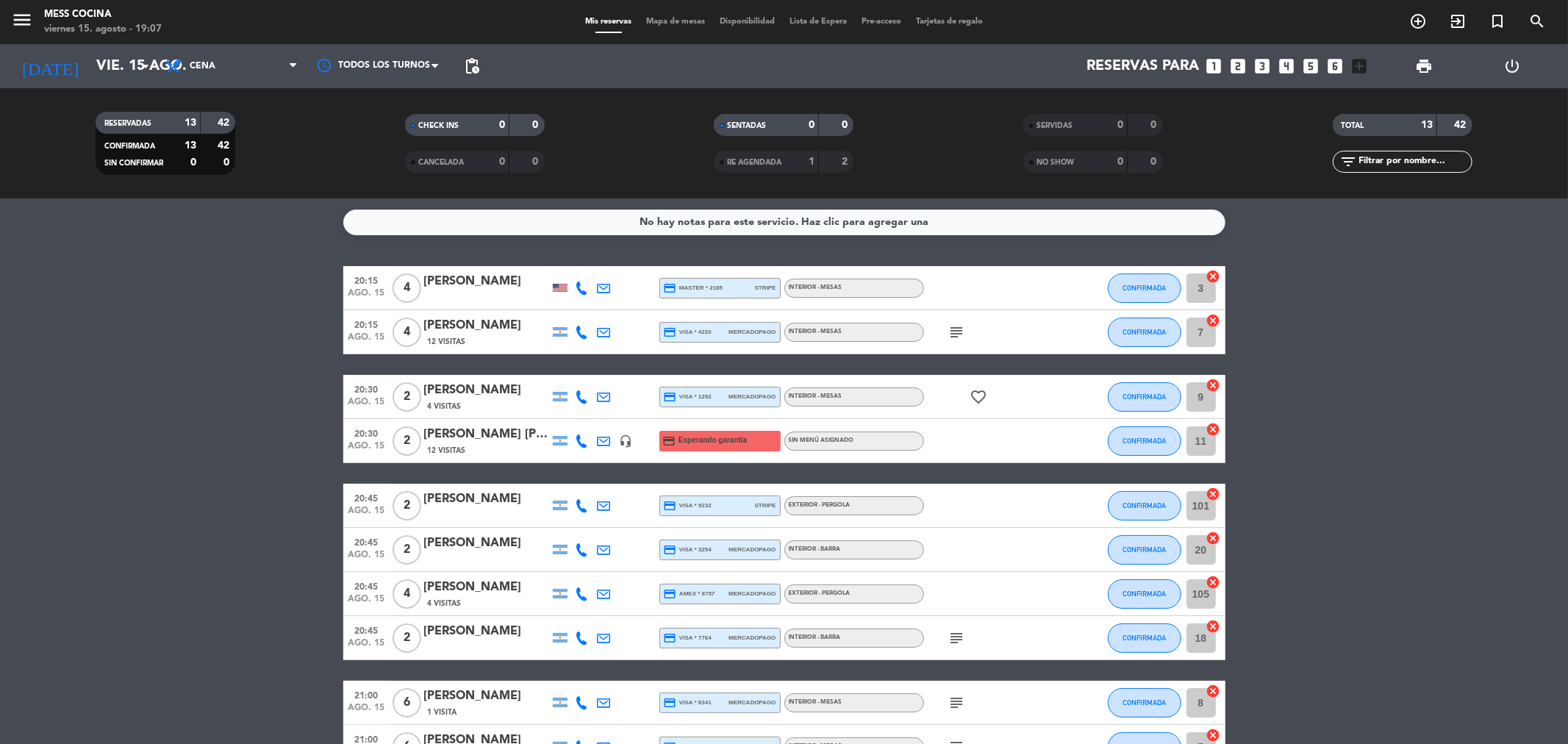
click at [678, 31] on div "menu Mess Cocina viernes 15. agosto - 19:07 Mis reservas Mapa de mesas Disponib…" at bounding box center [784, 22] width 1568 height 44
click at [680, 23] on span "Mapa de mesas" at bounding box center [675, 21] width 73 height 8
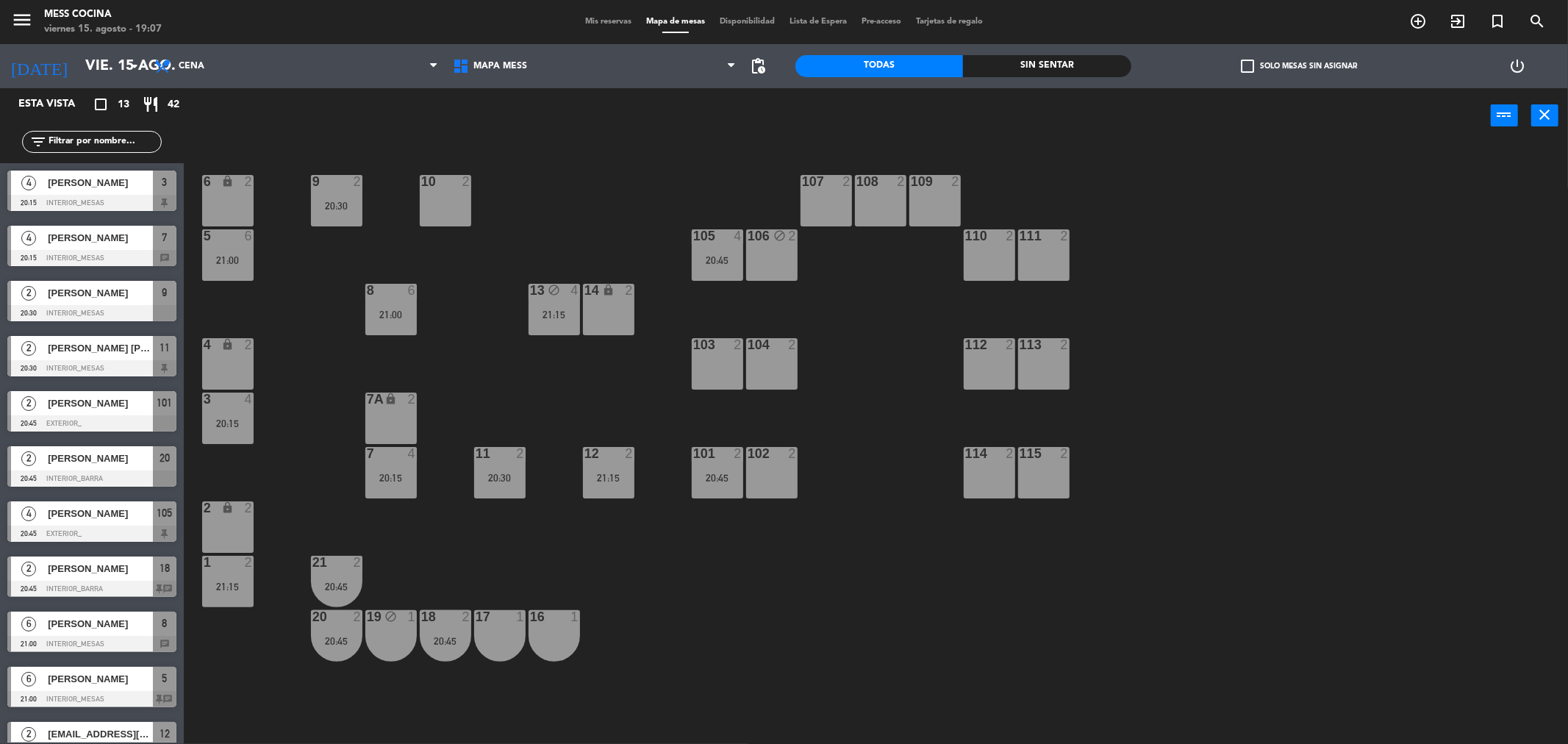
click at [533, 242] on div "6 lock 2 9 2 20:30 10 2 107 2 108 2 109 2 5 6 21:00 105 4 20:45 106 block 2 110…" at bounding box center [884, 448] width 1369 height 601
click at [533, 297] on div "13" at bounding box center [530, 290] width 24 height 14
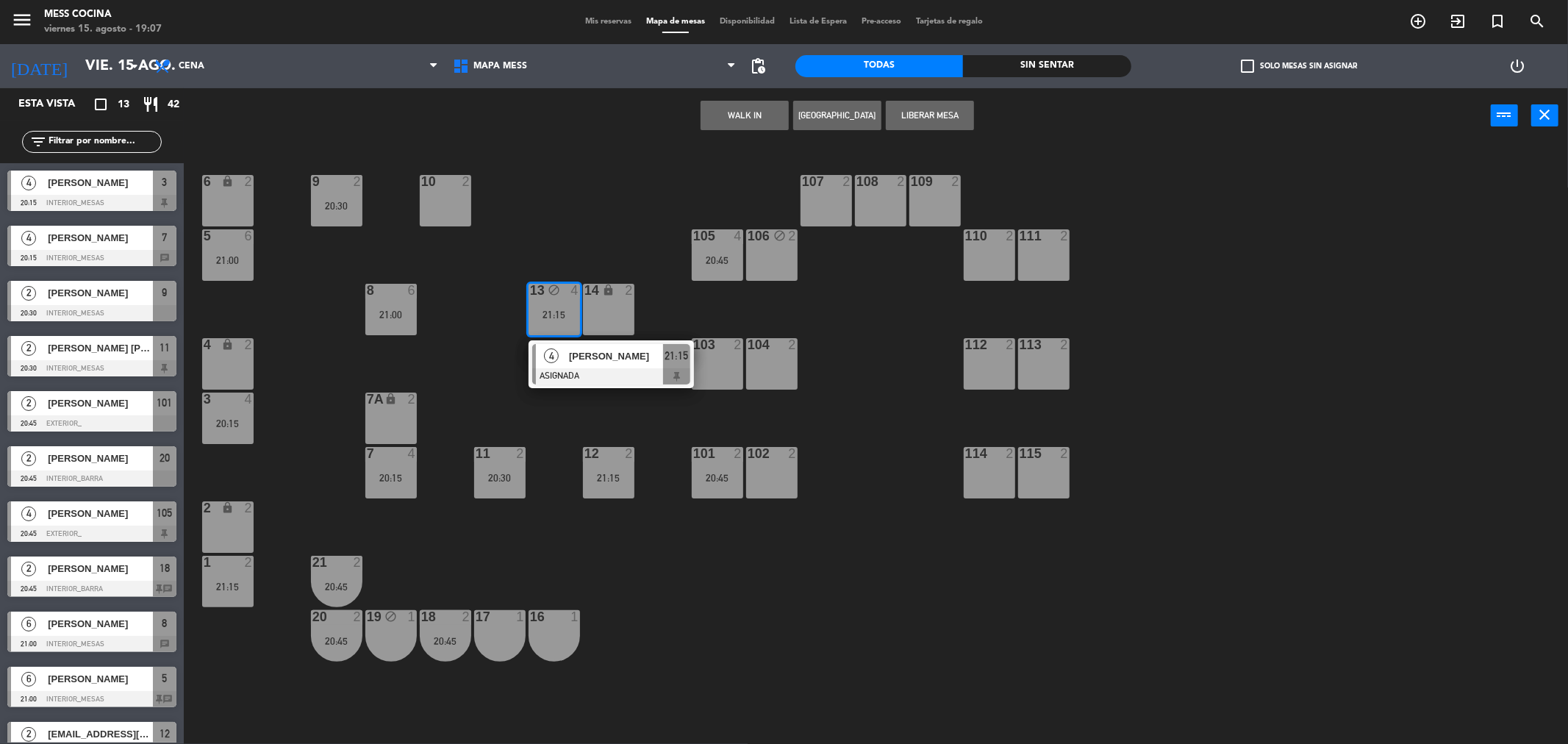
click at [533, 297] on div "13" at bounding box center [530, 290] width 24 height 14
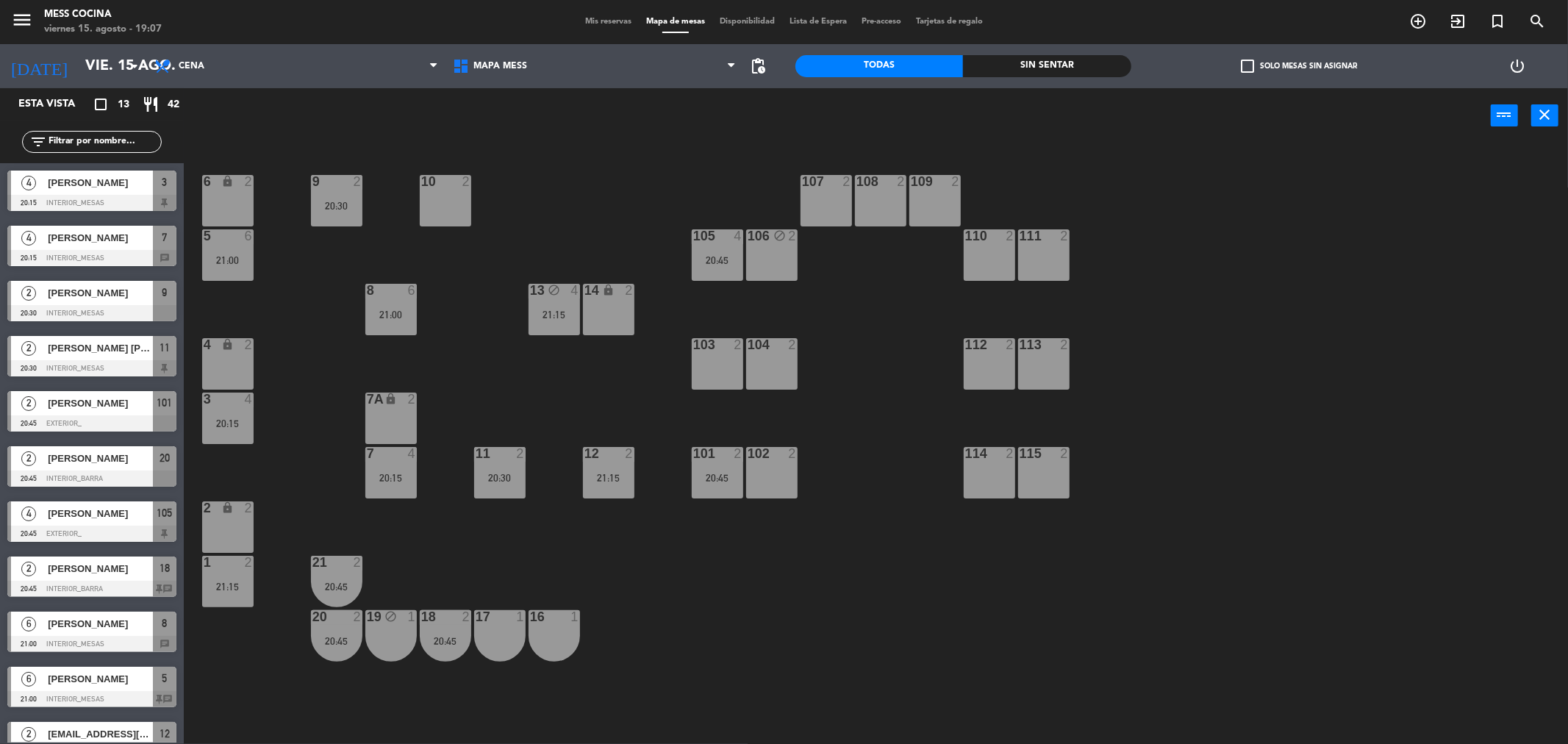
drag, startPoint x: 487, startPoint y: 519, endPoint x: 491, endPoint y: 504, distance: 15.5
click at [487, 519] on div "6 lock 2 9 2 20:30 10 2 107 2 108 2 109 2 5 6 21:00 105 4 20:45 106 block 2 110…" at bounding box center [884, 448] width 1369 height 601
click at [493, 502] on div "6 lock 2 9 2 20:30 10 2 107 2 108 2 109 2 5 6 21:00 105 4 20:45 106 block 2 110…" at bounding box center [884, 448] width 1369 height 601
click at [496, 494] on div "11 2 20:30" at bounding box center [499, 472] width 51 height 51
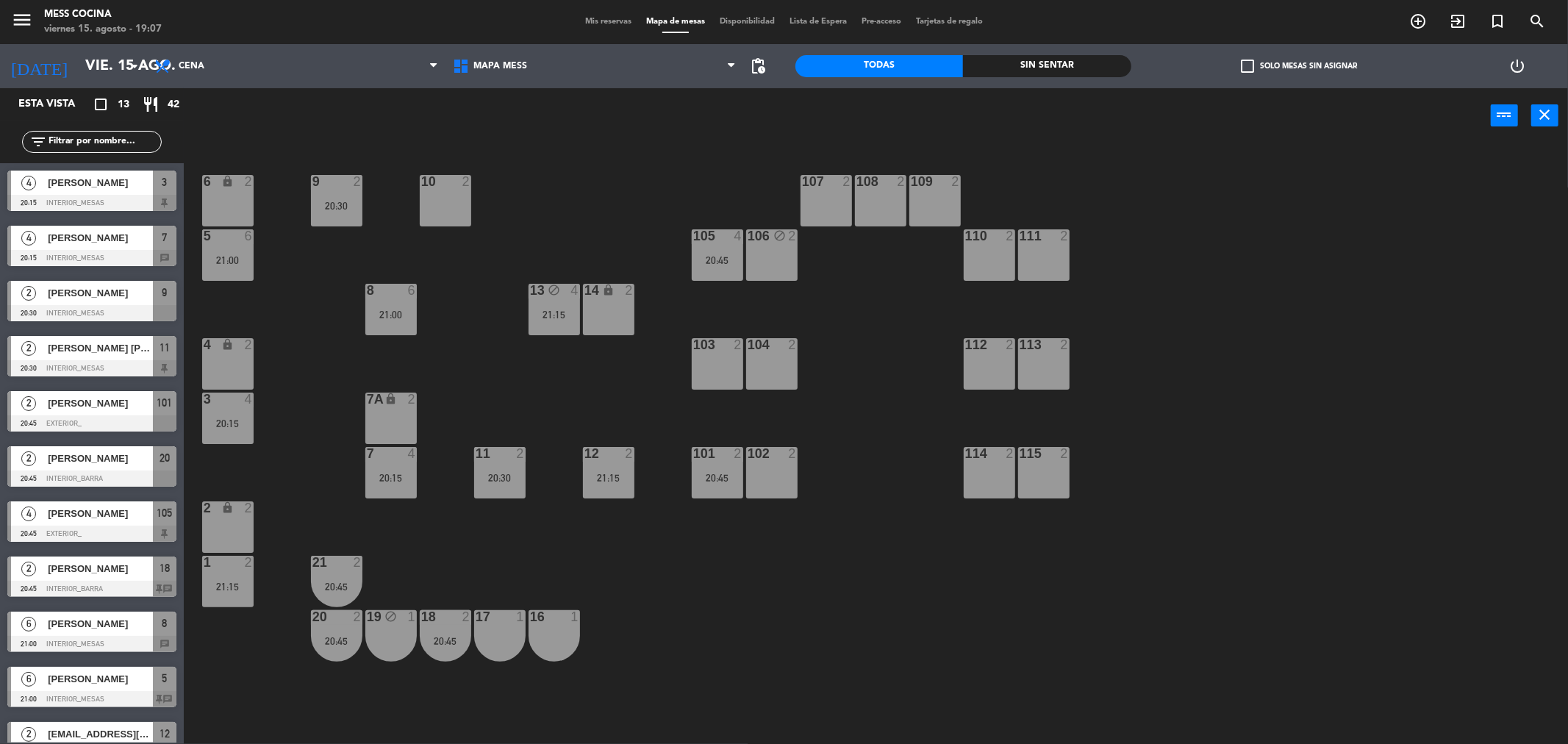
click at [496, 494] on div "11 2 20:30" at bounding box center [499, 472] width 51 height 51
click at [495, 357] on div "6 lock 2 9 2 20:30 10 2 107 2 108 2 109 2 5 6 21:00 105 4 20:45 106 block 2 110…" at bounding box center [884, 448] width 1369 height 601
click at [496, 262] on div "6 lock 2 9 2 20:30 10 2 107 2 108 2 109 2 5 6 21:00 105 4 20:45 106 block 2 110…" at bounding box center [884, 448] width 1369 height 601
click at [605, 24] on span "Mis reservas" at bounding box center [608, 21] width 61 height 8
